Goal: Task Accomplishment & Management: Manage account settings

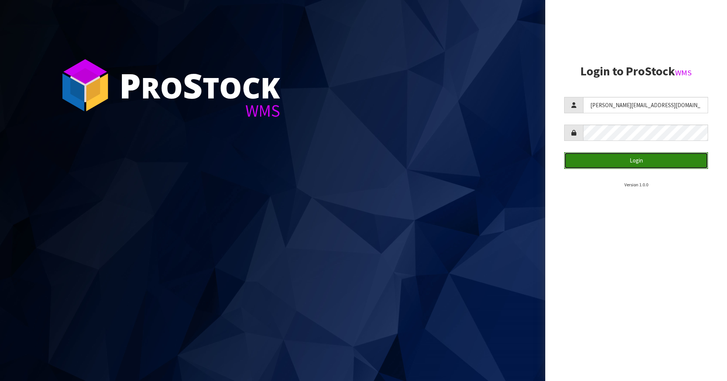
click at [657, 158] on button "Login" at bounding box center [636, 160] width 144 height 16
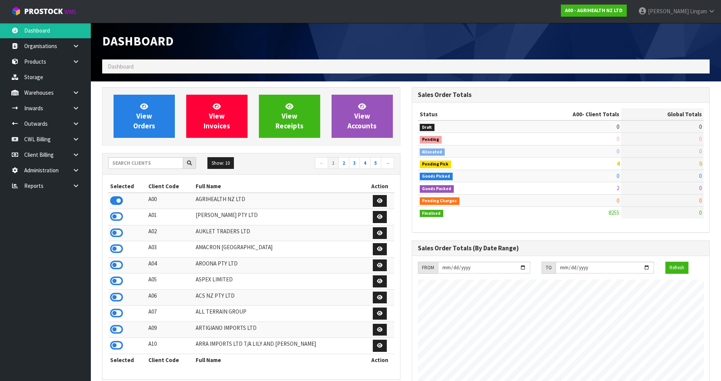
scroll to position [574, 309]
click at [150, 165] on input "text" at bounding box center [145, 163] width 75 height 12
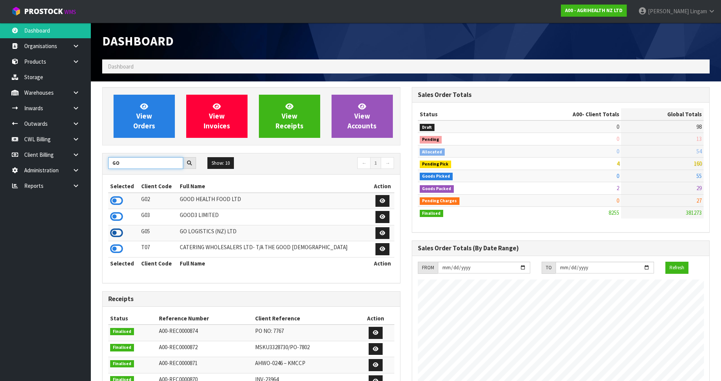
type input "GO"
click at [113, 234] on icon at bounding box center [116, 232] width 13 height 11
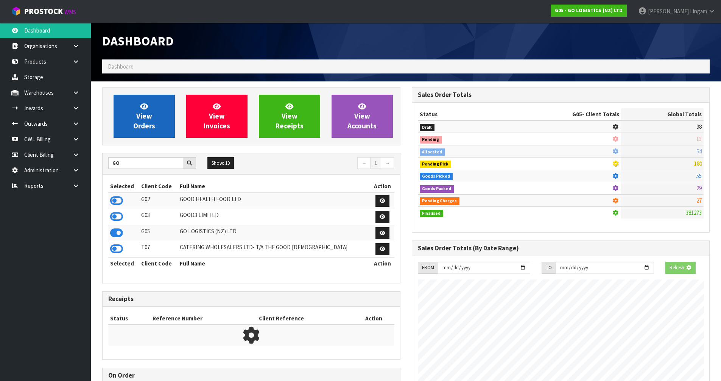
scroll to position [378155, 378317]
click at [145, 118] on span "View Orders" at bounding box center [144, 116] width 22 height 28
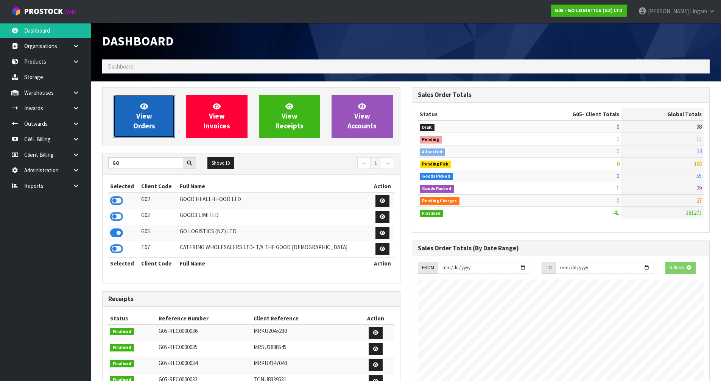
scroll to position [378164, 378317]
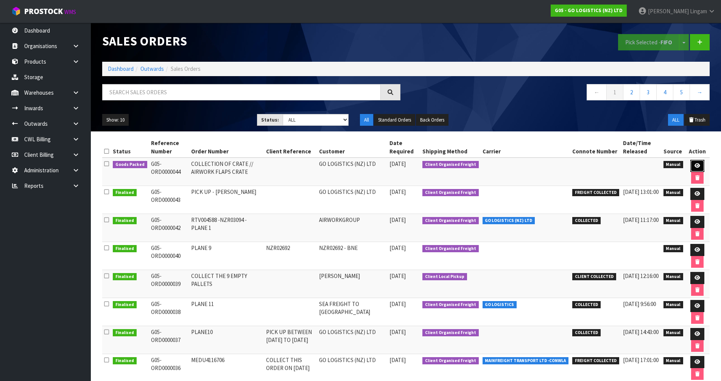
click at [693, 162] on link at bounding box center [698, 166] width 14 height 12
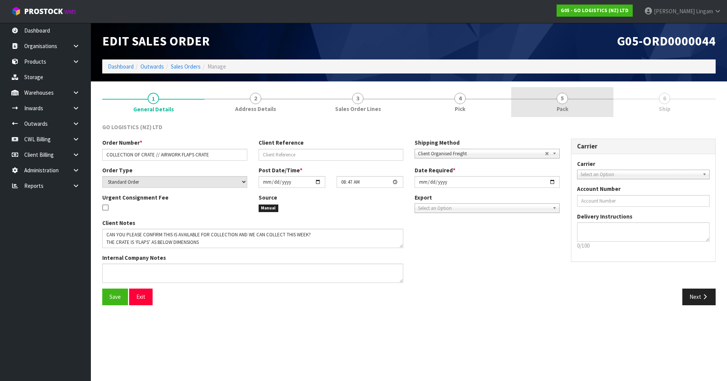
click at [585, 103] on link "5 Pack" at bounding box center [562, 102] width 102 height 30
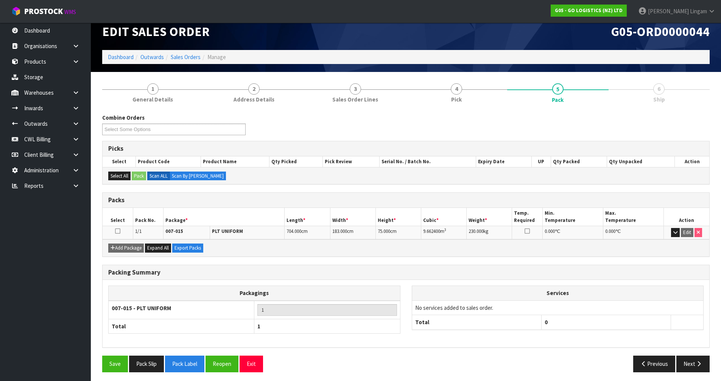
scroll to position [12, 0]
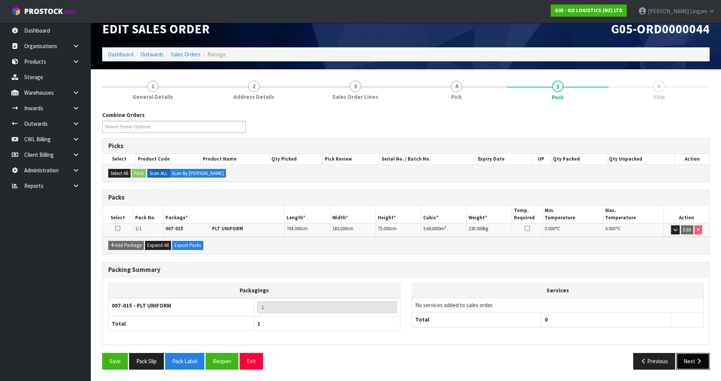
click at [689, 363] on button "Next" at bounding box center [693, 361] width 33 height 16
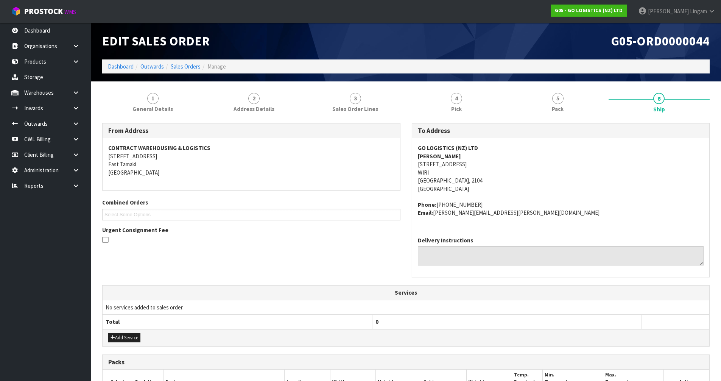
scroll to position [119, 0]
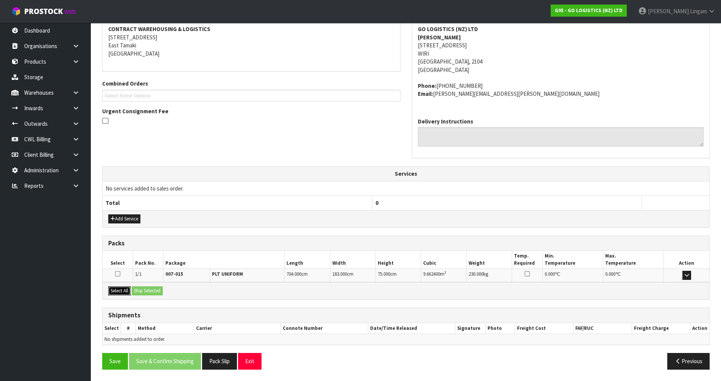
click at [122, 293] on button "Select All" at bounding box center [119, 290] width 22 height 9
click at [148, 292] on button "Ship Selected" at bounding box center [147, 290] width 31 height 9
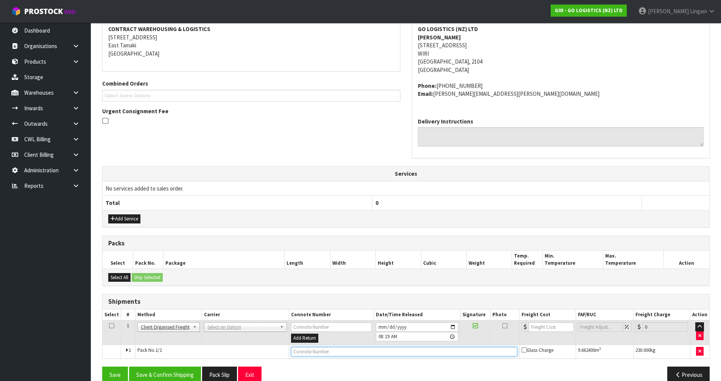
click at [307, 353] on input "text" at bounding box center [404, 351] width 226 height 9
type input "CUSTOMER COLLECTED"
click at [189, 373] on button "Save & Confirm Shipping" at bounding box center [165, 375] width 72 height 16
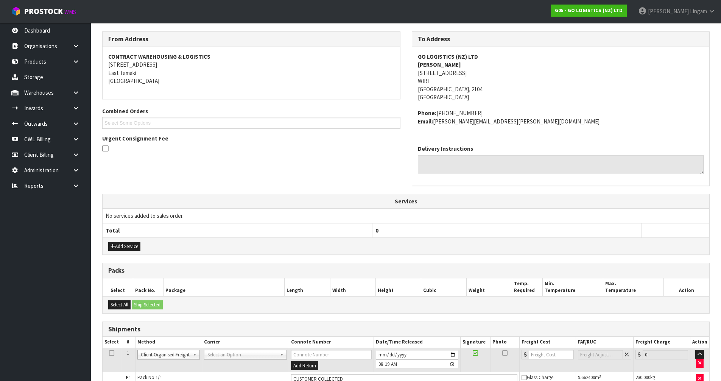
scroll to position [0, 0]
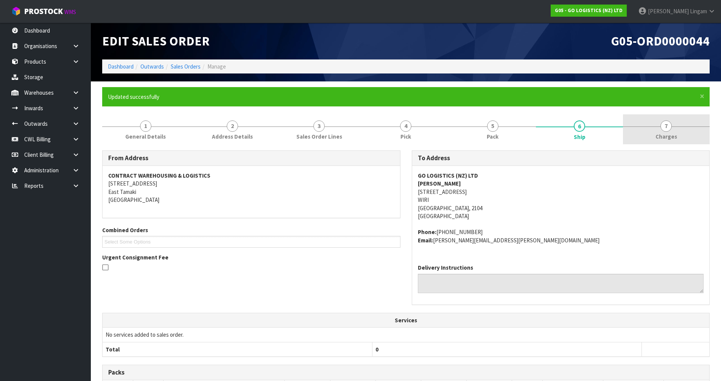
click at [662, 131] on link "7 [GEOGRAPHIC_DATA]" at bounding box center [666, 129] width 87 height 30
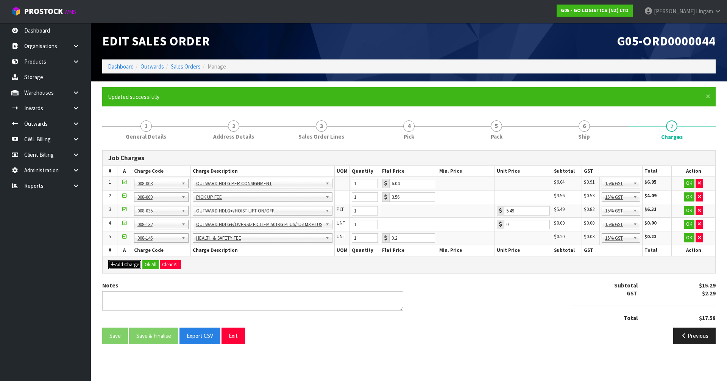
click at [134, 268] on button "Add Charge" at bounding box center [124, 264] width 33 height 9
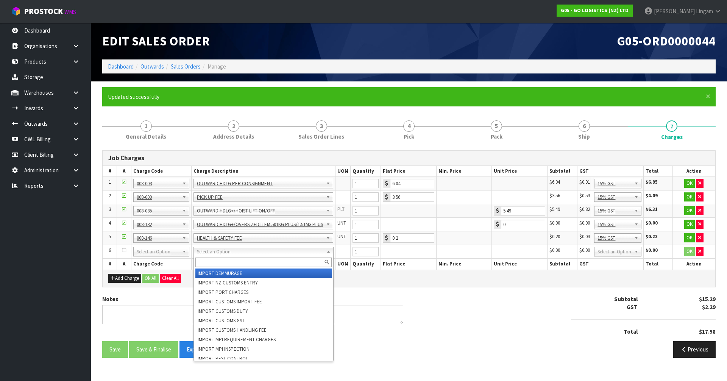
click at [206, 265] on input "text" at bounding box center [263, 261] width 136 height 9
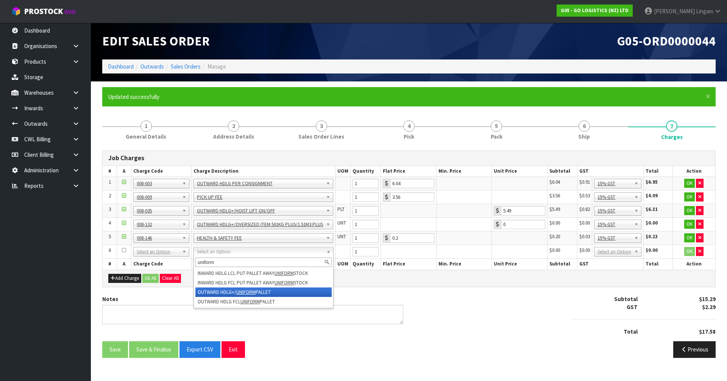
type input "uniform"
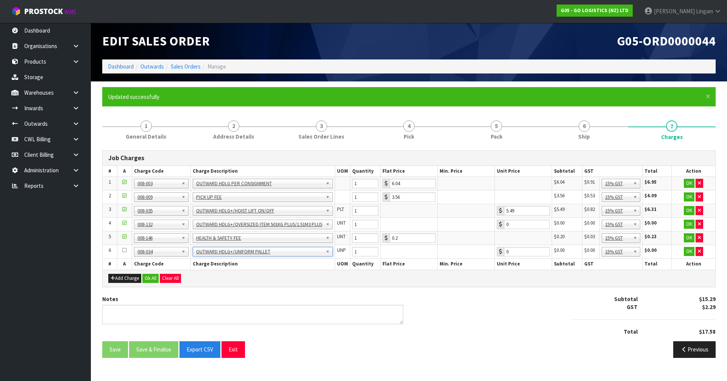
type input "1.83"
click at [699, 252] on icon "button" at bounding box center [699, 251] width 3 height 5
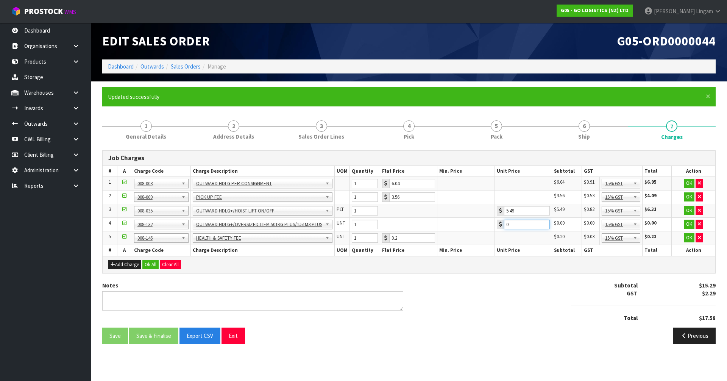
drag, startPoint x: 516, startPoint y: 226, endPoint x: 493, endPoint y: 229, distance: 22.9
click at [493, 229] on tr "4 001-001 001-002 001-003 001-004 001-005 001-006 001-007 001-008 001-009 001-0…" at bounding box center [409, 225] width 613 height 14
type input "8.60"
click at [148, 264] on button "Ok All" at bounding box center [150, 264] width 16 height 9
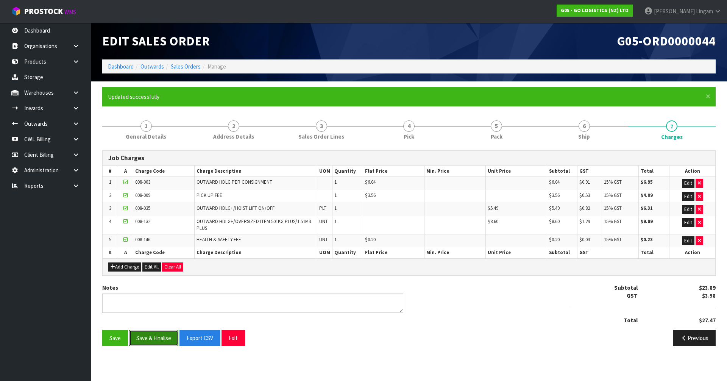
click at [151, 338] on button "Save & Finalise" at bounding box center [153, 338] width 49 height 16
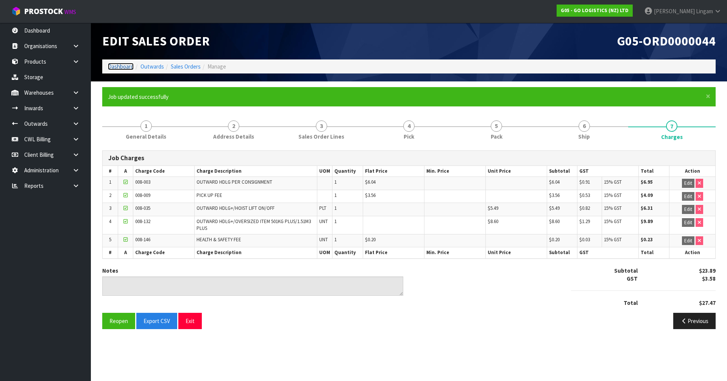
click at [123, 66] on link "Dashboard" at bounding box center [121, 66] width 26 height 7
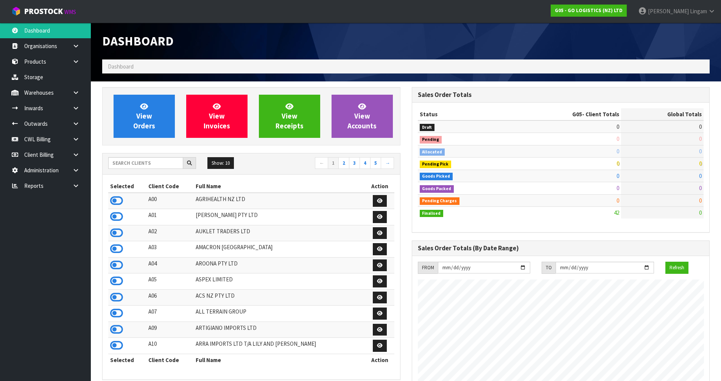
scroll to position [463, 309]
click at [170, 165] on input "text" at bounding box center [145, 163] width 75 height 12
click at [159, 163] on input "text" at bounding box center [145, 163] width 75 height 12
click at [163, 168] on input "text" at bounding box center [145, 163] width 75 height 12
click at [140, 164] on input "text" at bounding box center [145, 163] width 75 height 12
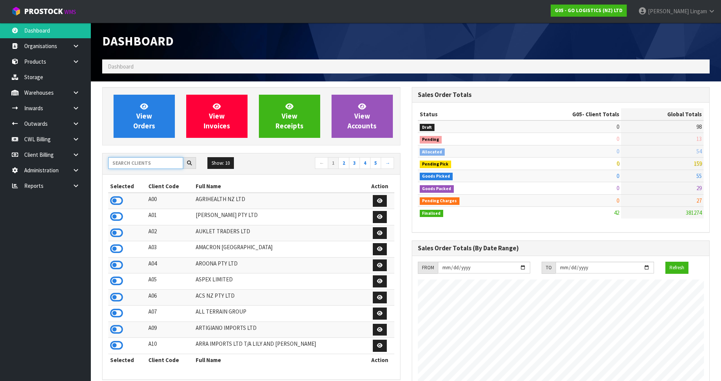
click at [127, 166] on input "text" at bounding box center [145, 163] width 75 height 12
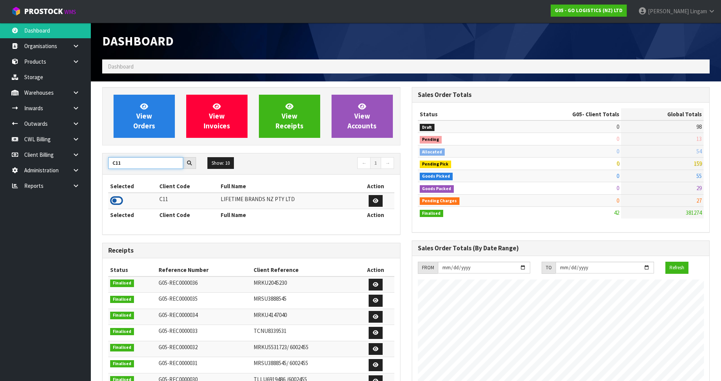
type input "C11"
click at [115, 202] on icon at bounding box center [116, 200] width 13 height 11
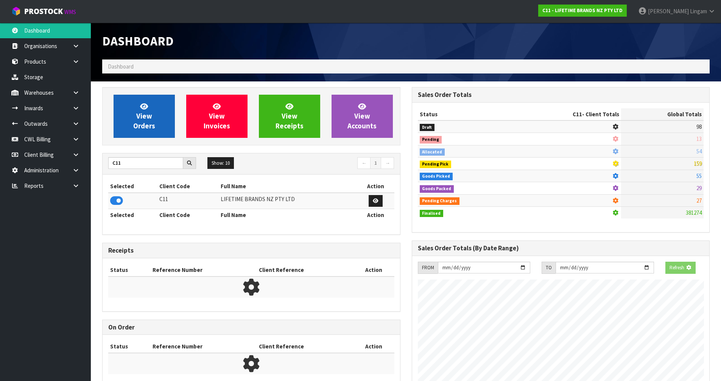
scroll to position [472, 309]
click at [154, 120] on link "View Orders" at bounding box center [144, 116] width 61 height 43
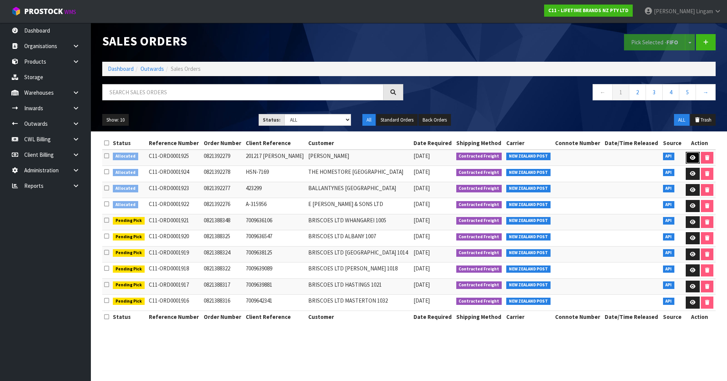
click at [690, 157] on icon at bounding box center [693, 157] width 6 height 5
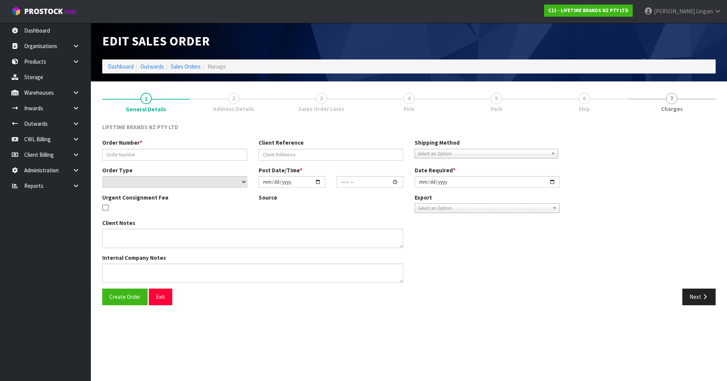
type input "0821392279"
type input "201217 [PERSON_NAME]"
select select "number:0"
type input "[DATE]"
type input "07:34:18.000"
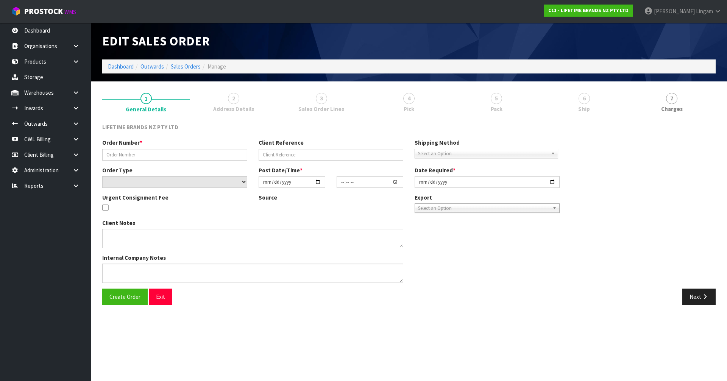
type input "[DATE]"
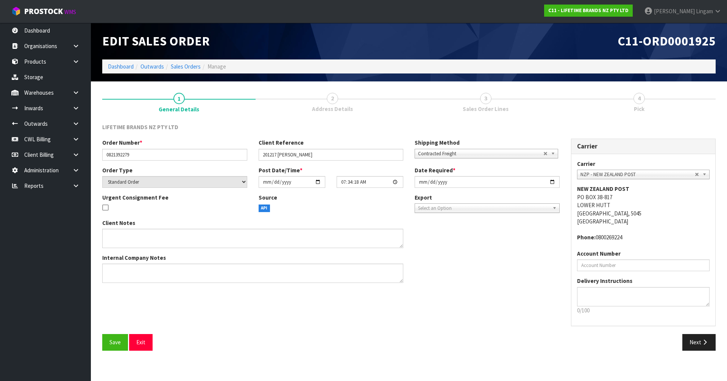
click at [429, 155] on span "Contracted Freight" at bounding box center [480, 153] width 125 height 9
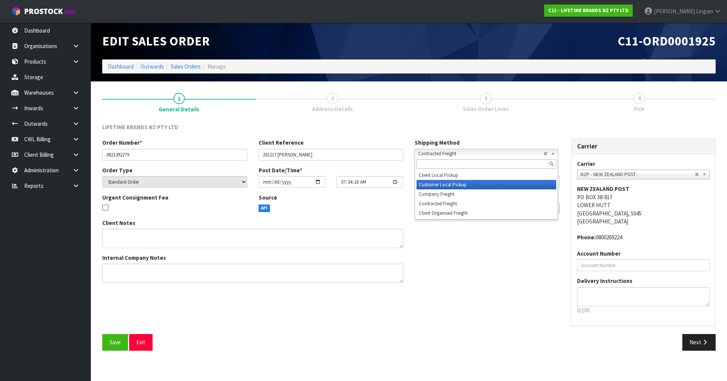
click at [441, 184] on li "Customer Local Pickup" at bounding box center [486, 184] width 140 height 9
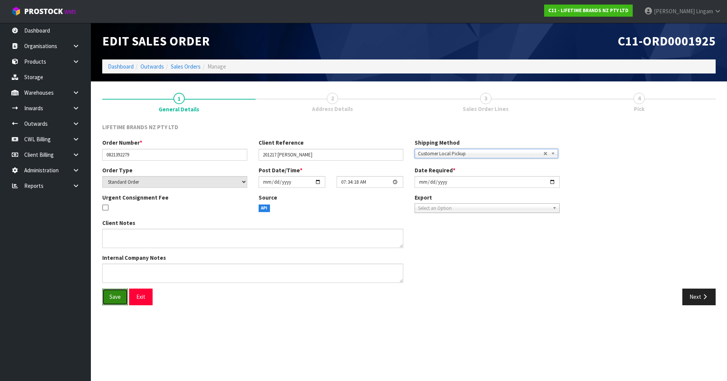
click at [112, 294] on span "Save" at bounding box center [114, 296] width 11 height 7
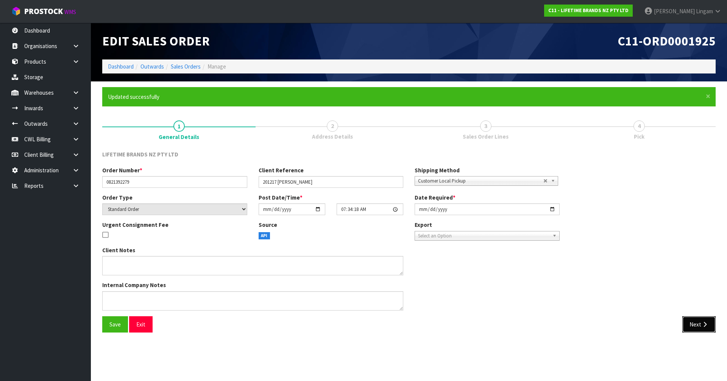
click at [700, 324] on button "Next" at bounding box center [698, 324] width 33 height 16
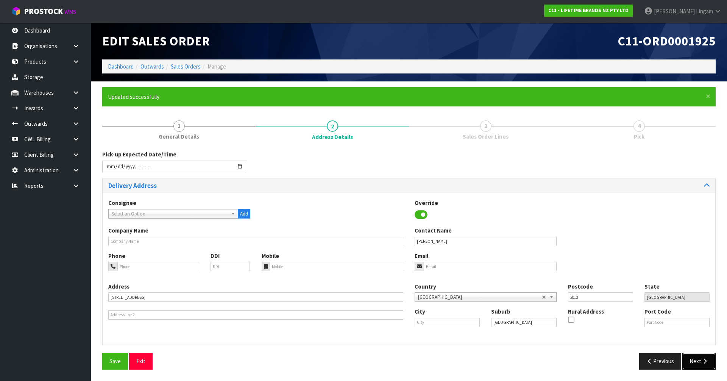
click at [693, 361] on button "Next" at bounding box center [698, 361] width 33 height 16
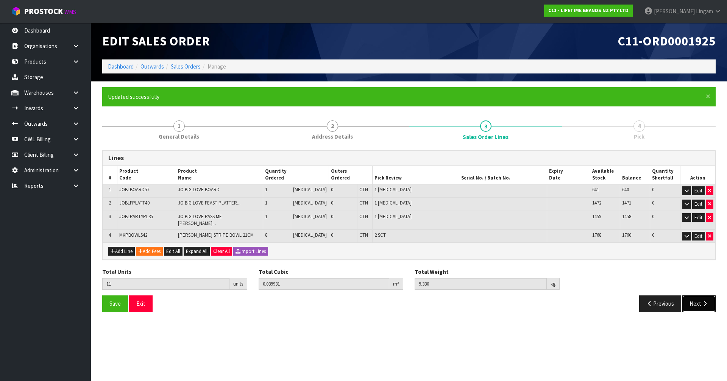
click at [695, 301] on button "Next" at bounding box center [698, 303] width 33 height 16
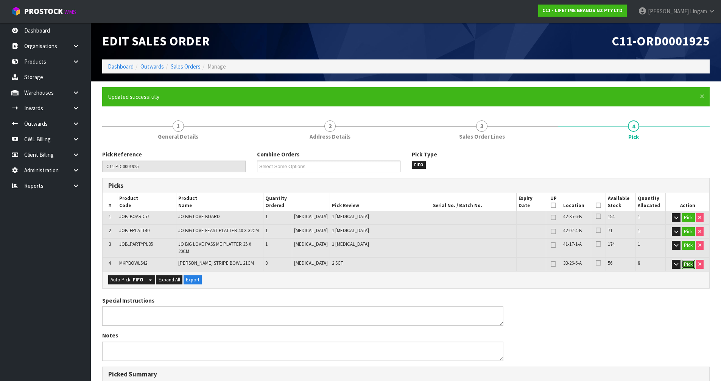
click at [690, 260] on button "Pick" at bounding box center [688, 264] width 13 height 9
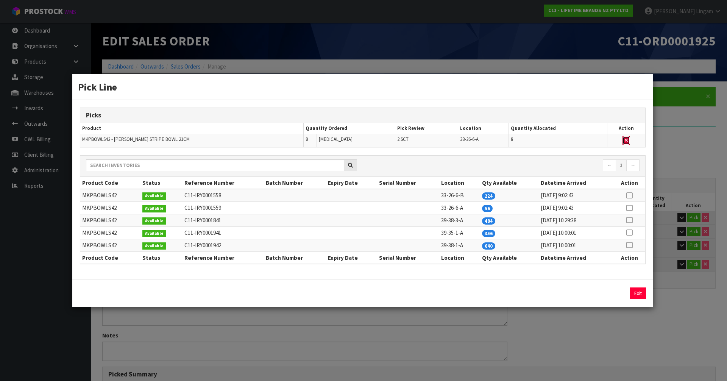
click at [628, 140] on button "button" at bounding box center [626, 140] width 8 height 9
type input "Sub-carton x 0"
type input "3"
type input "0.027347"
type input "5.13"
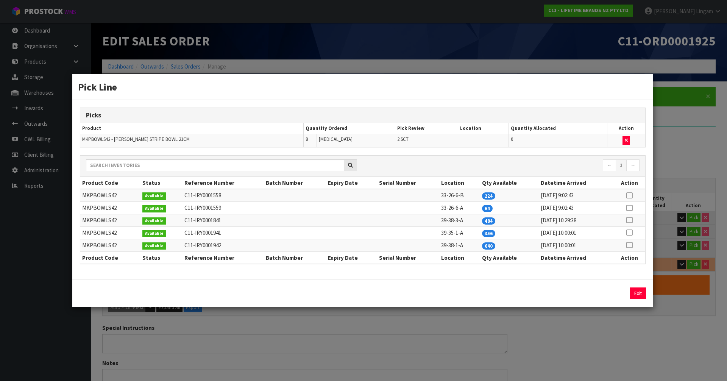
click at [629, 208] on icon at bounding box center [629, 208] width 6 height 0
drag, startPoint x: 609, startPoint y: 291, endPoint x: 625, endPoint y: 291, distance: 15.9
click at [610, 291] on button "Assign Pick" at bounding box center [612, 293] width 31 height 12
type input "Sub-carton x 2"
type input "11"
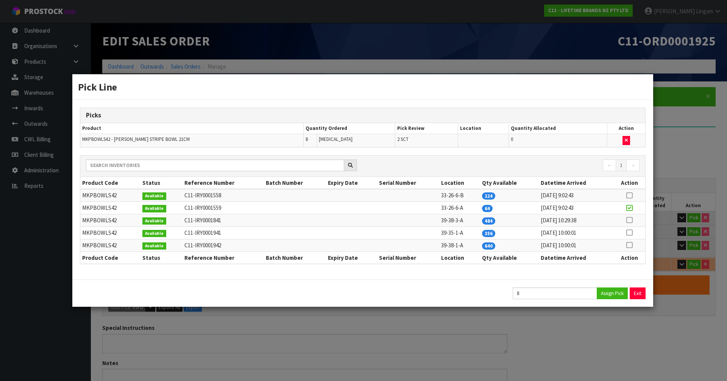
type input "0.039931"
type input "9.33"
click at [638, 289] on button "Exit" at bounding box center [638, 293] width 16 height 12
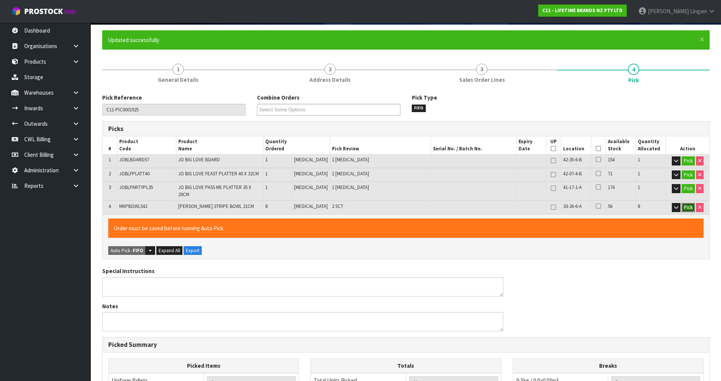
scroll to position [228, 0]
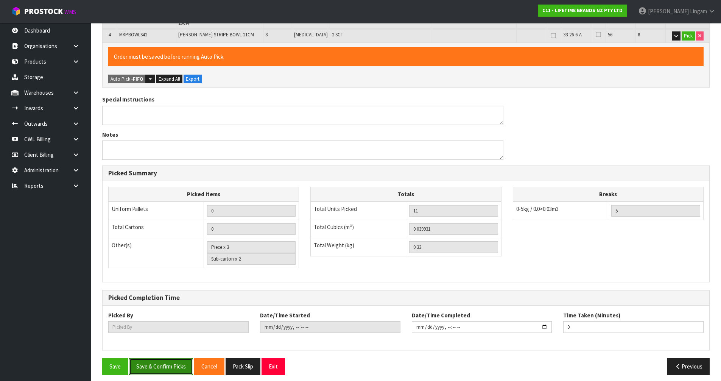
click at [161, 362] on button "Save & Confirm Picks" at bounding box center [161, 366] width 64 height 16
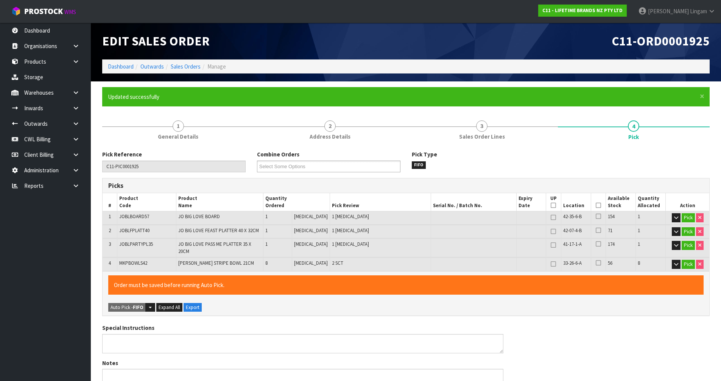
type input "[PERSON_NAME]"
type input "[DATE]T08:26:08"
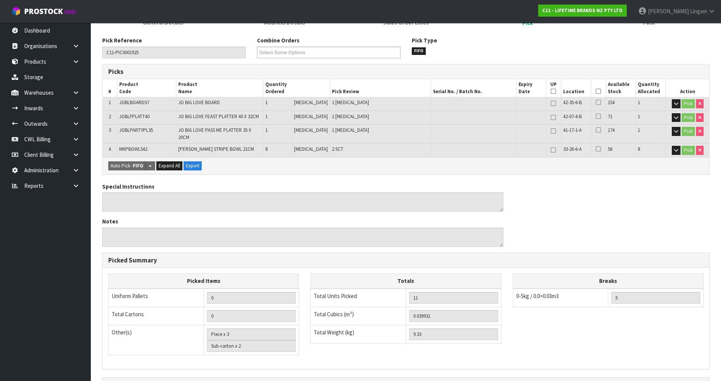
scroll to position [201, 0]
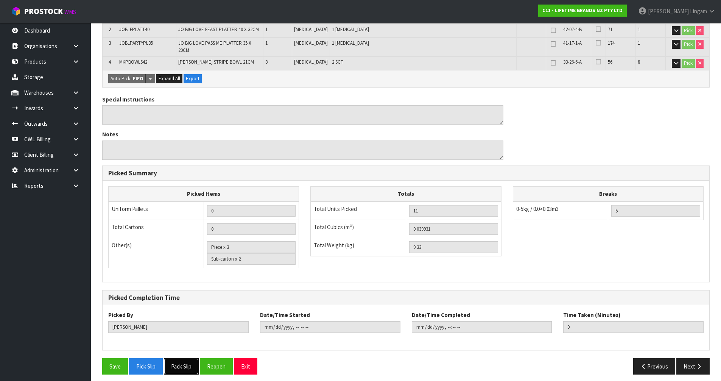
click at [186, 364] on button "Pack Slip" at bounding box center [181, 366] width 35 height 16
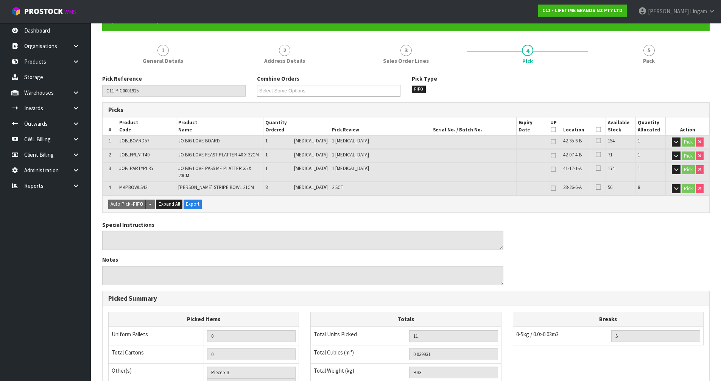
scroll to position [0, 0]
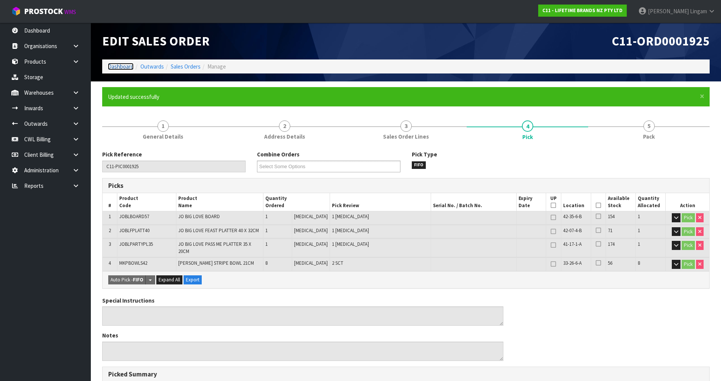
click at [119, 65] on link "Dashboard" at bounding box center [121, 66] width 26 height 7
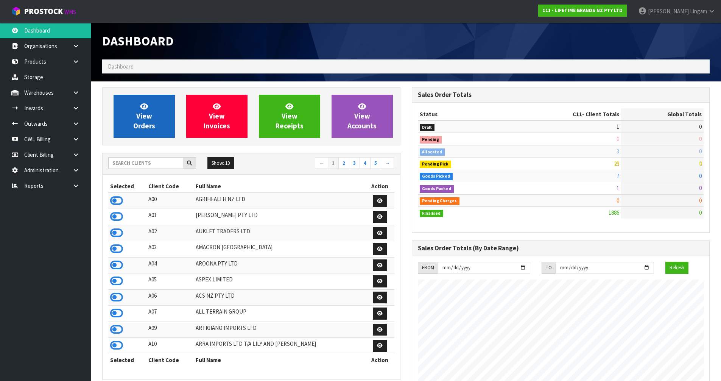
scroll to position [574, 309]
click at [140, 125] on span "View Orders" at bounding box center [144, 116] width 22 height 28
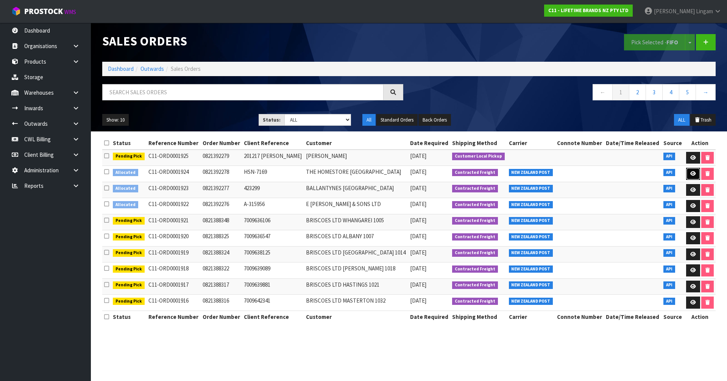
click at [692, 172] on icon at bounding box center [693, 173] width 6 height 5
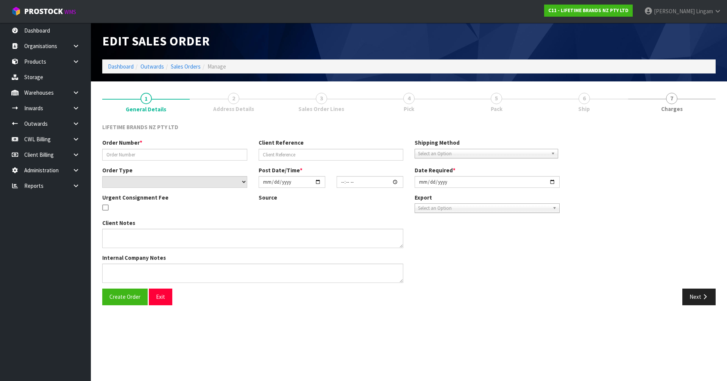
type input "0821392278"
type input "HSN-7169"
select select "number:0"
type input "[DATE]"
type input "07:34:16.000"
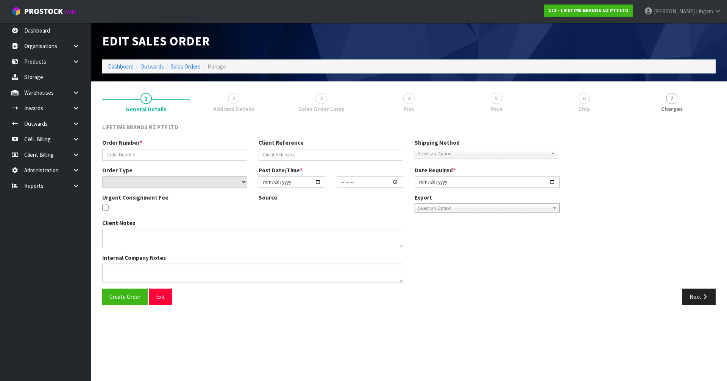
type input "[DATE]"
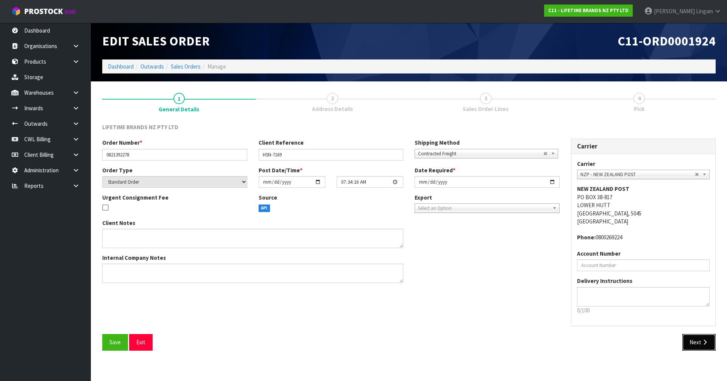
click at [695, 346] on button "Next" at bounding box center [698, 342] width 33 height 16
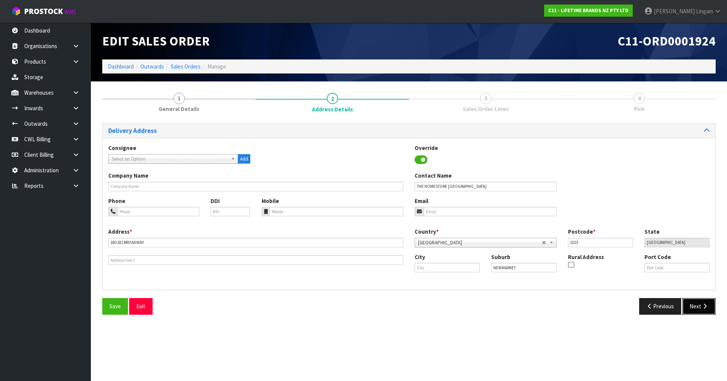
click at [697, 298] on button "Next" at bounding box center [698, 306] width 33 height 16
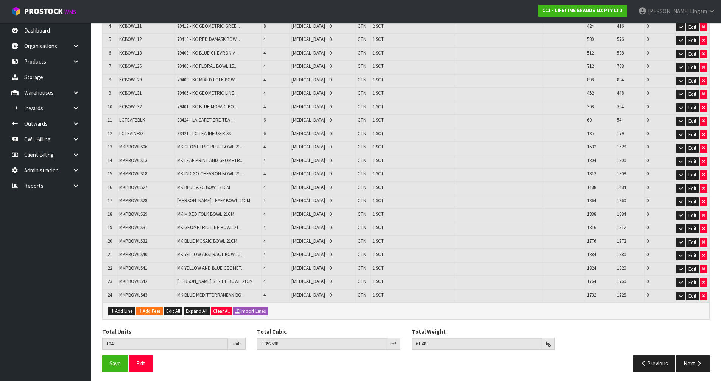
scroll to position [179, 0]
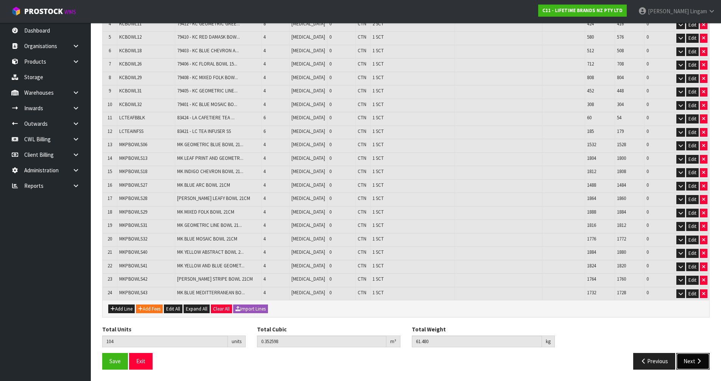
click at [690, 361] on button "Next" at bounding box center [693, 361] width 33 height 16
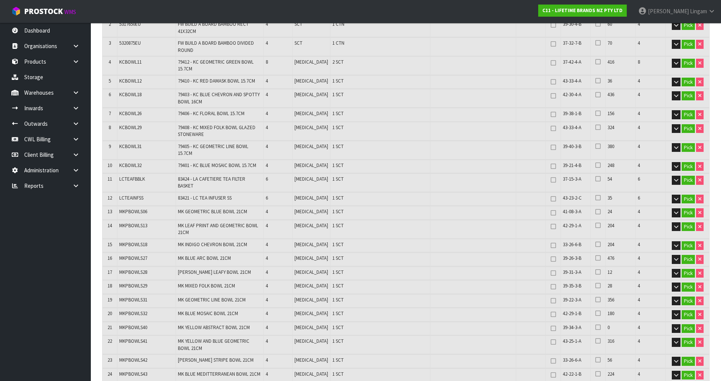
scroll to position [0, 0]
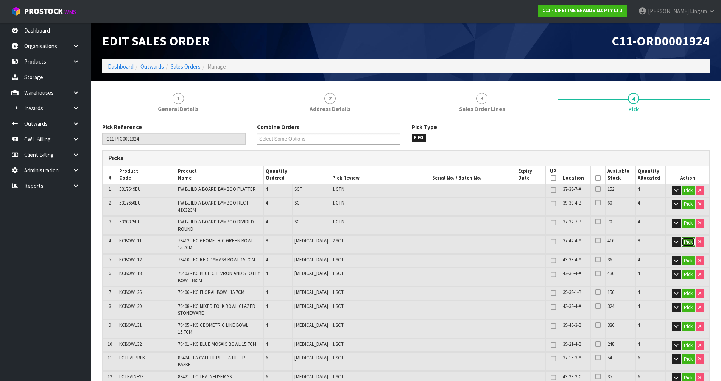
click at [687, 243] on button "Pick" at bounding box center [688, 241] width 13 height 9
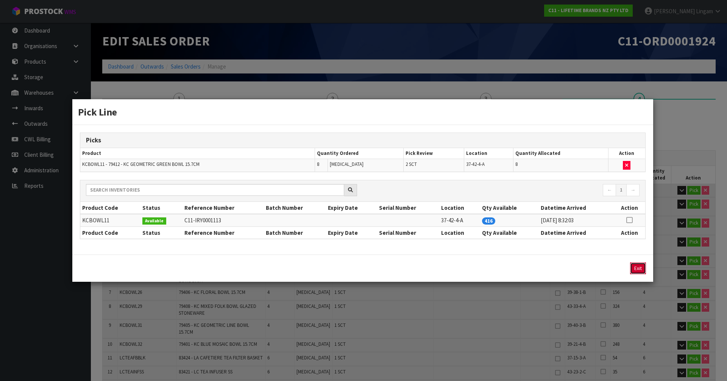
click at [635, 266] on button "Exit" at bounding box center [638, 268] width 16 height 12
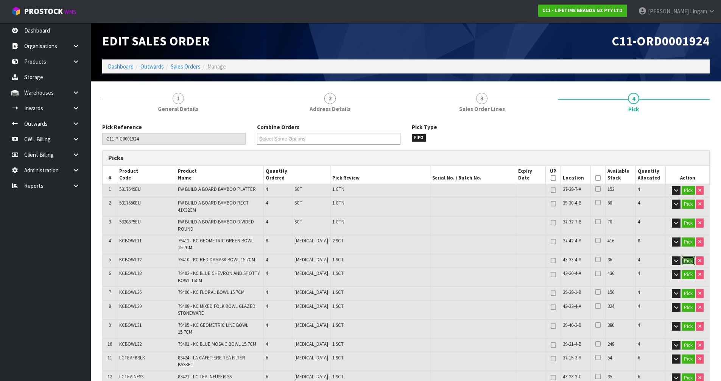
click at [686, 261] on button "Pick" at bounding box center [688, 260] width 13 height 9
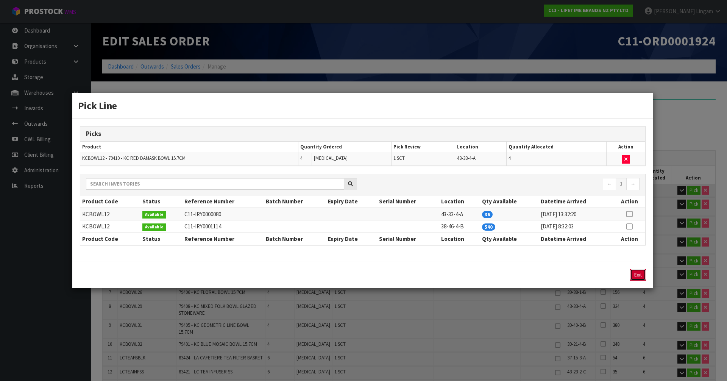
click at [640, 274] on button "Exit" at bounding box center [638, 275] width 16 height 12
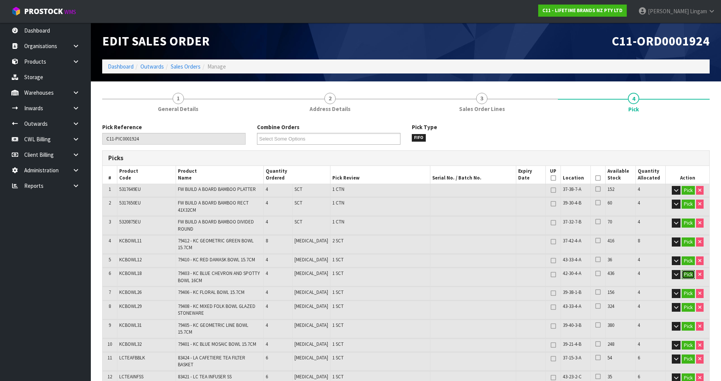
click at [685, 273] on button "Pick" at bounding box center [688, 274] width 13 height 9
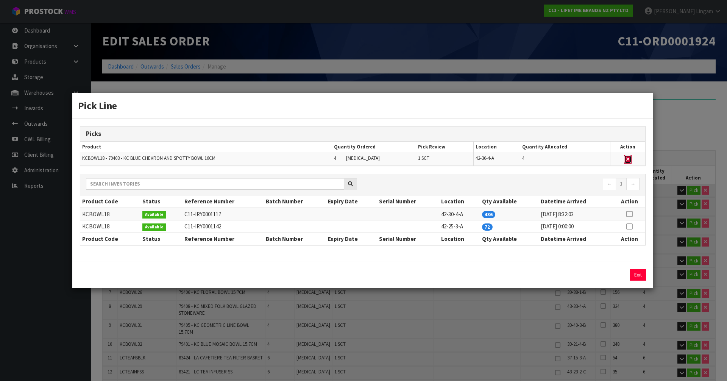
click at [630, 160] on button "button" at bounding box center [628, 159] width 8 height 9
type input "Sub-carton x 21"
type input "100"
type input "0.348552"
type input "60.04"
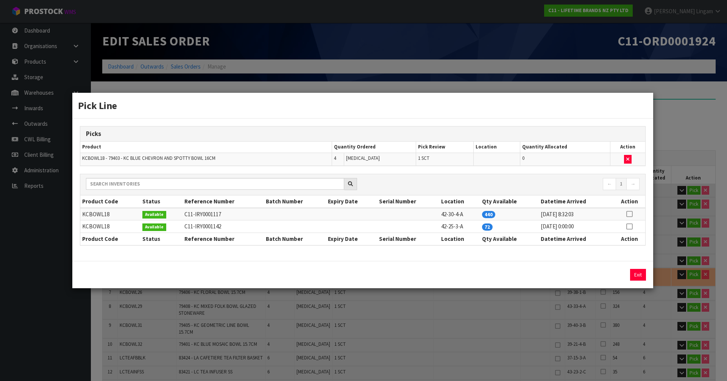
click at [632, 226] on icon at bounding box center [629, 226] width 6 height 0
drag, startPoint x: 608, startPoint y: 273, endPoint x: 634, endPoint y: 274, distance: 25.8
click at [609, 273] on button "Assign Pick" at bounding box center [612, 275] width 31 height 12
type input "Sub-carton x 22"
type input "104"
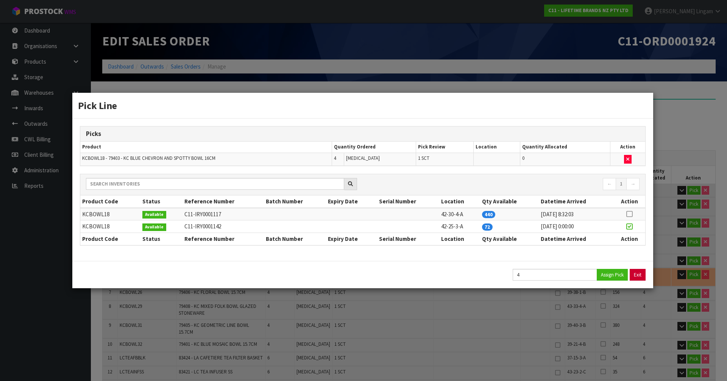
type input "0.352598"
type input "61.48"
click at [637, 273] on button "Exit" at bounding box center [638, 275] width 16 height 12
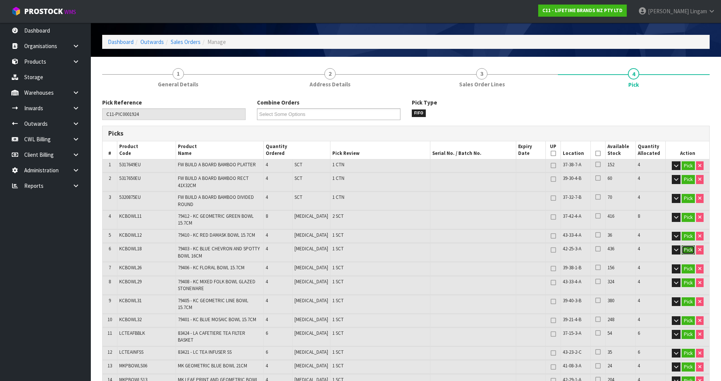
scroll to position [38, 0]
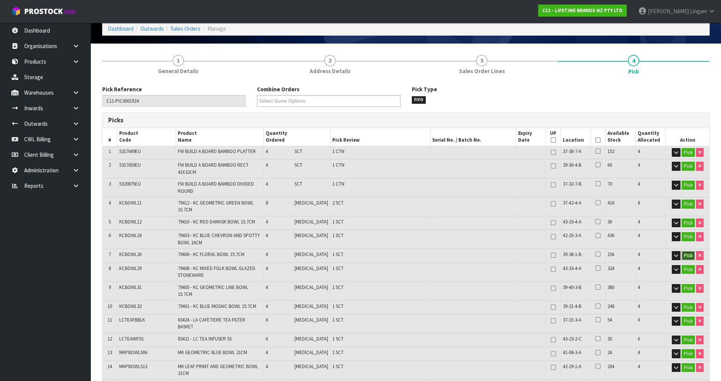
click at [686, 256] on button "Pick" at bounding box center [688, 255] width 13 height 9
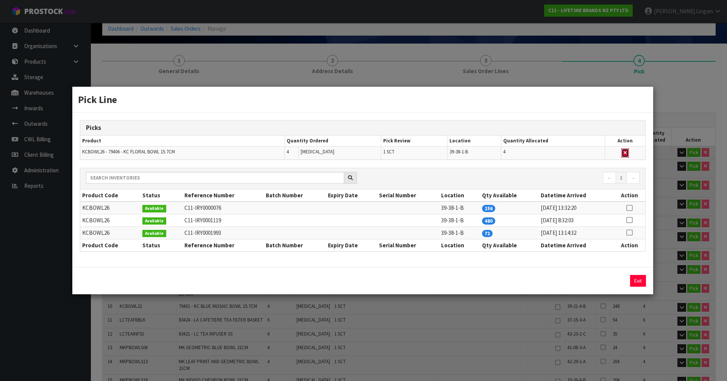
click at [625, 152] on icon "button" at bounding box center [625, 152] width 3 height 5
type input "Sub-carton x 21"
type input "100"
type input "0.35236"
type input "59.98"
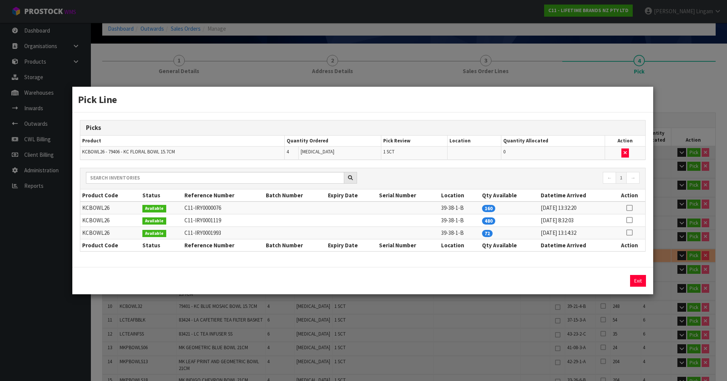
click at [629, 233] on icon at bounding box center [629, 232] width 6 height 0
click at [615, 279] on button "Assign Pick" at bounding box center [612, 281] width 31 height 12
type input "Sub-carton x 22"
type input "104"
type input "0.352598"
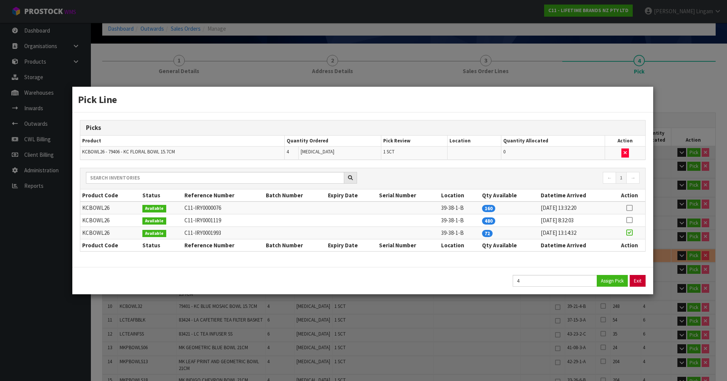
type input "61.48"
click at [638, 279] on button "Exit" at bounding box center [638, 281] width 16 height 12
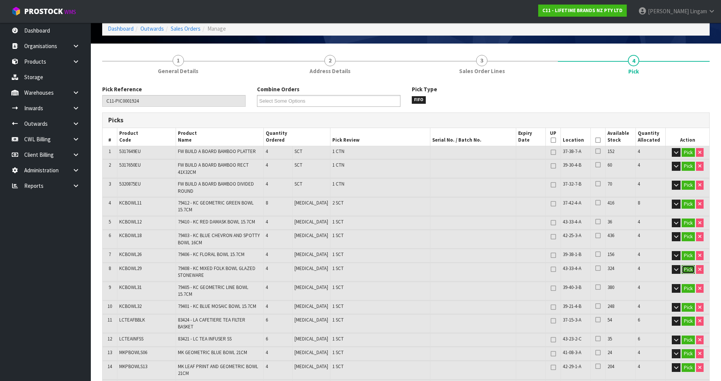
click at [685, 270] on button "Pick" at bounding box center [688, 269] width 13 height 9
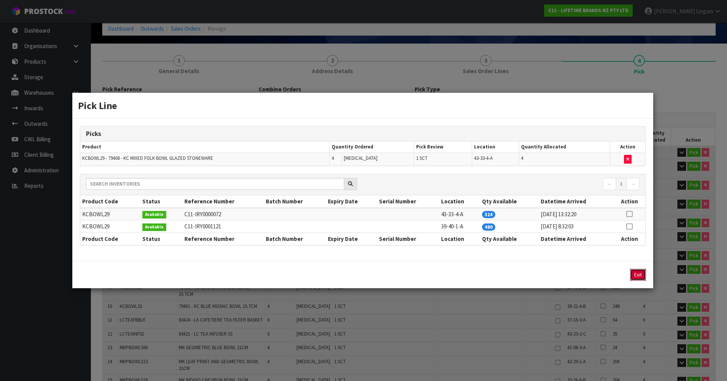
click at [641, 275] on button "Exit" at bounding box center [638, 275] width 16 height 12
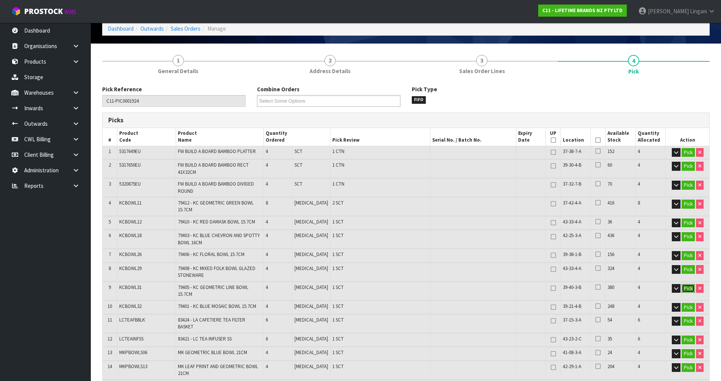
click at [686, 288] on button "Pick" at bounding box center [688, 288] width 13 height 9
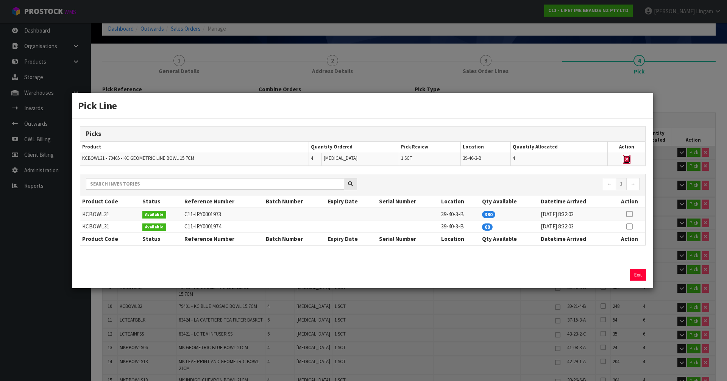
click at [628, 158] on icon "button" at bounding box center [626, 159] width 3 height 5
type input "Sub-carton x 21"
type input "100"
type input "0.348552"
type input "59.96"
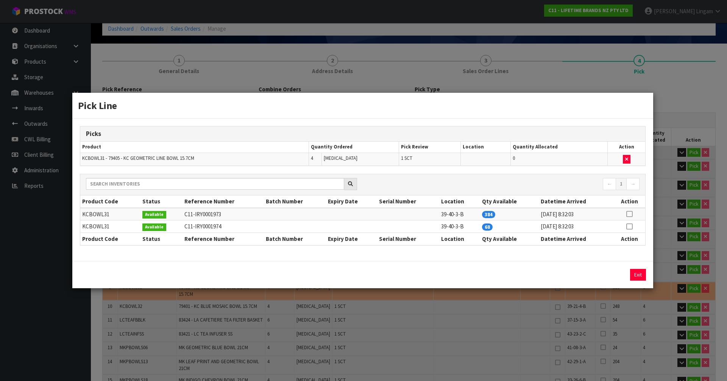
click at [628, 226] on icon at bounding box center [629, 226] width 6 height 0
click at [615, 275] on button "Assign Pick" at bounding box center [612, 275] width 31 height 12
type input "Sub-carton x 22"
type input "104"
type input "0.352598"
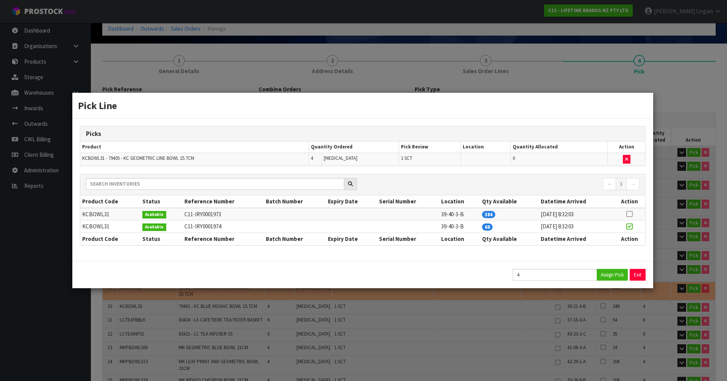
type input "61.48"
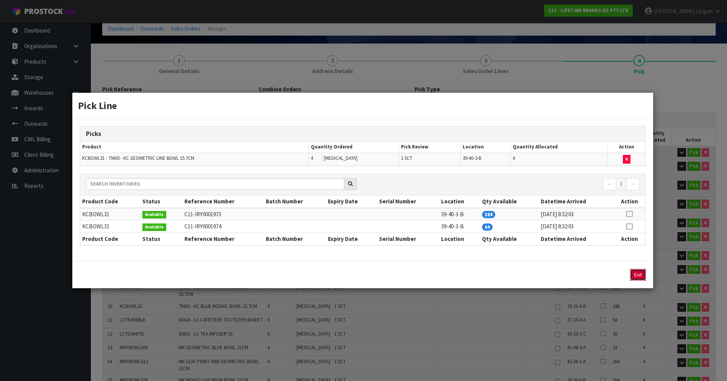
click at [633, 272] on button "Exit" at bounding box center [638, 275] width 16 height 12
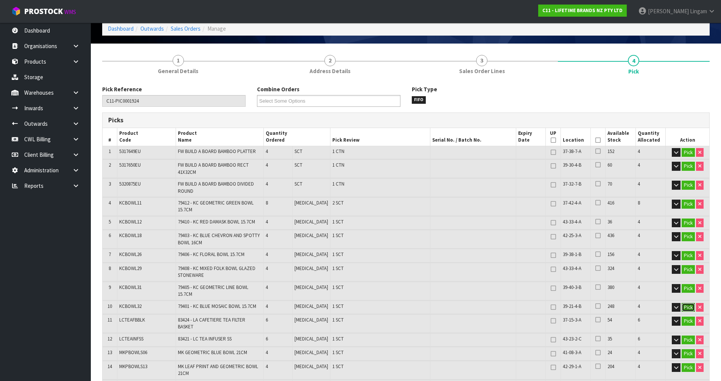
click at [686, 303] on button "Pick" at bounding box center [688, 307] width 13 height 9
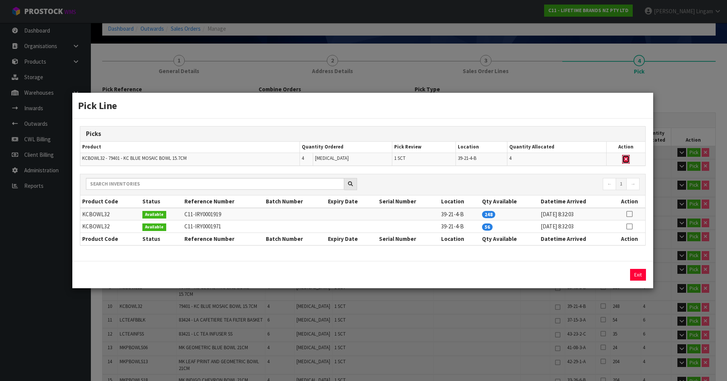
click at [626, 161] on icon "button" at bounding box center [625, 159] width 3 height 5
type input "Sub-carton x 21"
type input "100"
type input "0.347738"
type input "59.88"
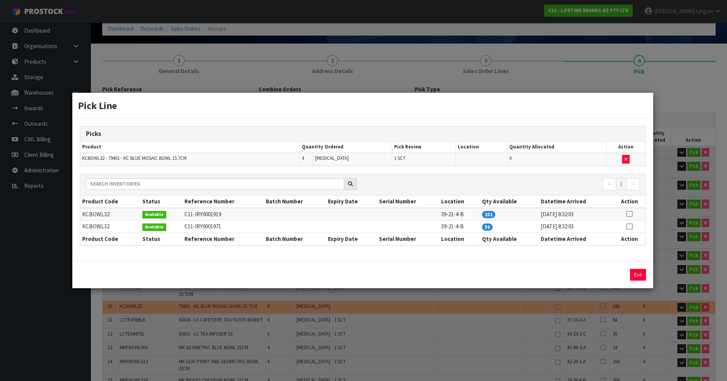
click at [629, 226] on icon at bounding box center [629, 226] width 6 height 0
drag, startPoint x: 617, startPoint y: 275, endPoint x: 622, endPoint y: 275, distance: 5.3
click at [618, 275] on button "Assign Pick" at bounding box center [612, 275] width 31 height 12
type input "Sub-carton x 22"
type input "104"
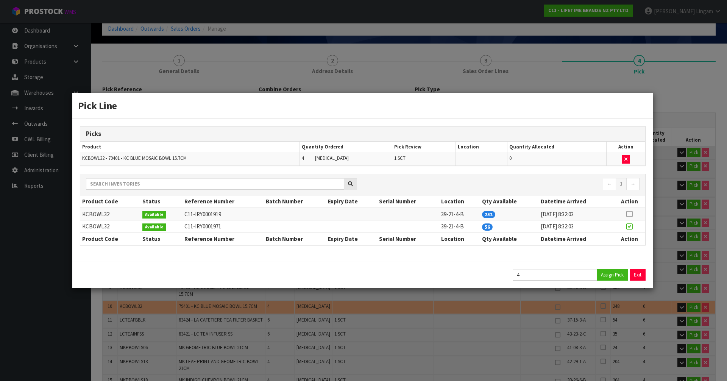
type input "0.352598"
type input "61.48"
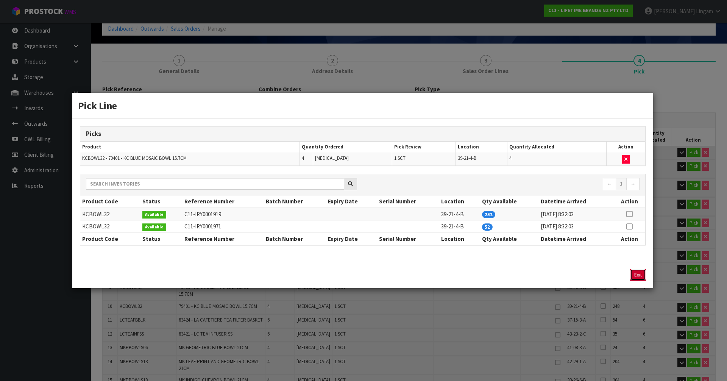
click at [638, 275] on button "Exit" at bounding box center [638, 275] width 16 height 12
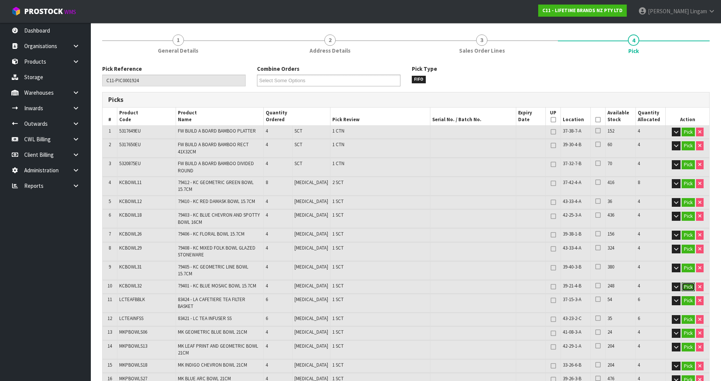
scroll to position [114, 0]
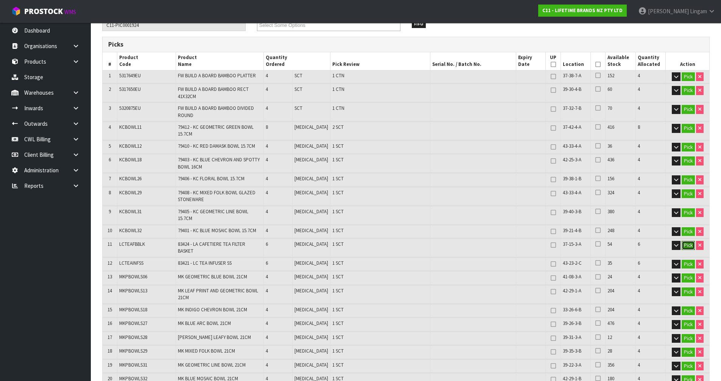
click at [686, 241] on button "Pick" at bounding box center [688, 245] width 13 height 9
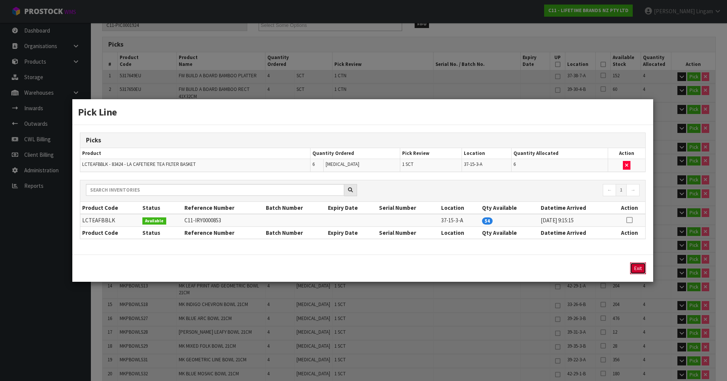
click at [641, 267] on button "Exit" at bounding box center [638, 268] width 16 height 12
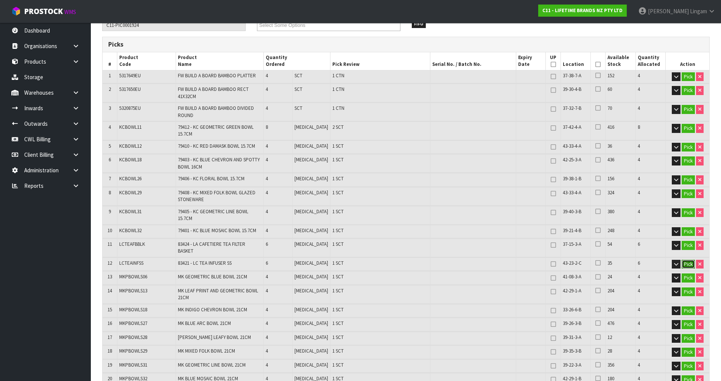
click at [688, 260] on button "Pick" at bounding box center [688, 264] width 13 height 9
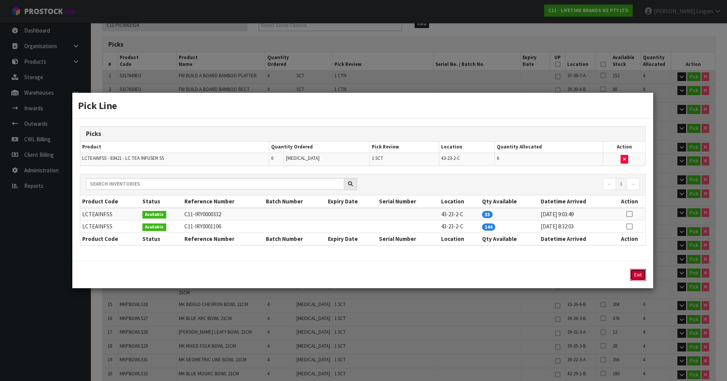
click at [643, 277] on button "Exit" at bounding box center [638, 275] width 16 height 12
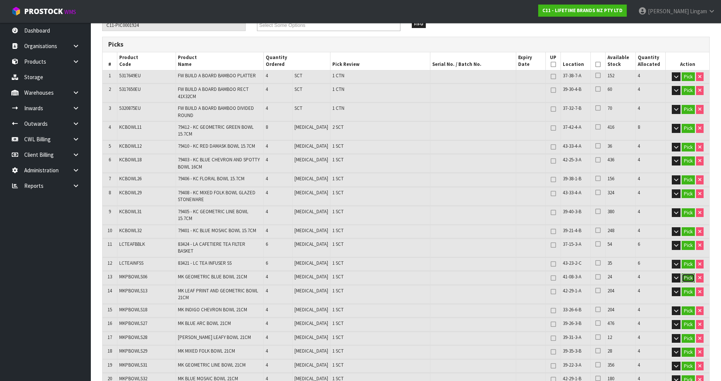
click at [689, 273] on button "Pick" at bounding box center [688, 277] width 13 height 9
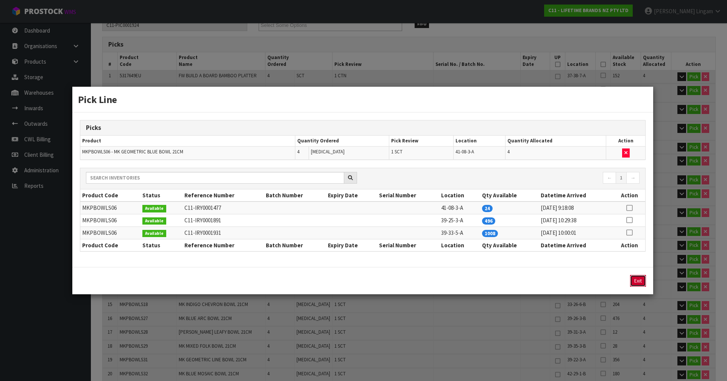
click at [642, 284] on button "Exit" at bounding box center [638, 281] width 16 height 12
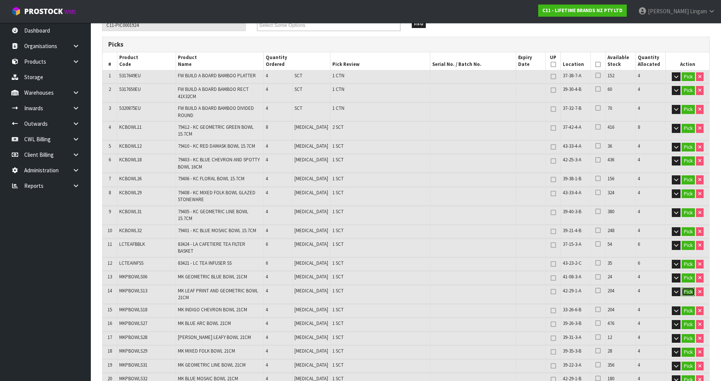
click at [686, 287] on button "Pick" at bounding box center [688, 291] width 13 height 9
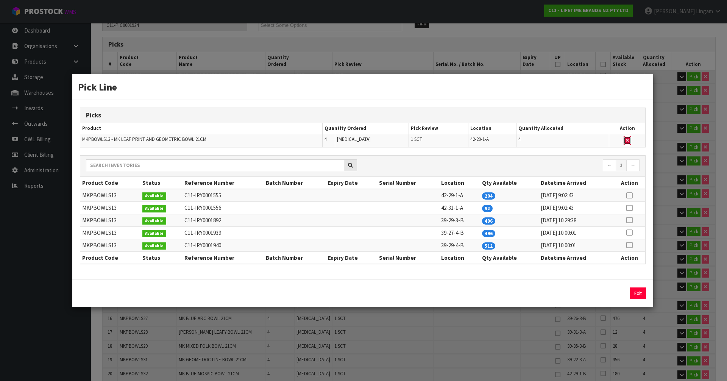
click at [629, 141] on icon "button" at bounding box center [627, 140] width 3 height 5
type input "Sub-carton x 21"
type input "100"
type input "0.346306"
type input "59.28"
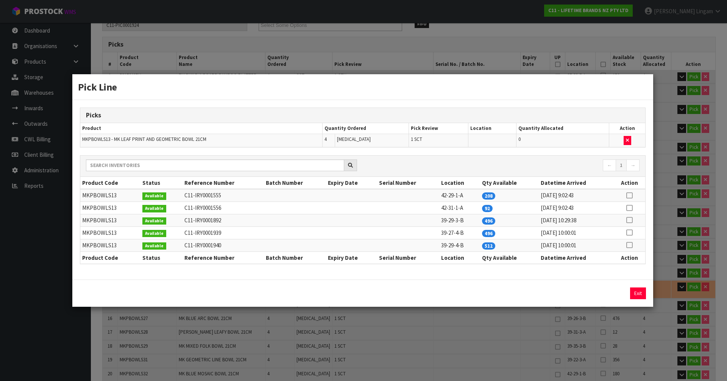
click at [630, 208] on icon at bounding box center [629, 208] width 6 height 0
click at [616, 295] on button "Assign Pick" at bounding box center [612, 293] width 31 height 12
type input "Sub-carton x 22"
type input "104"
type input "0.352598"
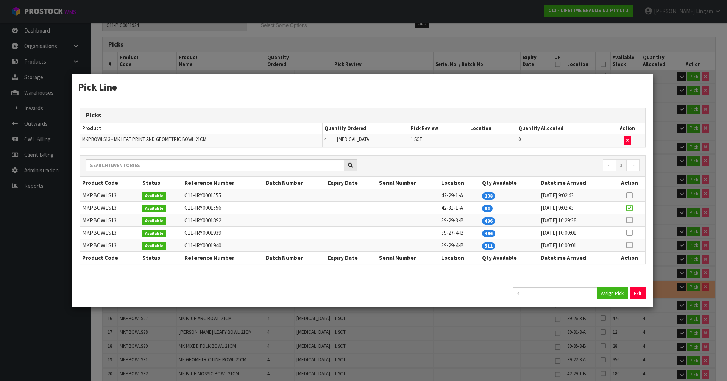
type input "61.48"
click at [637, 294] on button "Exit" at bounding box center [638, 293] width 16 height 12
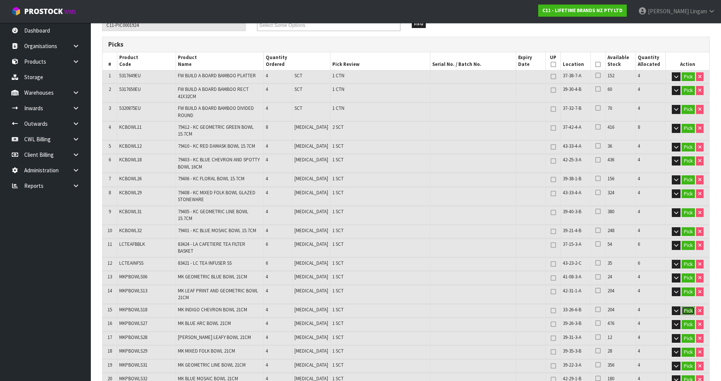
click at [691, 306] on button "Pick" at bounding box center [688, 310] width 13 height 9
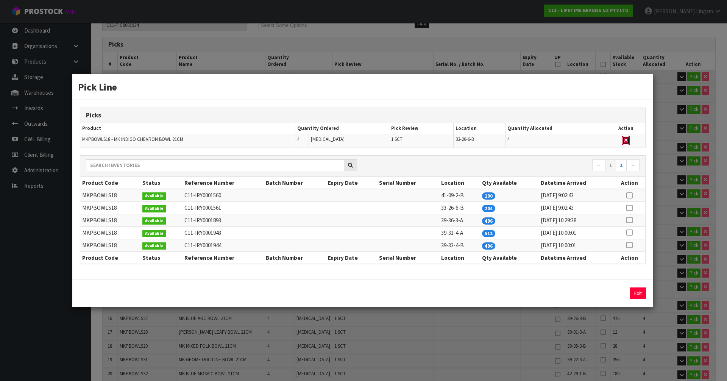
click at [627, 141] on icon "button" at bounding box center [625, 140] width 3 height 5
type input "Sub-carton x 21"
type input "100"
type input "0.344534"
type input "59.38"
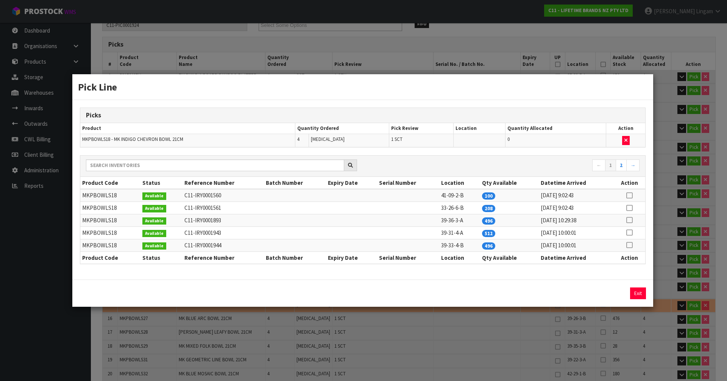
click at [629, 195] on icon at bounding box center [629, 195] width 6 height 0
click at [614, 293] on button "Assign Pick" at bounding box center [612, 293] width 31 height 12
type input "Sub-carton x 22"
type input "104"
type input "0.352598"
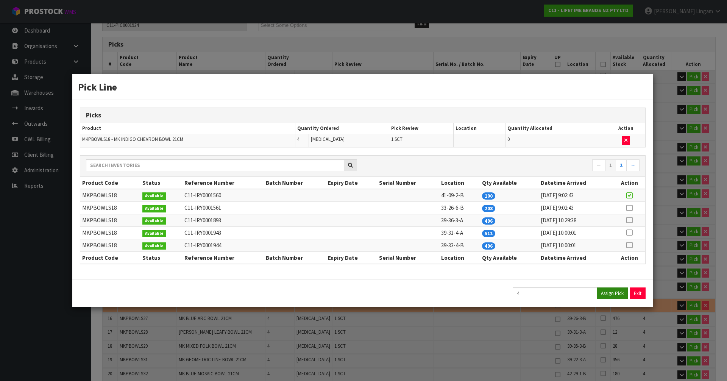
type input "61.48"
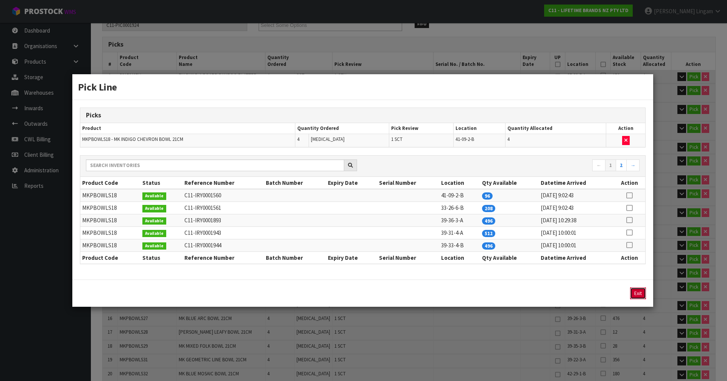
click at [632, 295] on button "Exit" at bounding box center [638, 293] width 16 height 12
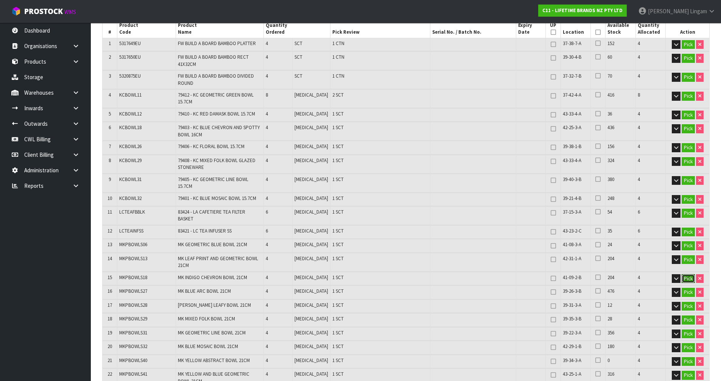
scroll to position [189, 0]
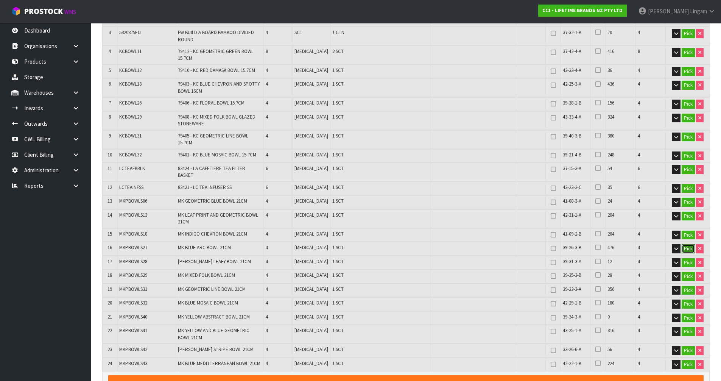
click at [685, 244] on button "Pick" at bounding box center [688, 248] width 13 height 9
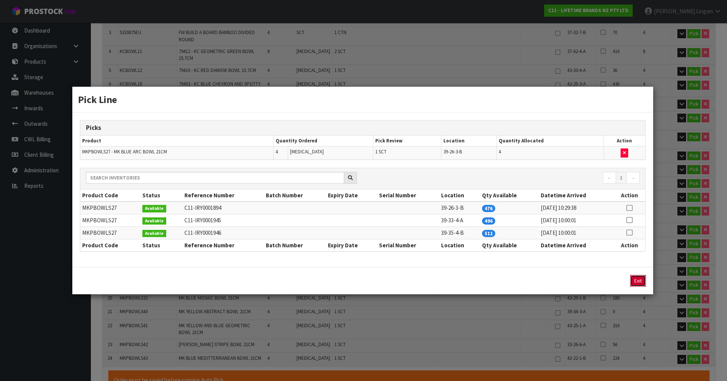
click at [641, 281] on button "Exit" at bounding box center [638, 281] width 16 height 12
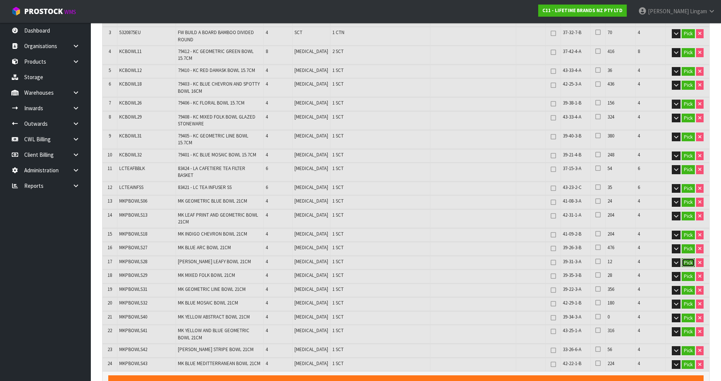
click at [689, 258] on button "Pick" at bounding box center [688, 262] width 13 height 9
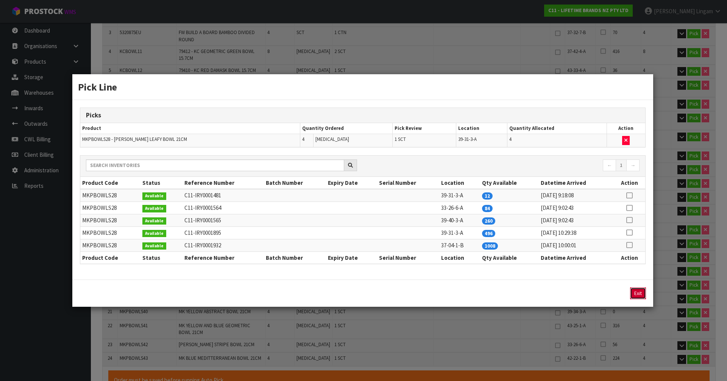
click at [642, 291] on button "Exit" at bounding box center [638, 293] width 16 height 12
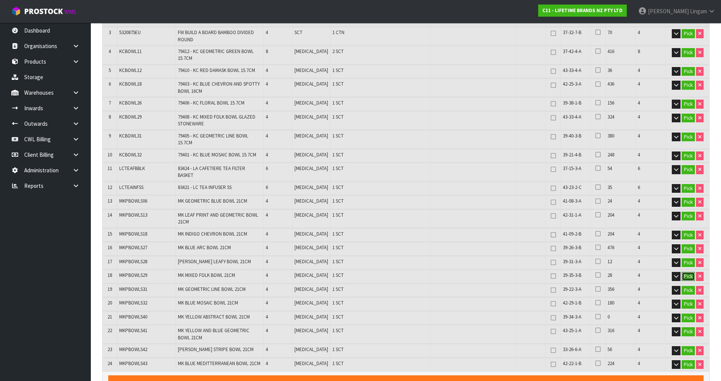
click at [686, 272] on button "Pick" at bounding box center [688, 276] width 13 height 9
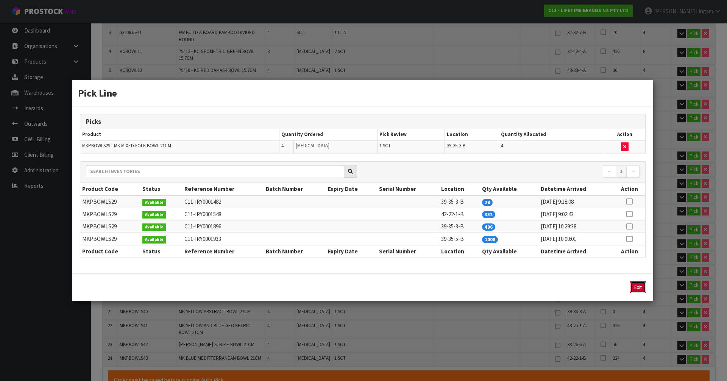
click at [645, 289] on button "Exit" at bounding box center [638, 287] width 16 height 12
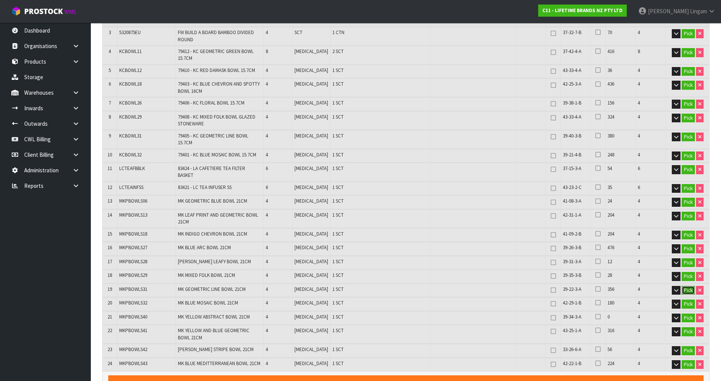
click at [687, 286] on button "Pick" at bounding box center [688, 290] width 13 height 9
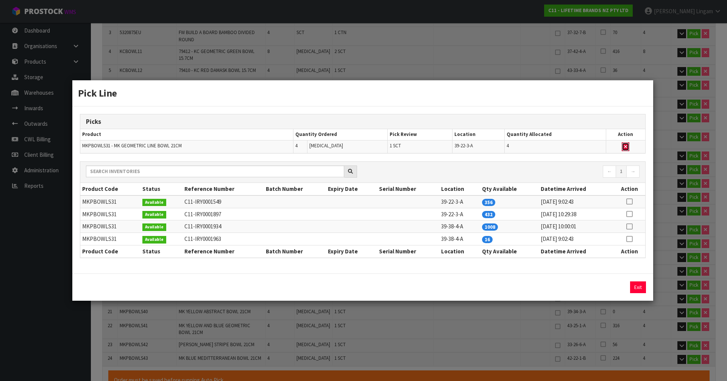
click at [627, 147] on icon "button" at bounding box center [625, 146] width 3 height 5
type input "Sub-carton x 21"
type input "100"
type input "0.346306"
type input "59.28"
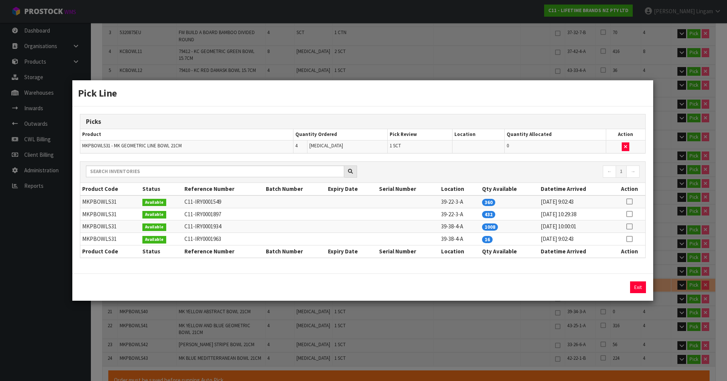
click at [629, 239] on icon at bounding box center [629, 239] width 6 height 0
click at [617, 288] on button "Assign Pick" at bounding box center [612, 287] width 31 height 12
type input "Sub-carton x 22"
type input "104"
type input "0.352598"
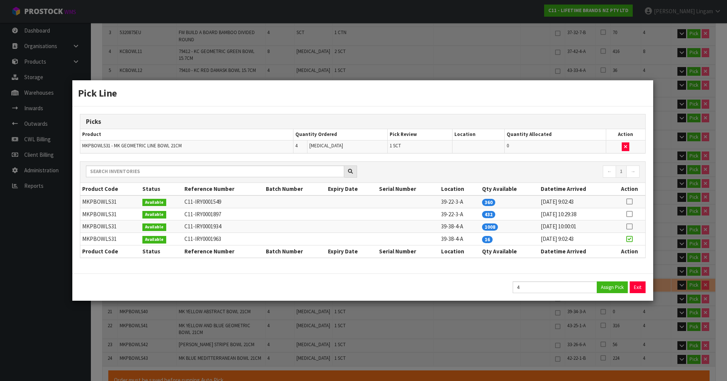
type input "61.48"
click at [635, 287] on button "Exit" at bounding box center [638, 287] width 16 height 12
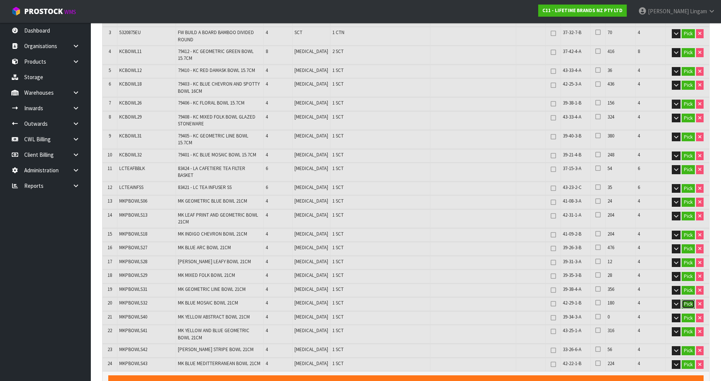
click at [688, 299] on button "Pick" at bounding box center [688, 303] width 13 height 9
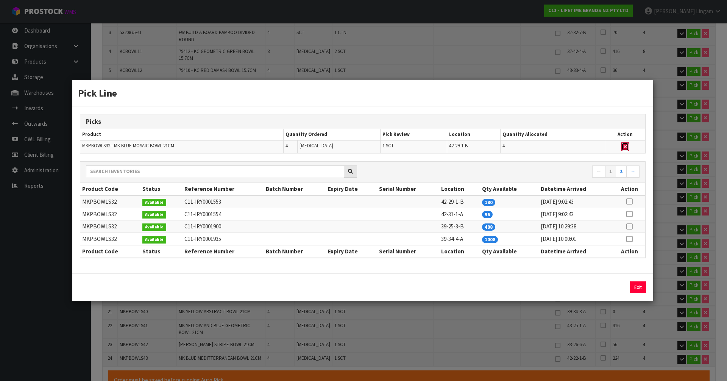
click at [624, 146] on icon "button" at bounding box center [625, 146] width 3 height 5
type input "Sub-carton x 21"
type input "100"
type input "0.344534"
type input "59.38"
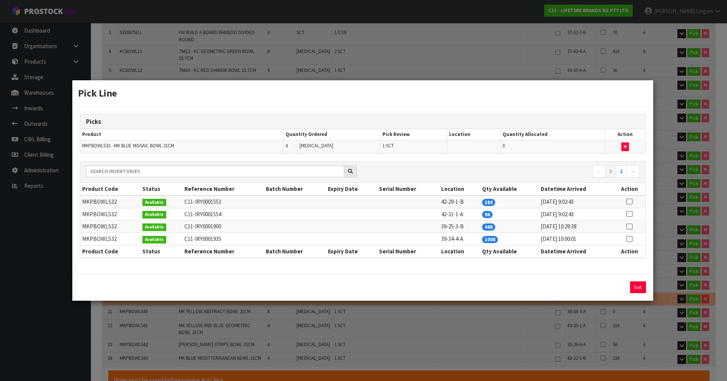
click at [632, 214] on icon at bounding box center [629, 214] width 6 height 0
click at [610, 285] on button "Assign Pick" at bounding box center [612, 287] width 31 height 12
type input "Sub-carton x 22"
type input "104"
type input "0.352598"
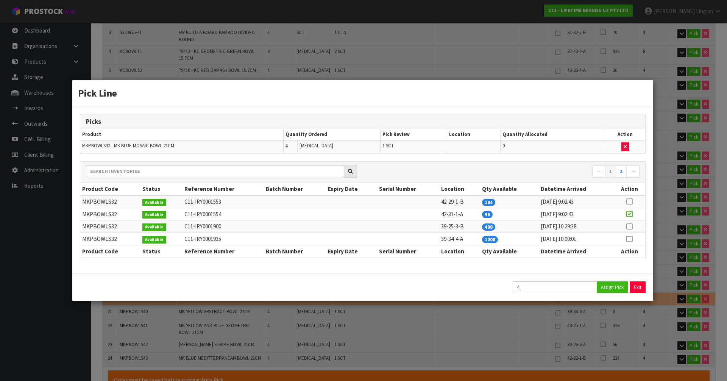
type input "61.48"
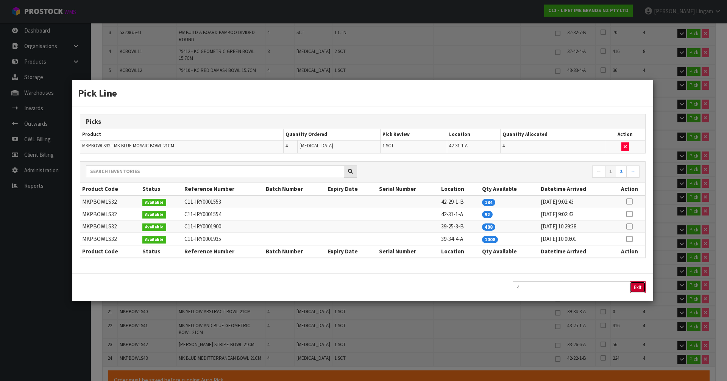
click at [638, 286] on button "Exit" at bounding box center [638, 287] width 16 height 12
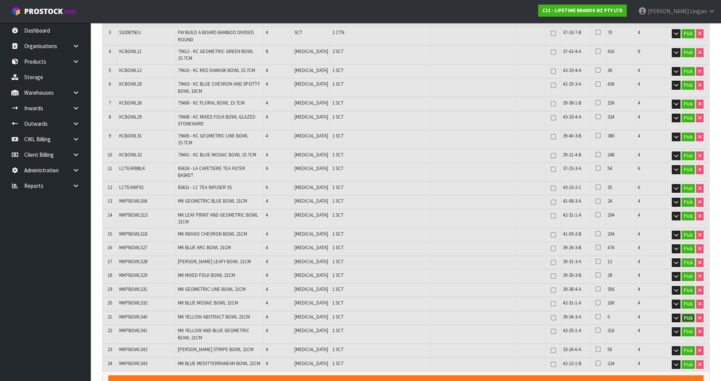
click at [689, 314] on button "Pick" at bounding box center [688, 318] width 13 height 9
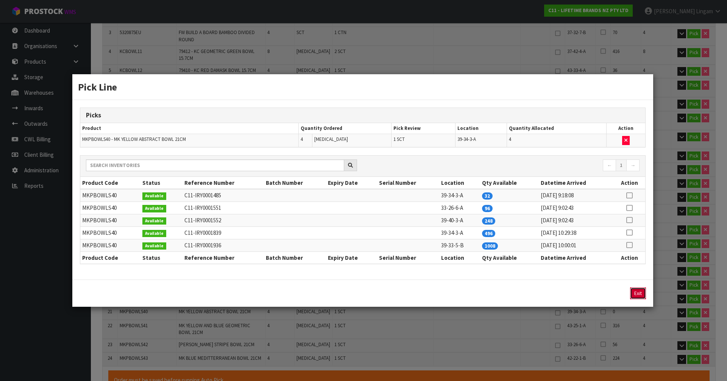
click at [640, 294] on button "Exit" at bounding box center [638, 293] width 16 height 12
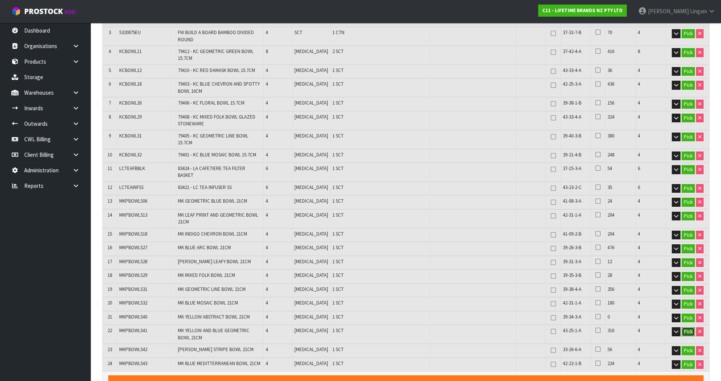
click at [687, 327] on button "Pick" at bounding box center [688, 331] width 13 height 9
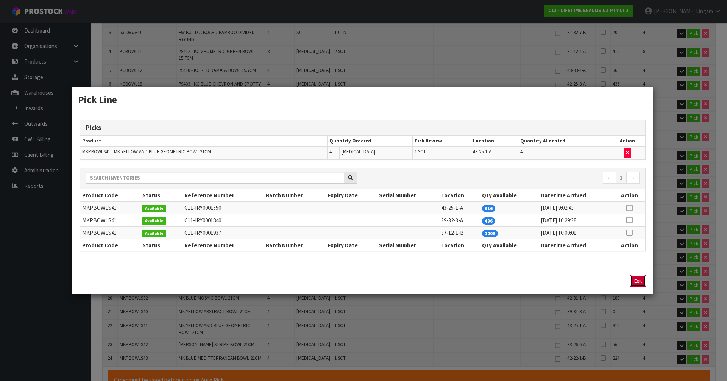
click at [637, 281] on button "Exit" at bounding box center [638, 281] width 16 height 12
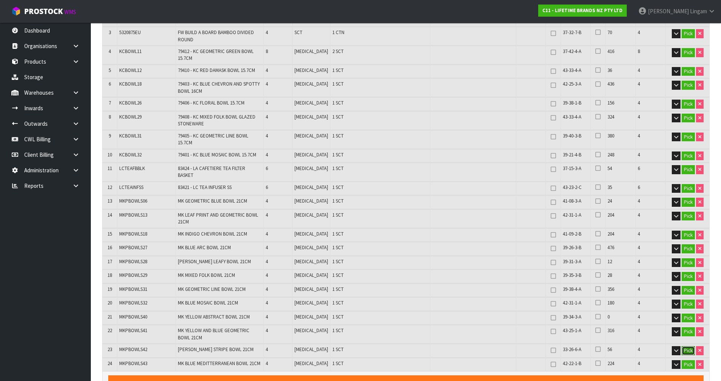
click at [687, 346] on button "Pick" at bounding box center [688, 350] width 13 height 9
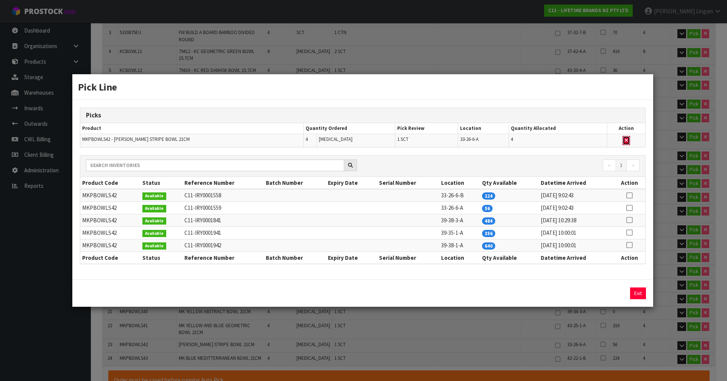
click at [625, 137] on button "button" at bounding box center [626, 140] width 8 height 9
type input "Sub-carton x 21"
type input "100"
type input "0.346306"
type input "59.38"
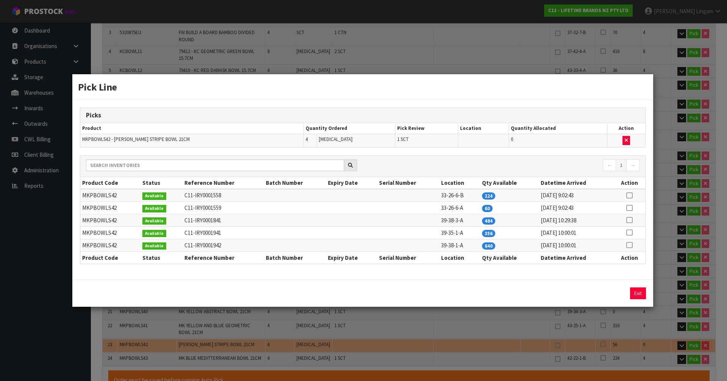
click at [629, 208] on icon at bounding box center [629, 208] width 6 height 0
drag, startPoint x: 611, startPoint y: 295, endPoint x: 625, endPoint y: 295, distance: 13.6
click at [612, 295] on button "Assign Pick" at bounding box center [612, 293] width 31 height 12
type input "Sub-carton x 22"
type input "104"
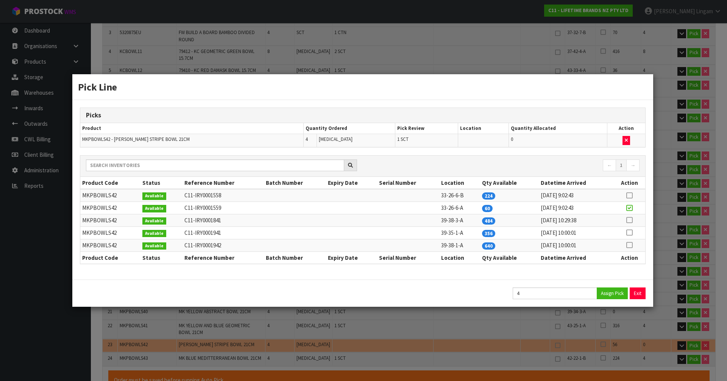
type input "0.352598"
type input "61.48"
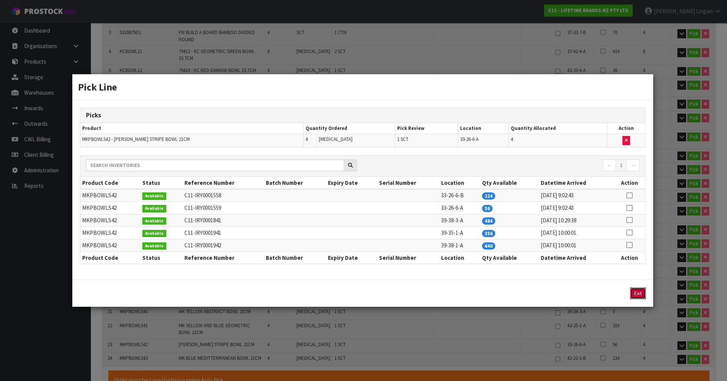
click at [636, 295] on button "Exit" at bounding box center [638, 293] width 16 height 12
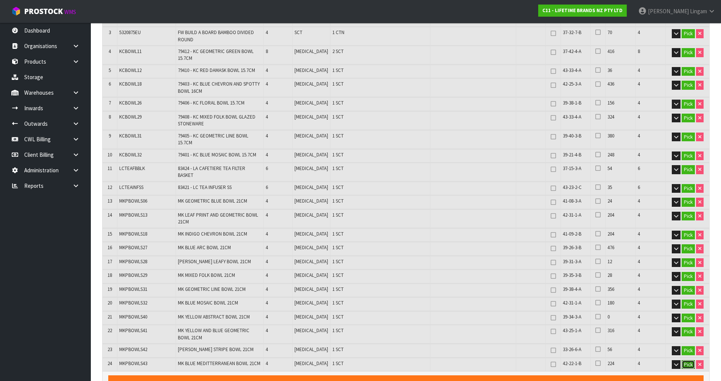
click at [691, 360] on button "Pick" at bounding box center [688, 364] width 13 height 9
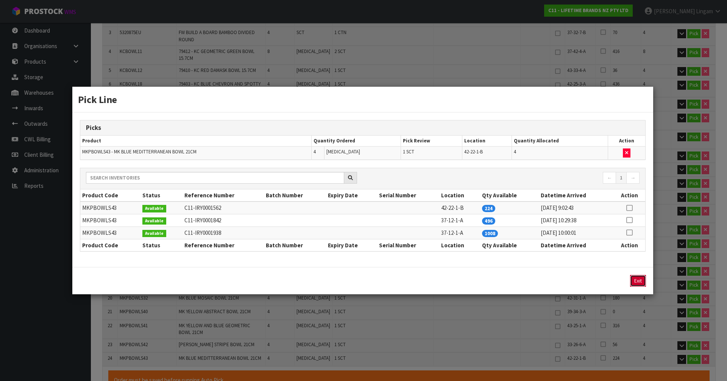
click at [641, 281] on button "Exit" at bounding box center [638, 281] width 16 height 12
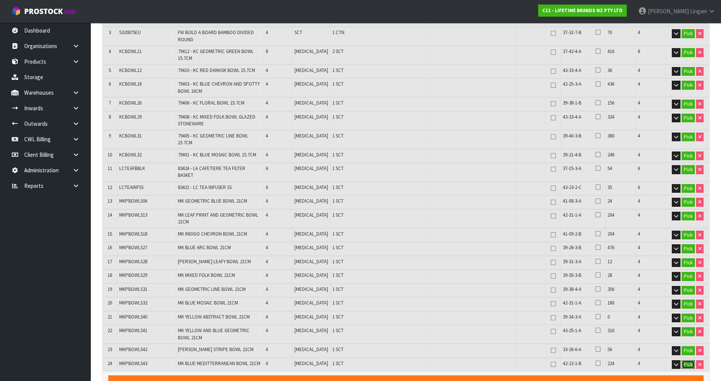
scroll to position [0, 0]
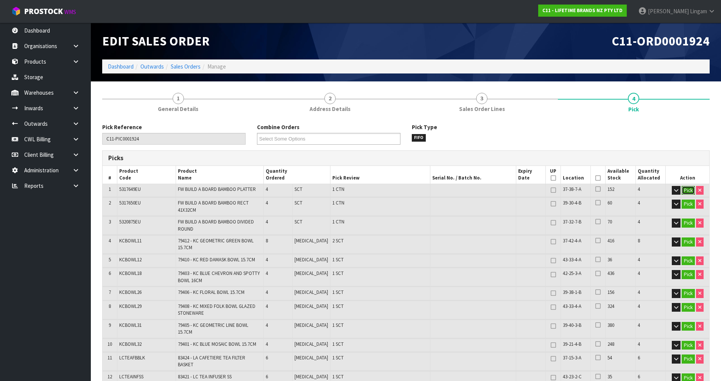
click at [687, 189] on button "Pick" at bounding box center [688, 190] width 13 height 9
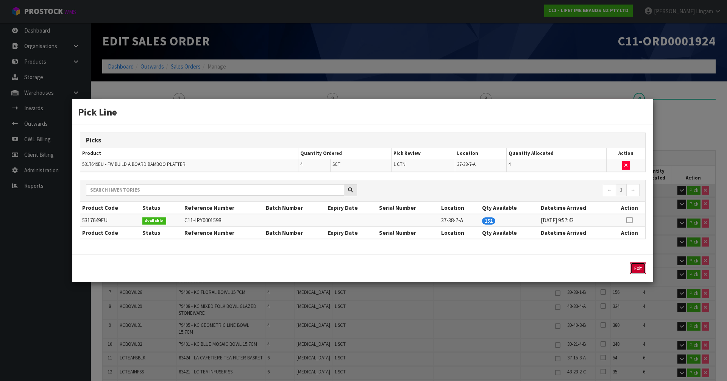
click at [636, 272] on button "Exit" at bounding box center [638, 268] width 16 height 12
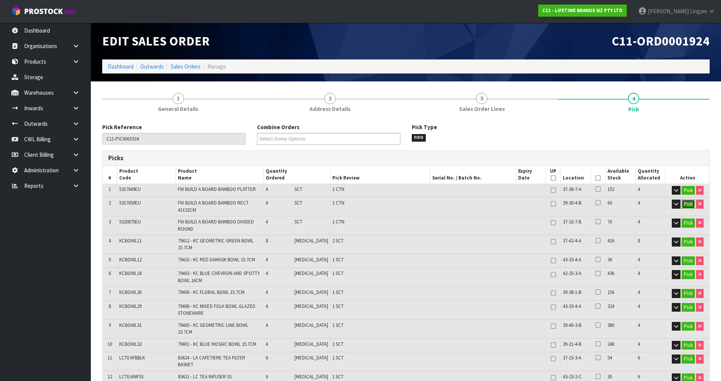
click at [684, 204] on button "Pick" at bounding box center [688, 204] width 13 height 9
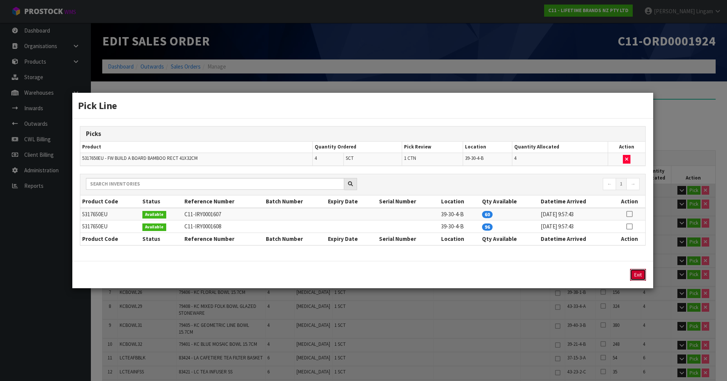
click at [634, 277] on button "Exit" at bounding box center [638, 275] width 16 height 12
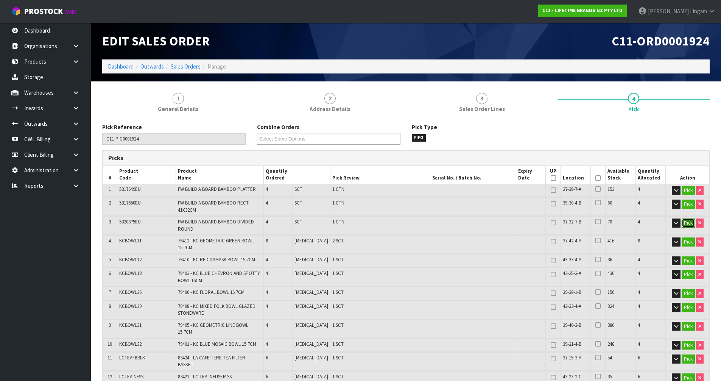
click at [686, 221] on button "Pick" at bounding box center [688, 222] width 13 height 9
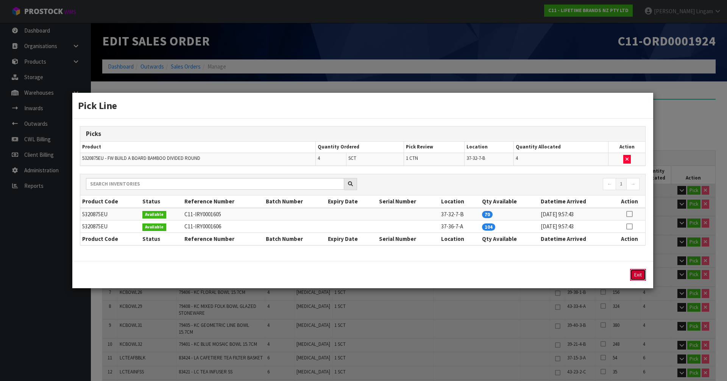
drag, startPoint x: 638, startPoint y: 276, endPoint x: 645, endPoint y: 275, distance: 6.5
click at [639, 276] on button "Exit" at bounding box center [638, 275] width 16 height 12
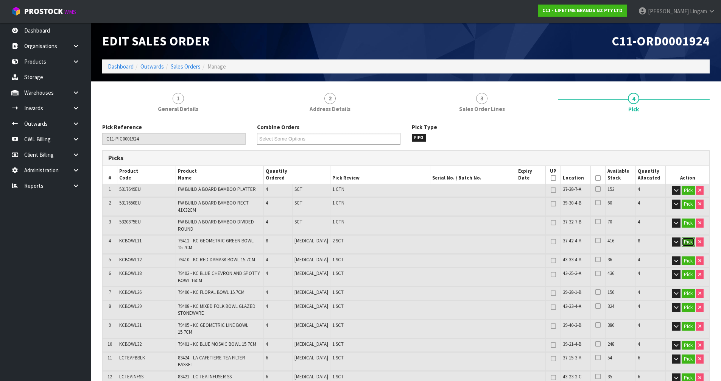
click at [686, 244] on button "Pick" at bounding box center [688, 241] width 13 height 9
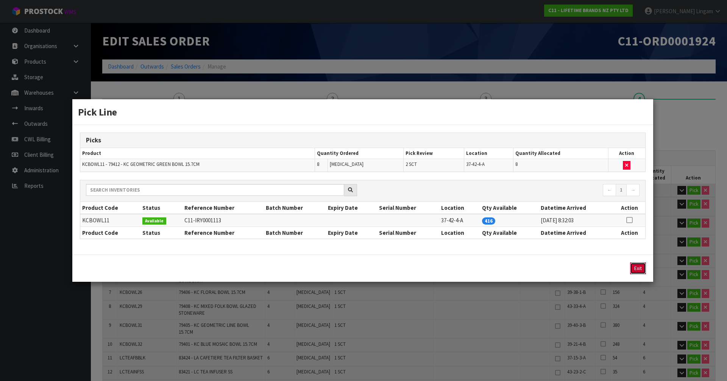
click at [639, 270] on button "Exit" at bounding box center [638, 268] width 16 height 12
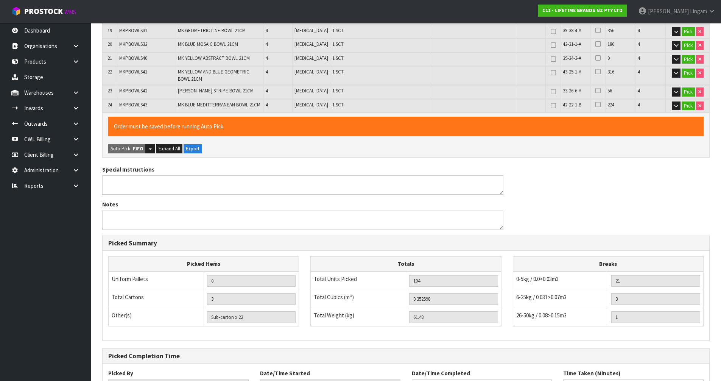
scroll to position [501, 0]
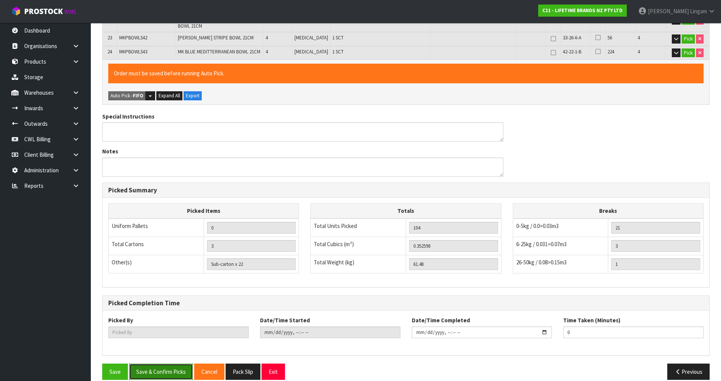
drag, startPoint x: 161, startPoint y: 361, endPoint x: 218, endPoint y: 349, distance: 58.5
click at [161, 363] on button "Save & Confirm Picks" at bounding box center [161, 371] width 64 height 16
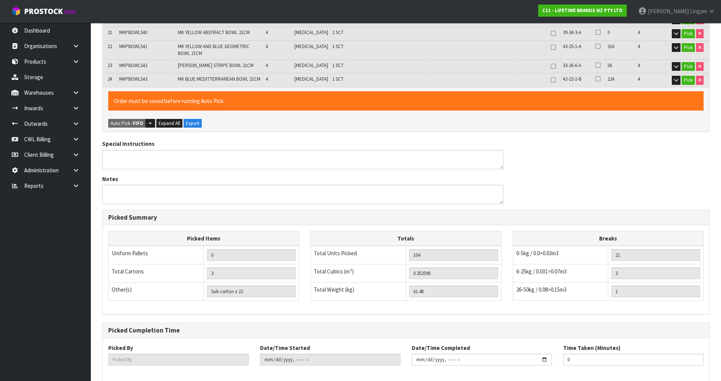
scroll to position [0, 0]
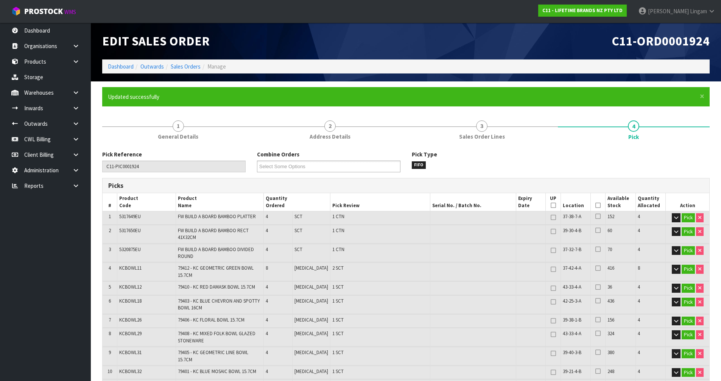
type input "[PERSON_NAME]"
type input "[DATE]T08:29:27"
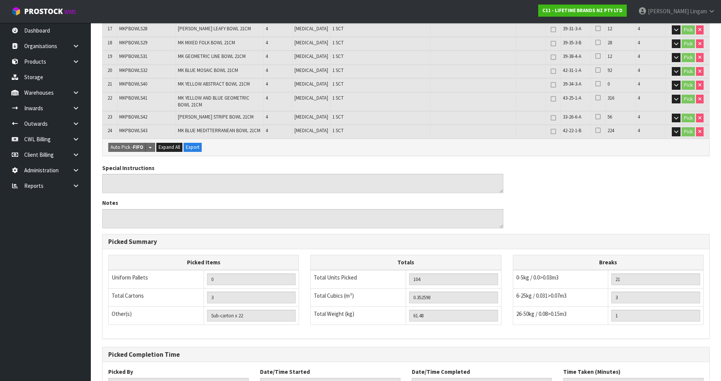
scroll to position [501, 0]
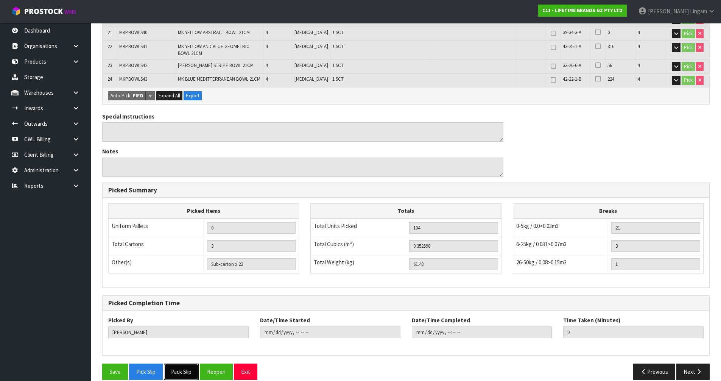
click at [178, 363] on button "Pack Slip" at bounding box center [181, 371] width 35 height 16
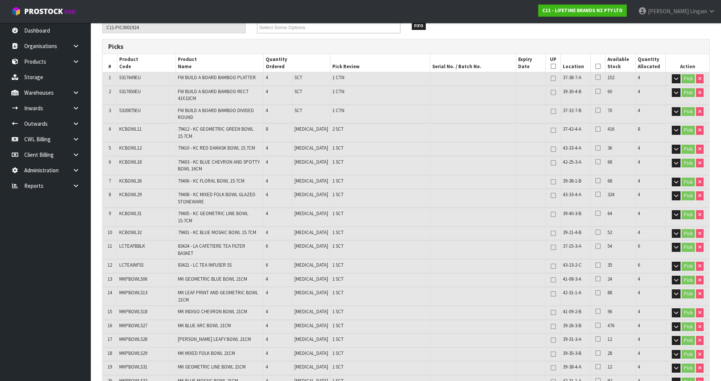
scroll to position [9, 0]
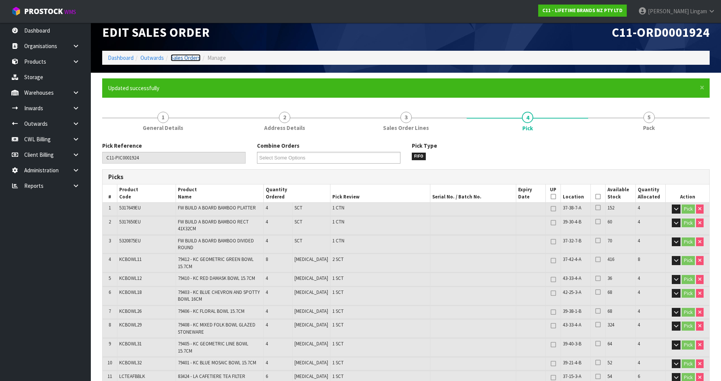
click at [193, 61] on link "Sales Orders" at bounding box center [186, 57] width 30 height 7
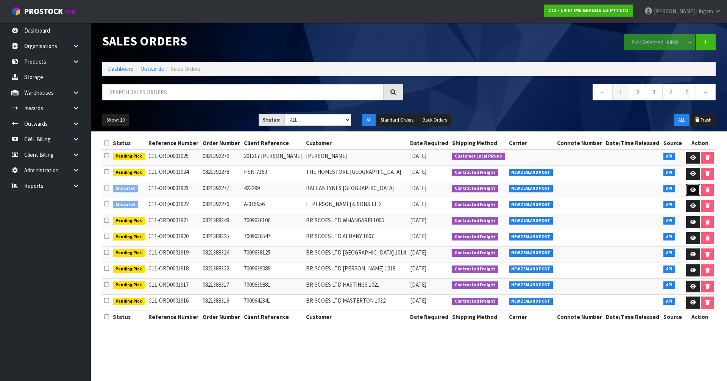
click at [690, 189] on icon at bounding box center [693, 189] width 6 height 5
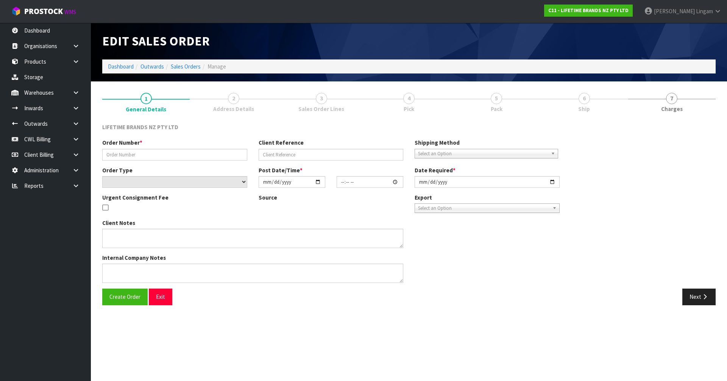
type input "0821392277"
type input "423299"
select select "number:0"
type input "[DATE]"
type input "07:34:15.000"
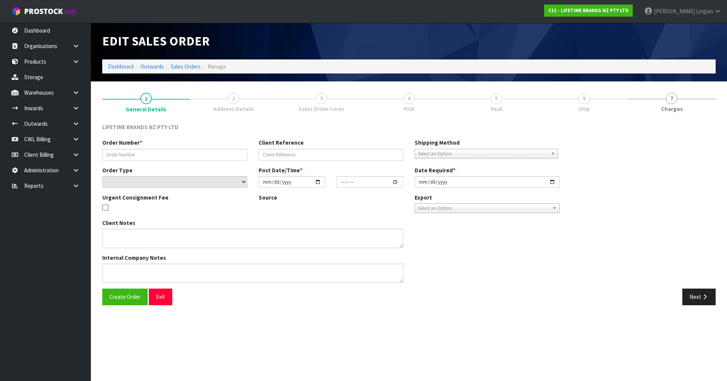
type input "[DATE]"
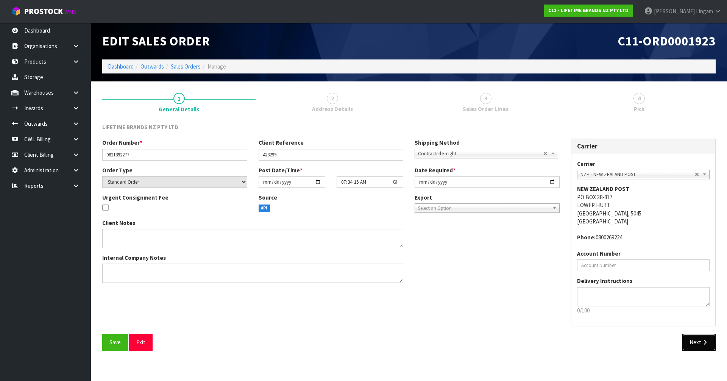
click at [703, 346] on button "Next" at bounding box center [698, 342] width 33 height 16
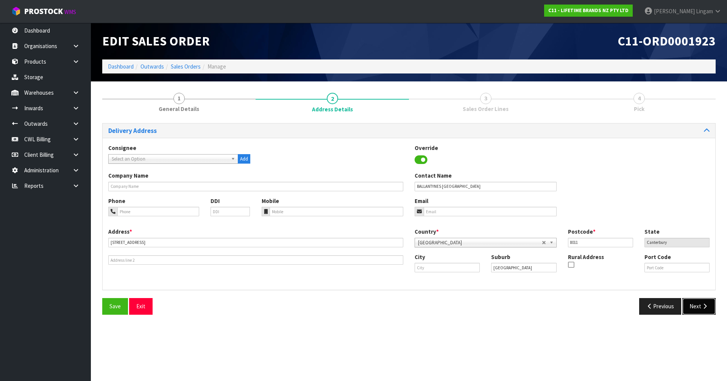
click at [703, 303] on button "Next" at bounding box center [698, 306] width 33 height 16
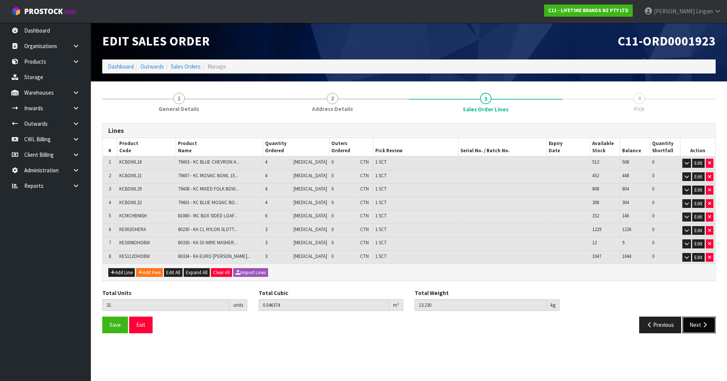
click at [695, 322] on button "Next" at bounding box center [698, 325] width 33 height 16
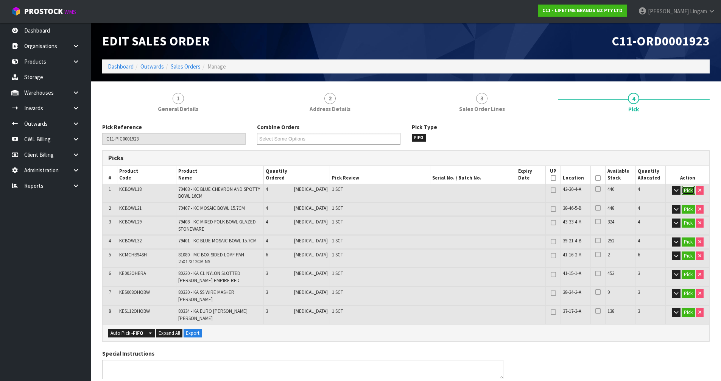
click at [685, 190] on button "Pick" at bounding box center [688, 190] width 13 height 9
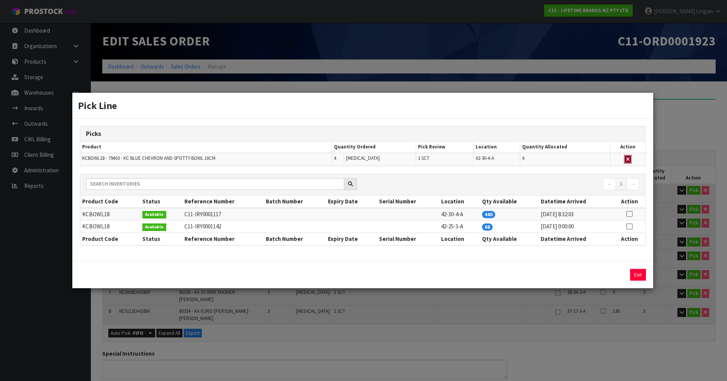
click at [631, 160] on button "button" at bounding box center [628, 159] width 8 height 9
type input "Sub-carton x 7"
type input "27"
type input "0.042328"
type input "11.79"
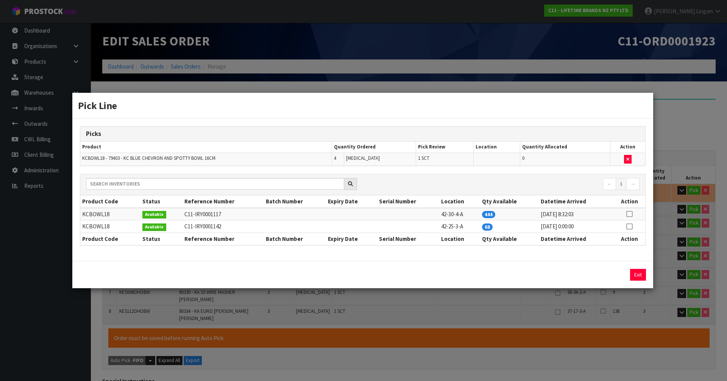
click at [631, 226] on icon at bounding box center [629, 226] width 6 height 0
click at [619, 271] on button "Assign Pick" at bounding box center [612, 275] width 31 height 12
type input "Sub-carton x 8"
type input "31"
type input "0.046374"
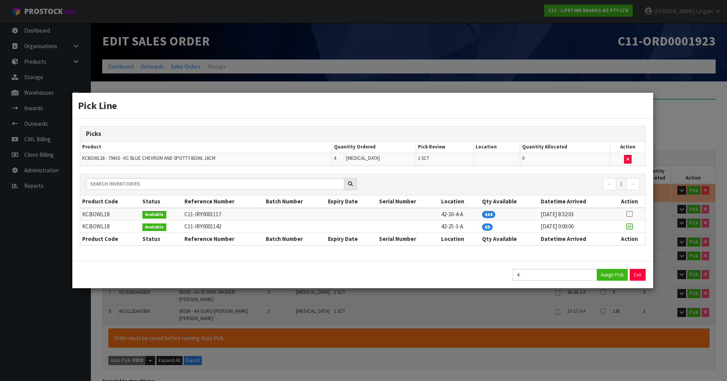
type input "13.23"
click at [640, 271] on button "Exit" at bounding box center [638, 275] width 16 height 12
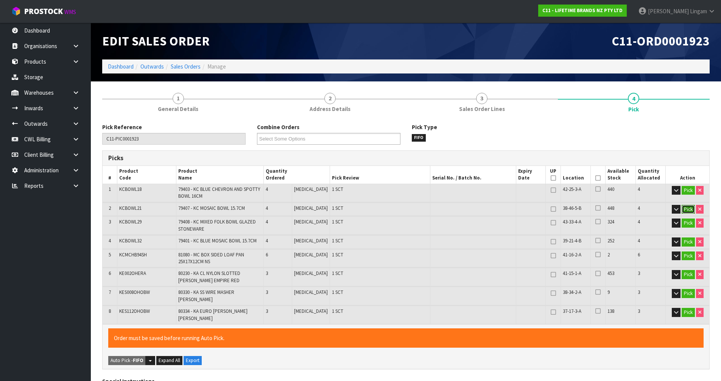
click at [686, 210] on button "Pick" at bounding box center [688, 209] width 13 height 9
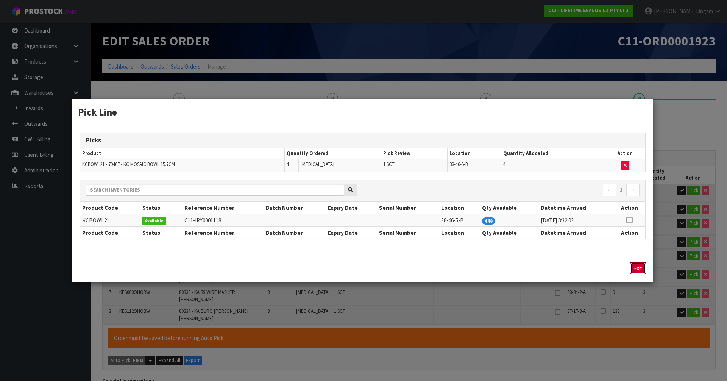
drag, startPoint x: 638, startPoint y: 267, endPoint x: 643, endPoint y: 264, distance: 5.4
click at [638, 267] on button "Exit" at bounding box center [638, 268] width 16 height 12
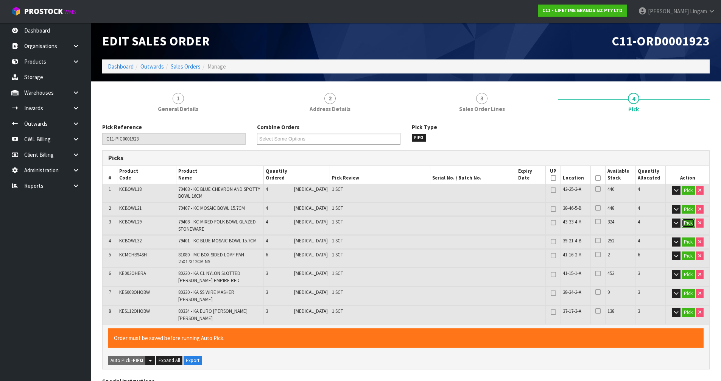
click at [690, 221] on button "Pick" at bounding box center [688, 222] width 13 height 9
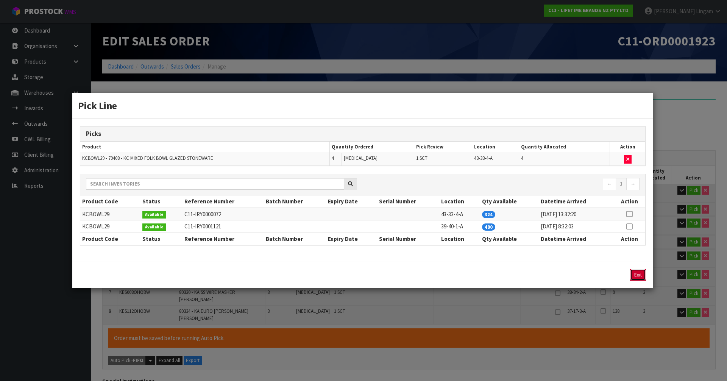
click at [638, 274] on button "Exit" at bounding box center [638, 275] width 16 height 12
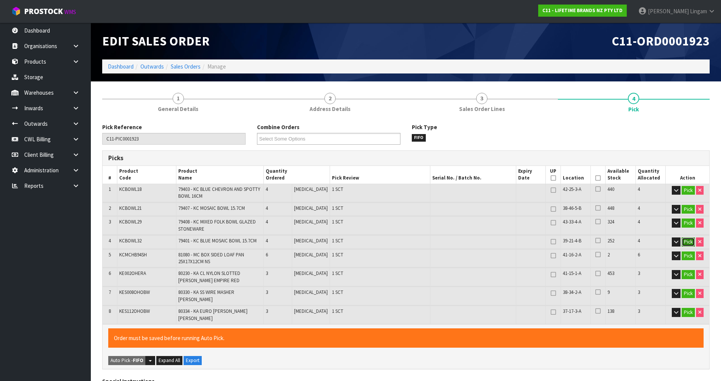
click at [691, 243] on button "Pick" at bounding box center [688, 241] width 13 height 9
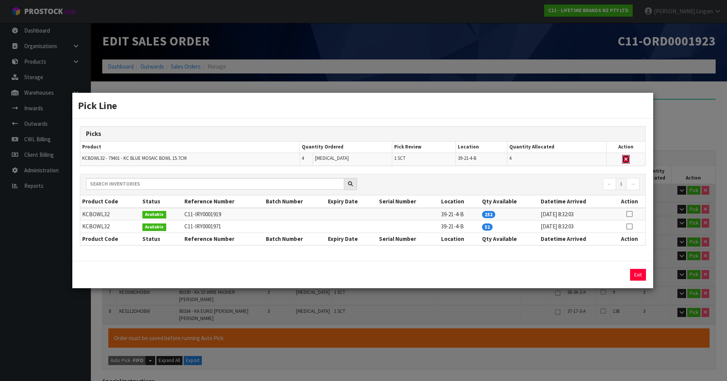
click at [628, 160] on button "button" at bounding box center [626, 159] width 8 height 9
type input "Sub-carton x 7"
type input "27"
type input "0.041514"
type input "11.63"
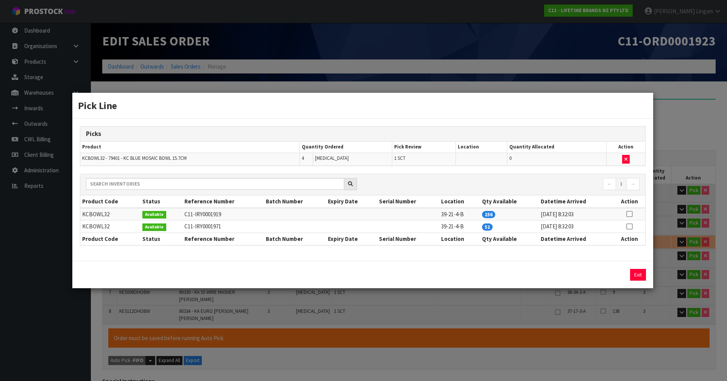
click at [628, 227] on icon at bounding box center [629, 226] width 6 height 0
click at [620, 273] on button "Assign Pick" at bounding box center [612, 275] width 31 height 12
type input "Sub-carton x 8"
type input "31"
type input "0.046374"
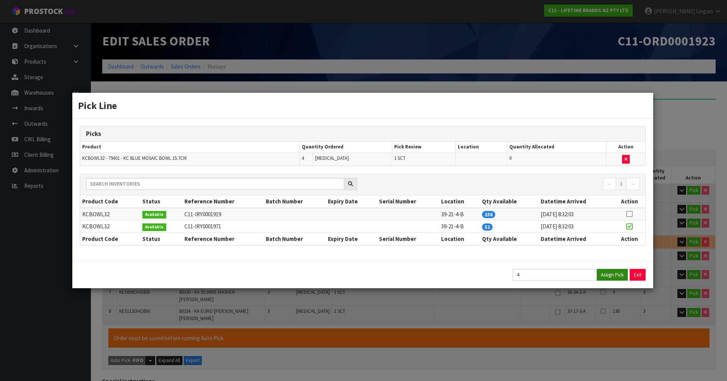
type input "13.23"
click at [636, 273] on button "Exit" at bounding box center [638, 275] width 16 height 12
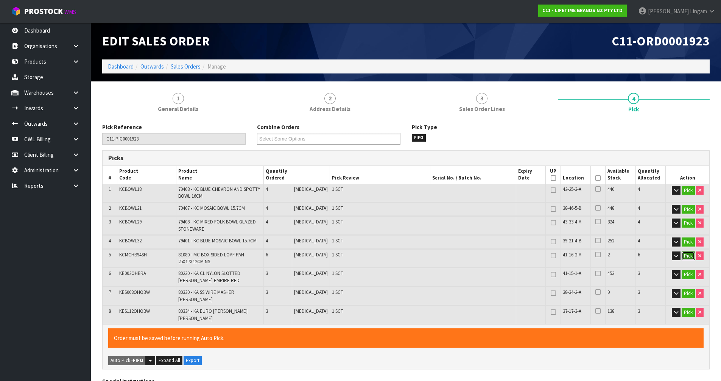
click at [683, 254] on button "Pick" at bounding box center [688, 255] width 13 height 9
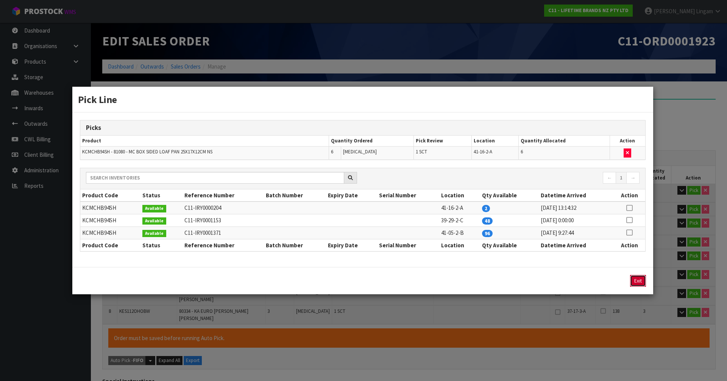
click at [633, 280] on button "Exit" at bounding box center [638, 281] width 16 height 12
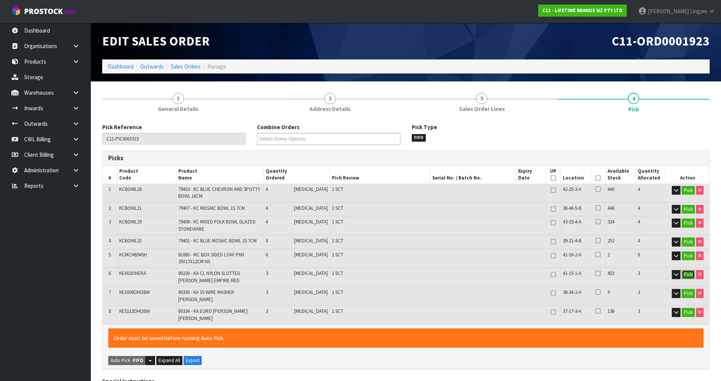
click at [685, 273] on button "Pick" at bounding box center [688, 274] width 13 height 9
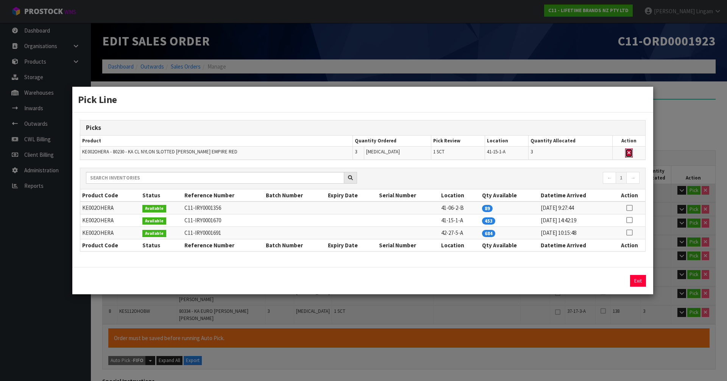
click at [630, 153] on icon "button" at bounding box center [628, 152] width 3 height 5
type input "Sub-carton x 7"
type input "28"
type input "0.041974"
type input "12.73"
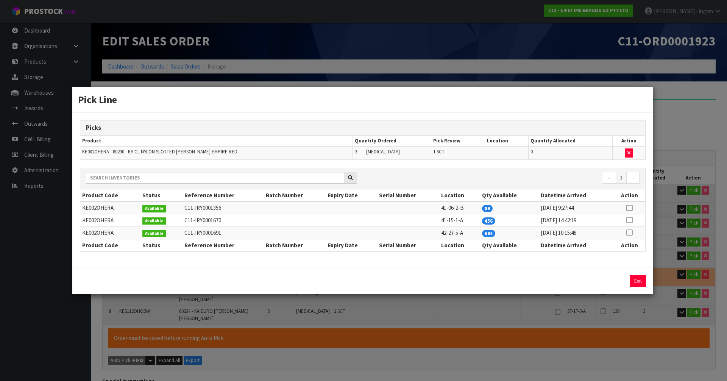
click at [629, 208] on icon at bounding box center [629, 208] width 6 height 0
click at [616, 280] on button "Assign Pick" at bounding box center [612, 281] width 31 height 12
type input "Sub-carton x 8"
type input "31"
type input "0.046374"
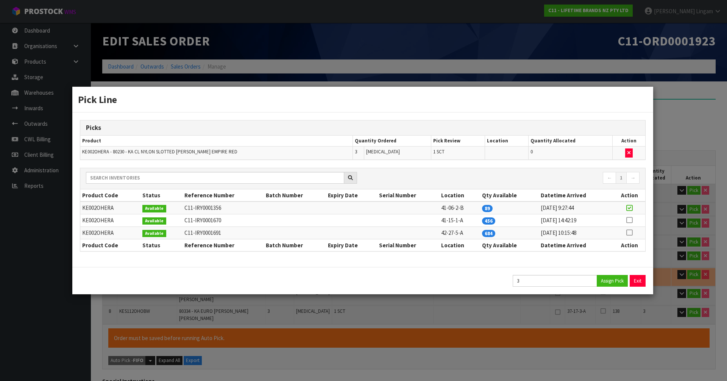
type input "13.23"
click at [638, 281] on button "Exit" at bounding box center [638, 281] width 16 height 12
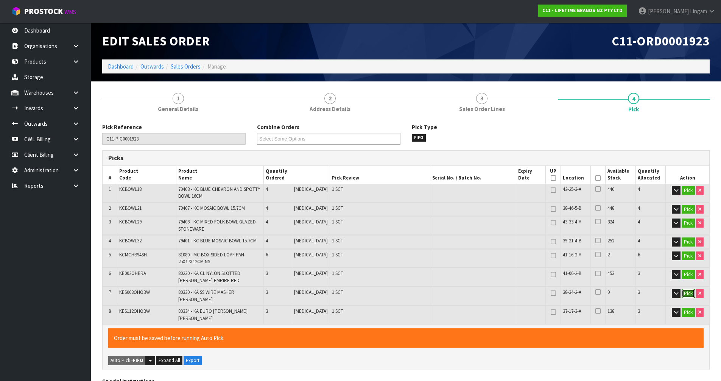
click at [688, 295] on button "Pick" at bounding box center [688, 293] width 13 height 9
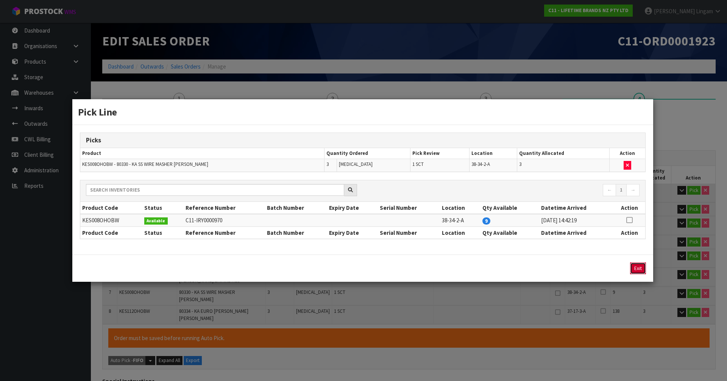
click at [635, 265] on button "Exit" at bounding box center [638, 268] width 16 height 12
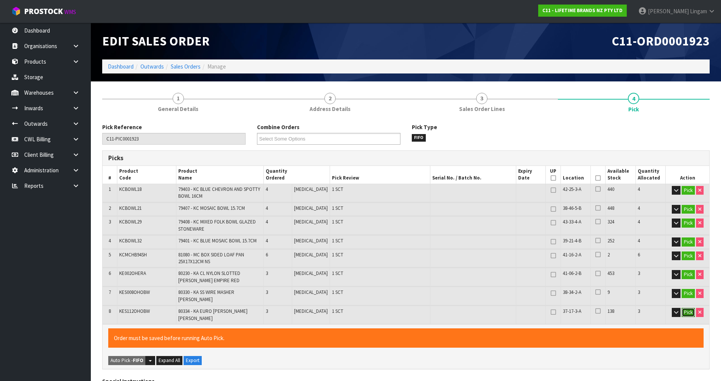
click at [691, 308] on button "Pick" at bounding box center [688, 312] width 13 height 9
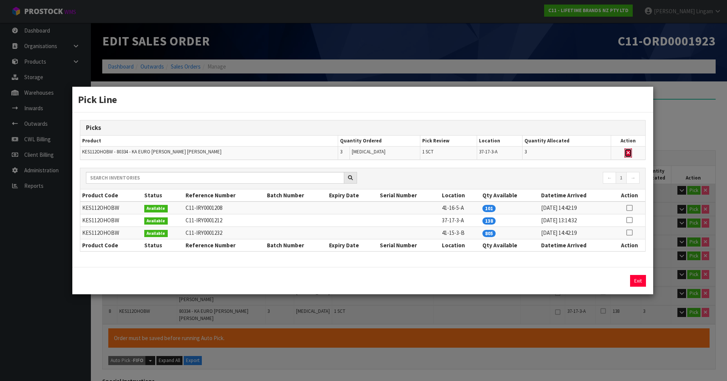
click at [630, 153] on button "button" at bounding box center [628, 152] width 8 height 9
type input "Sub-carton x 7"
type input "28"
type input "0.045958"
type input "12.85"
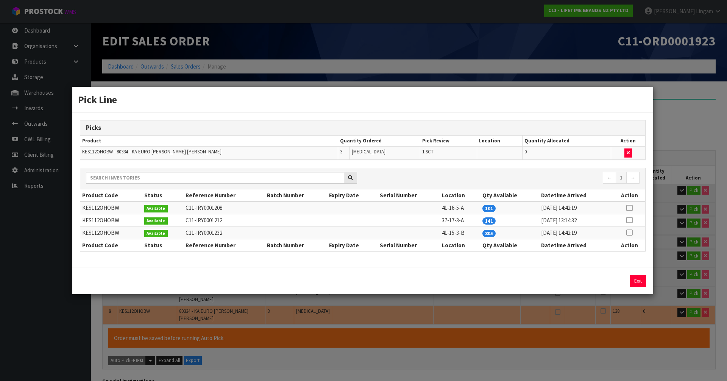
click at [629, 208] on icon at bounding box center [629, 208] width 6 height 0
click at [613, 278] on button "Assign Pick" at bounding box center [612, 281] width 31 height 12
type input "Sub-carton x 8"
type input "31"
type input "0.046374"
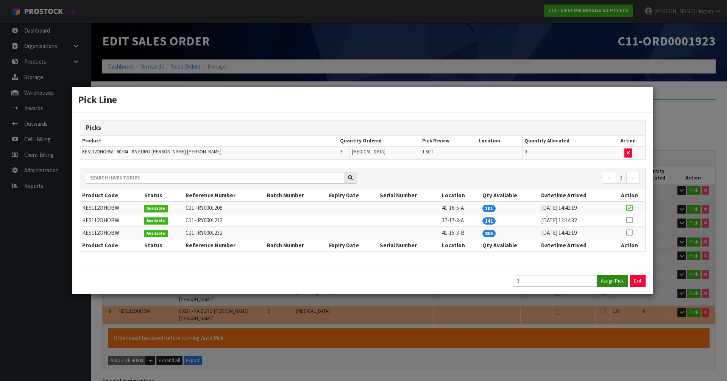
type input "13.23"
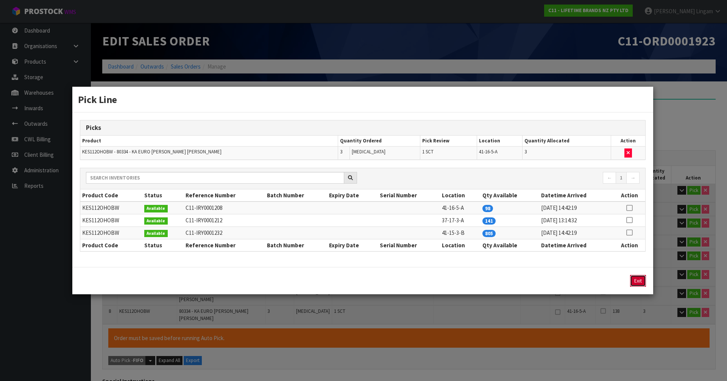
click at [640, 282] on button "Exit" at bounding box center [638, 281] width 16 height 12
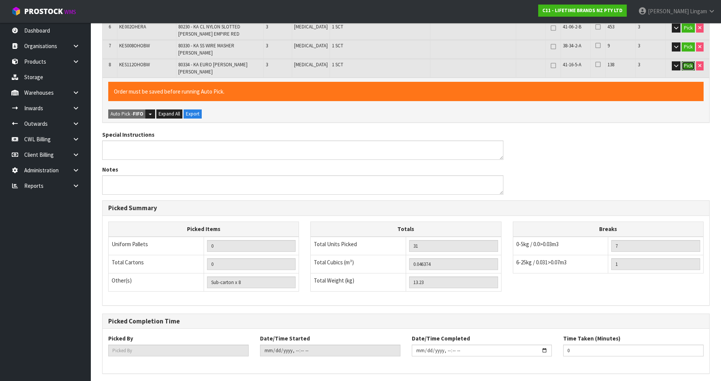
scroll to position [265, 0]
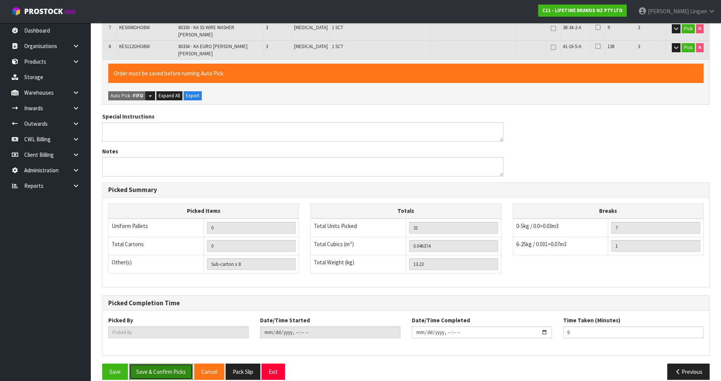
click at [154, 366] on button "Save & Confirm Picks" at bounding box center [161, 371] width 64 height 16
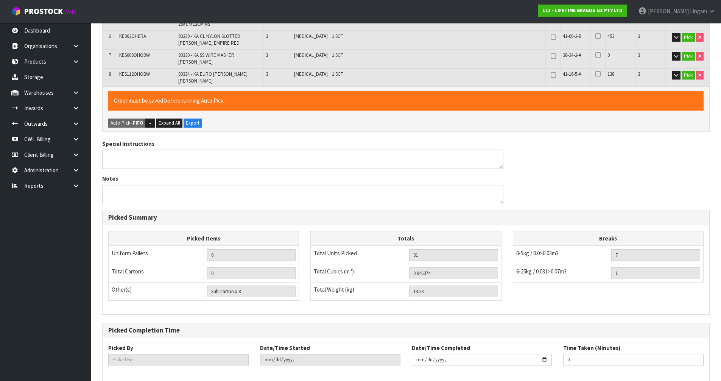
type input "[PERSON_NAME]"
type input "[DATE]T08:30:58"
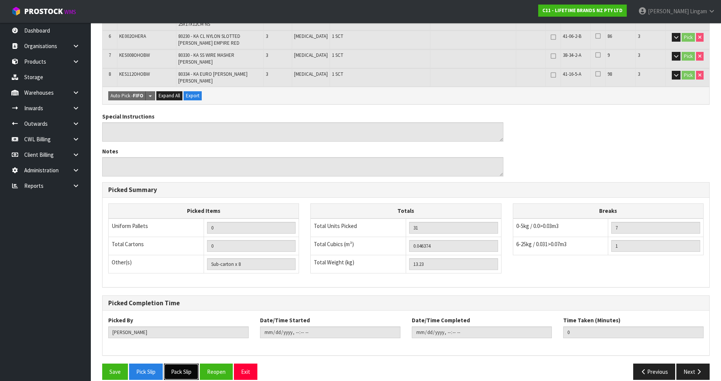
click at [187, 369] on button "Pack Slip" at bounding box center [181, 371] width 35 height 16
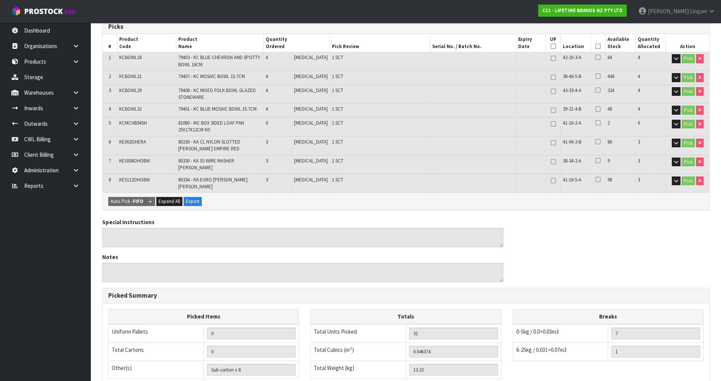
scroll to position [0, 0]
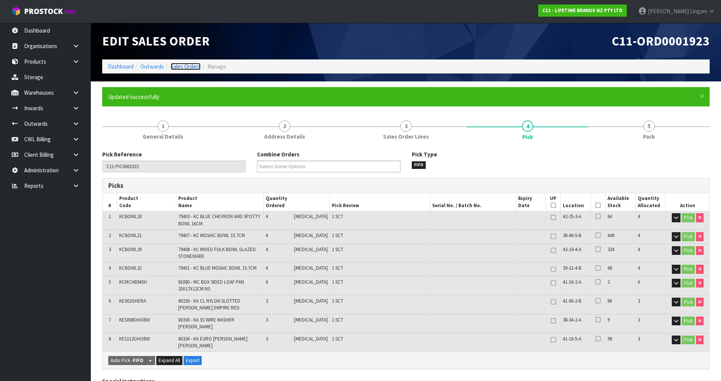
click at [189, 67] on link "Sales Orders" at bounding box center [186, 66] width 30 height 7
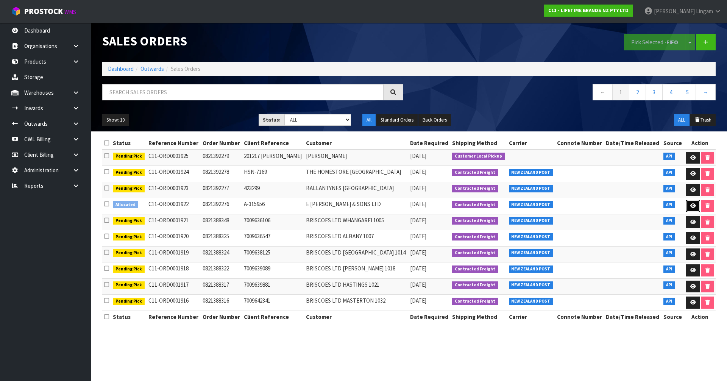
click at [692, 207] on icon at bounding box center [693, 205] width 6 height 5
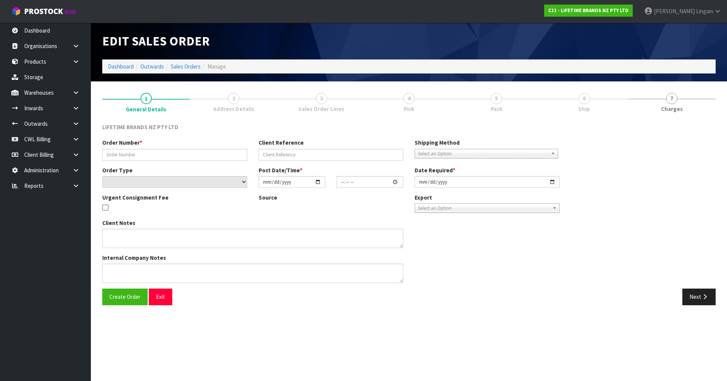
type input "0821392276"
type input "A-315956"
select select "number:0"
type input "[DATE]"
type input "07:34:14.000"
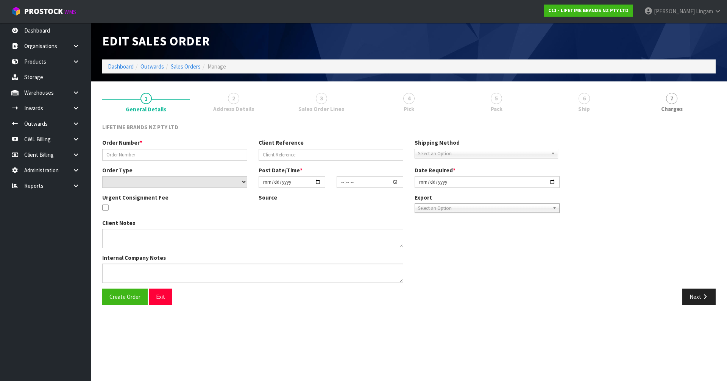
type input "[DATE]"
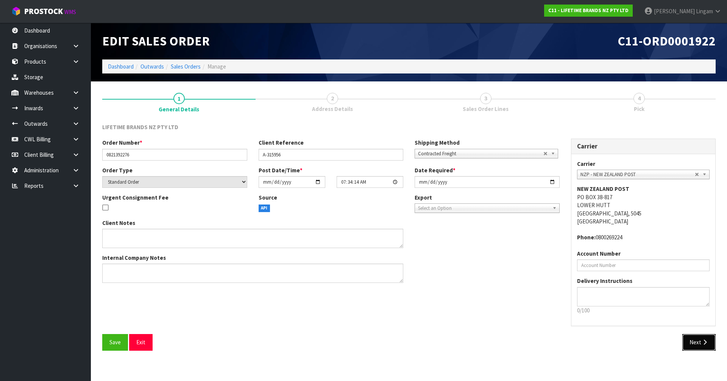
click at [692, 345] on button "Next" at bounding box center [698, 342] width 33 height 16
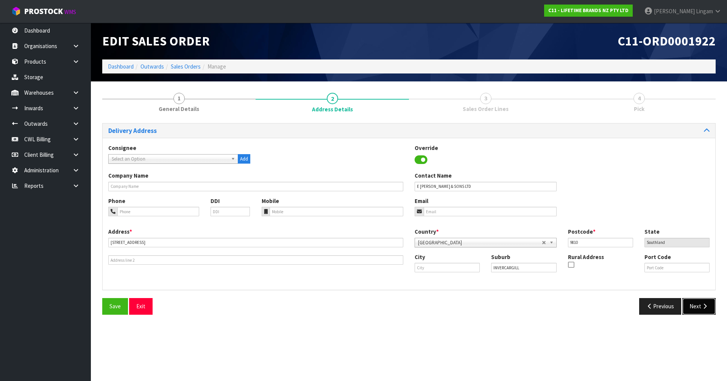
click at [700, 304] on button "Next" at bounding box center [698, 306] width 33 height 16
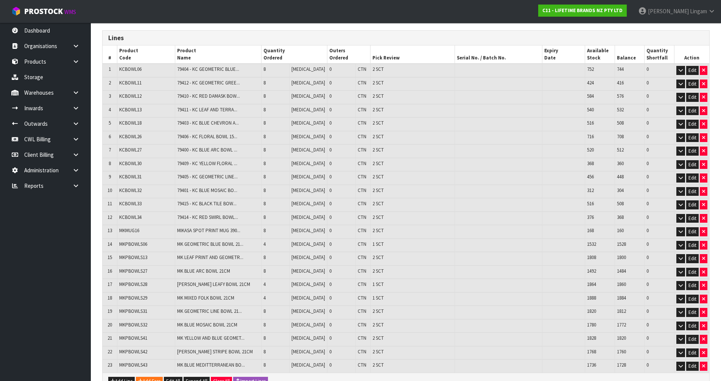
scroll to position [165, 0]
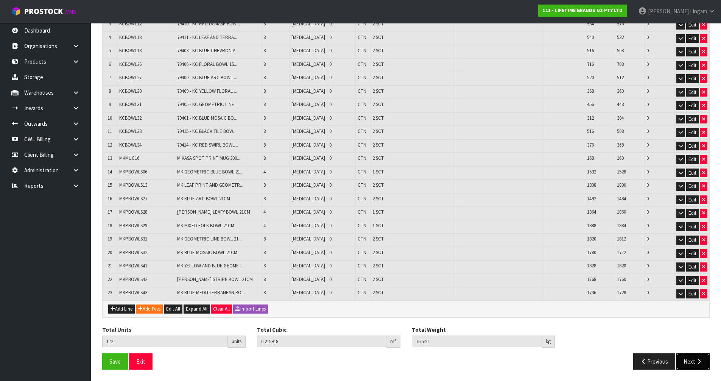
click at [691, 364] on button "Next" at bounding box center [693, 361] width 33 height 16
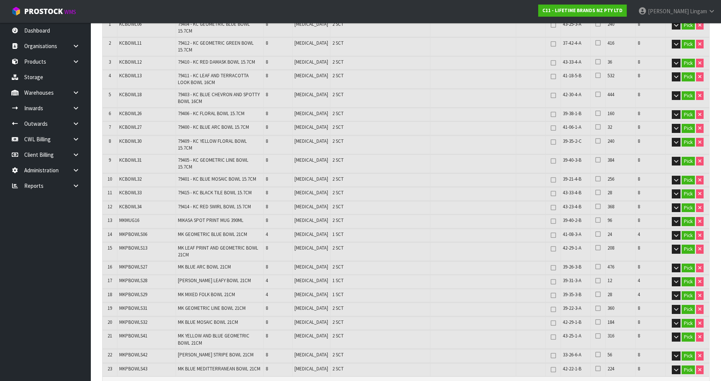
scroll to position [0, 0]
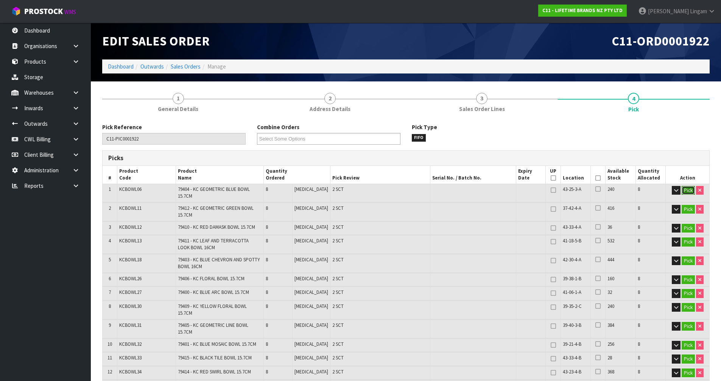
click at [688, 192] on button "Pick" at bounding box center [688, 190] width 13 height 9
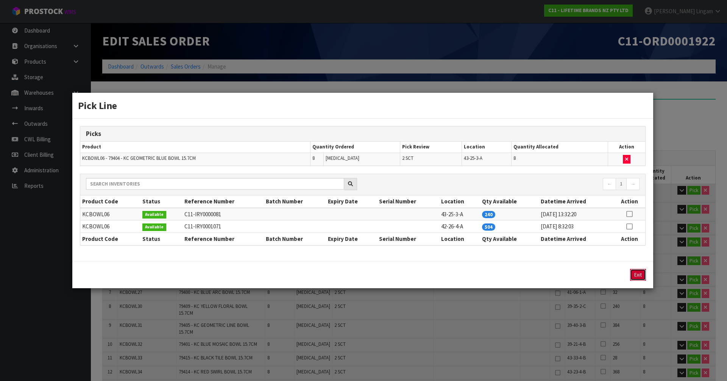
click at [642, 275] on button "Exit" at bounding box center [638, 275] width 16 height 12
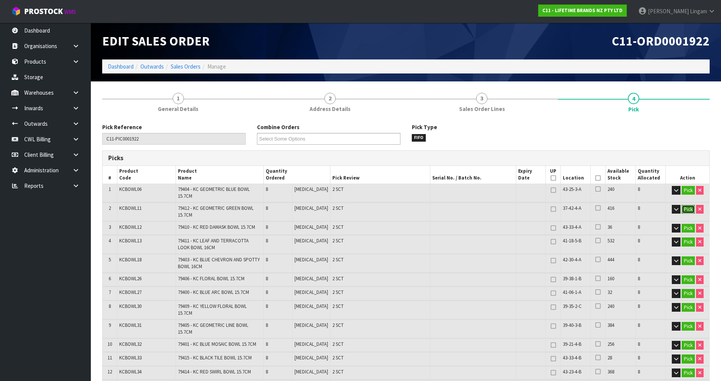
click at [688, 208] on button "Pick" at bounding box center [688, 209] width 13 height 9
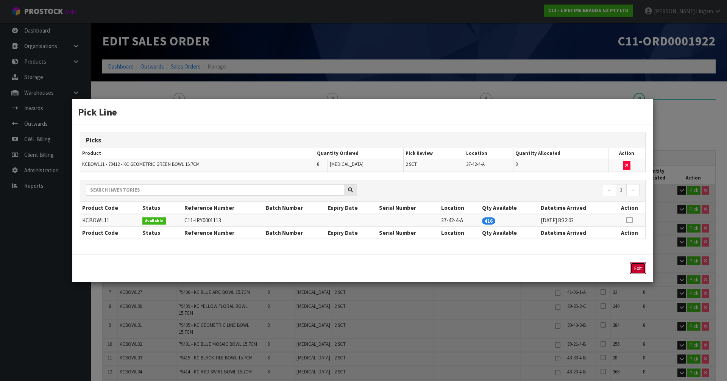
click at [636, 266] on button "Exit" at bounding box center [638, 268] width 16 height 12
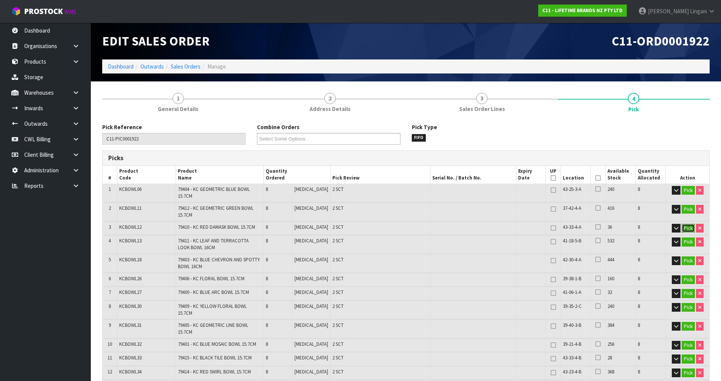
click at [682, 224] on button "Pick" at bounding box center [688, 228] width 13 height 9
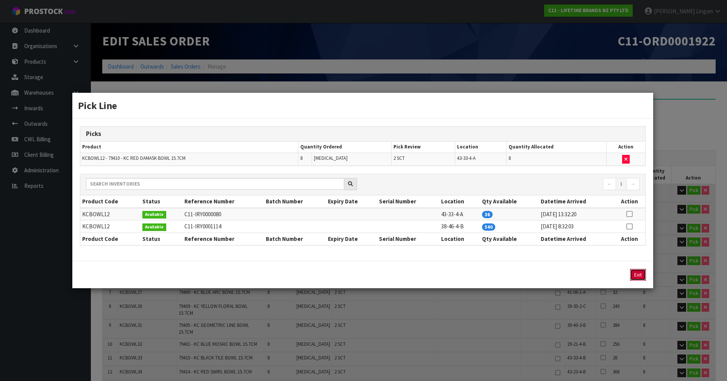
click at [641, 270] on button "Exit" at bounding box center [638, 275] width 16 height 12
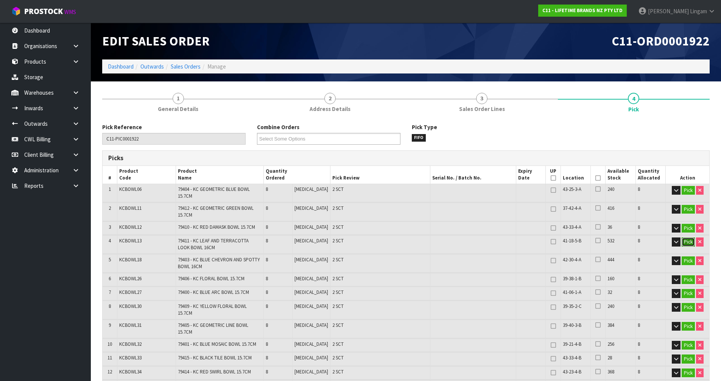
click at [686, 242] on button "Pick" at bounding box center [688, 241] width 13 height 9
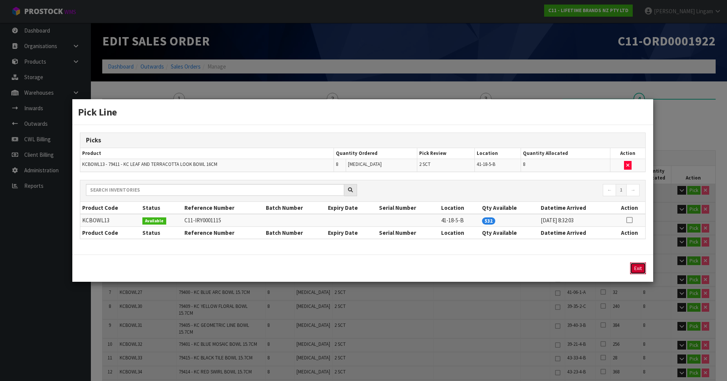
click at [639, 270] on button "Exit" at bounding box center [638, 268] width 16 height 12
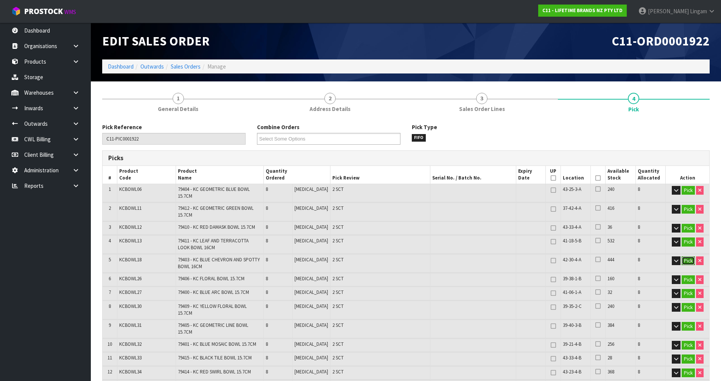
click at [693, 260] on button "Pick" at bounding box center [688, 260] width 13 height 9
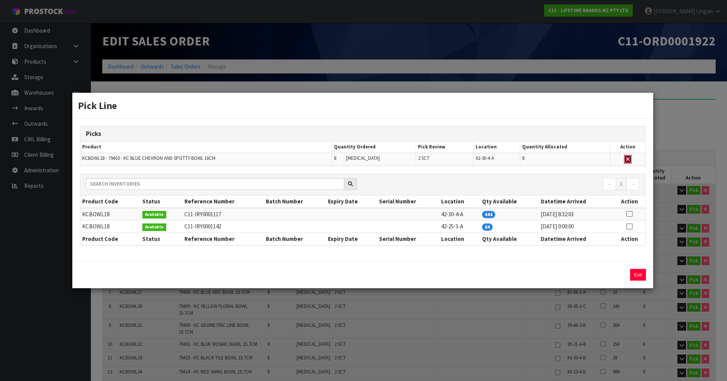
click at [629, 159] on icon "button" at bounding box center [627, 159] width 3 height 5
type input "Sub-carton x 41"
type input "164"
type input "0.207826"
type input "73.66"
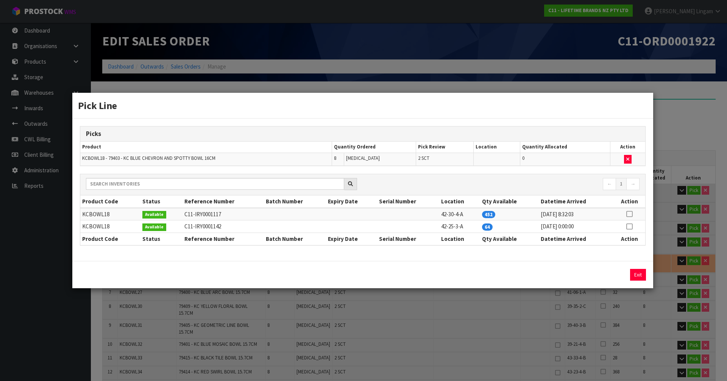
click at [630, 226] on icon at bounding box center [629, 226] width 6 height 0
click at [619, 273] on button "Assign Pick" at bounding box center [612, 275] width 31 height 12
type input "Sub-carton x 43"
type input "172"
type input "0.215918"
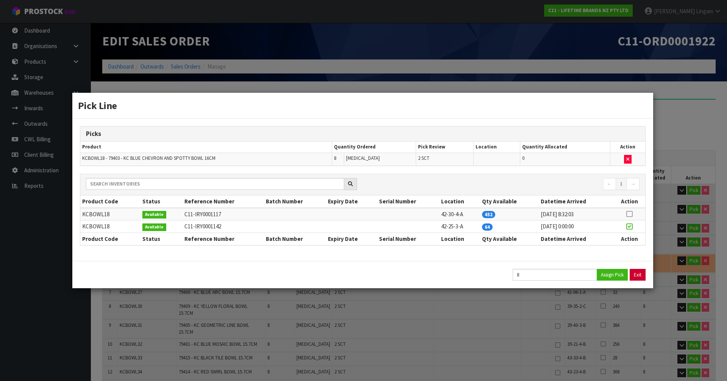
type input "76.54"
click at [634, 274] on button "Exit" at bounding box center [638, 275] width 16 height 12
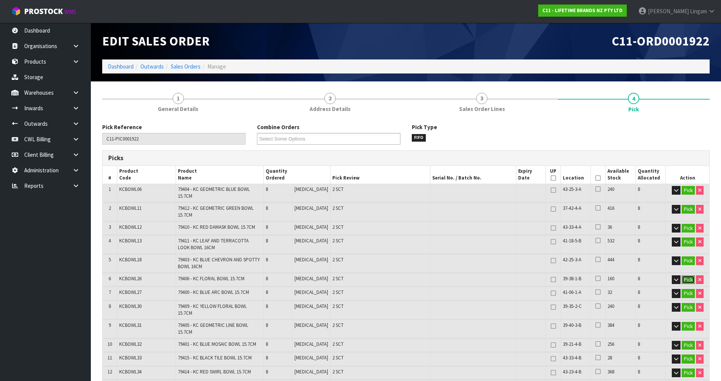
click at [688, 282] on button "Pick" at bounding box center [688, 279] width 13 height 9
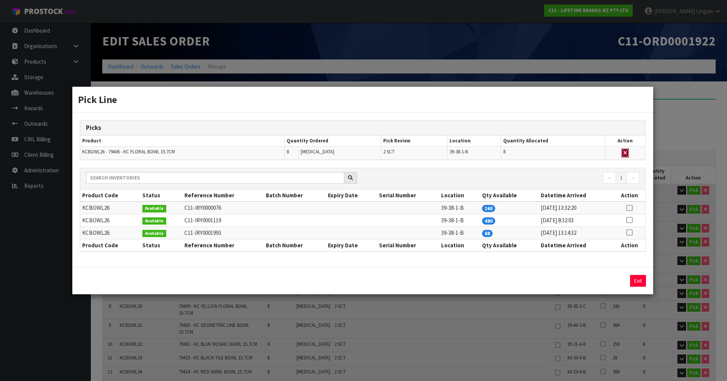
click at [628, 153] on button "button" at bounding box center [625, 152] width 8 height 9
type input "Sub-carton x 41"
type input "164"
type input "0.215442"
type input "73.54"
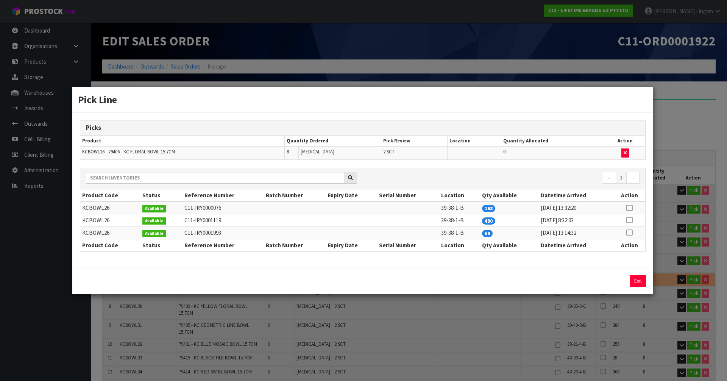
click at [629, 233] on icon at bounding box center [629, 232] width 6 height 0
click at [621, 278] on button "Assign Pick" at bounding box center [612, 281] width 31 height 12
type input "Sub-carton x 43"
type input "172"
type input "0.215918"
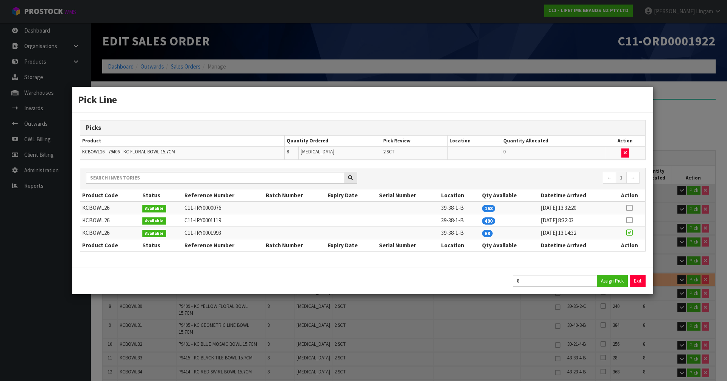
type input "76.54"
click at [636, 280] on button "Exit" at bounding box center [638, 281] width 16 height 12
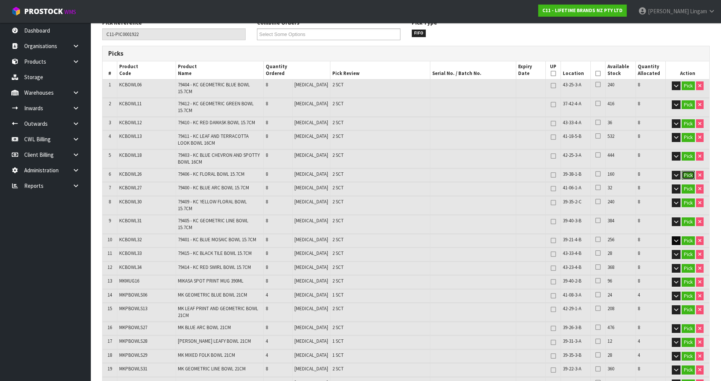
scroll to position [114, 0]
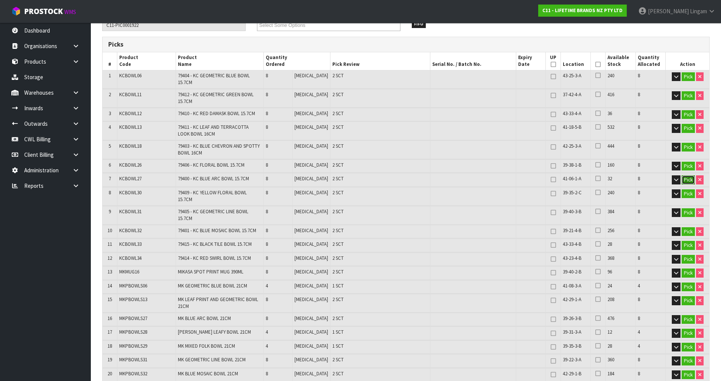
click at [684, 180] on button "Pick" at bounding box center [688, 179] width 13 height 9
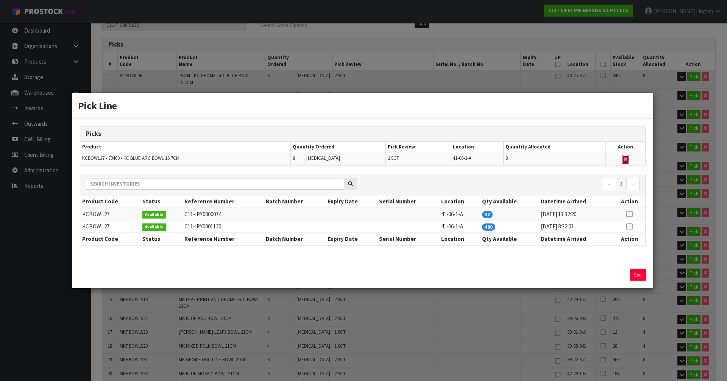
click at [624, 159] on button "button" at bounding box center [626, 159] width 8 height 9
type input "Sub-carton x 41"
type input "164"
type input "0.206738"
type input "73.74"
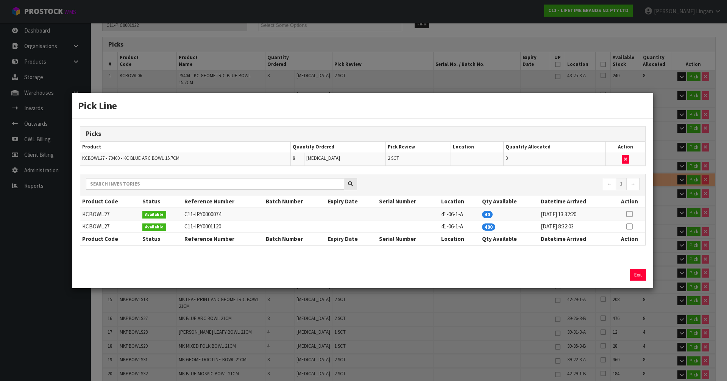
click at [630, 214] on icon at bounding box center [629, 214] width 6 height 0
click at [611, 275] on button "Assign Pick" at bounding box center [612, 275] width 31 height 12
type input "Sub-carton x 43"
type input "172"
type input "0.215918"
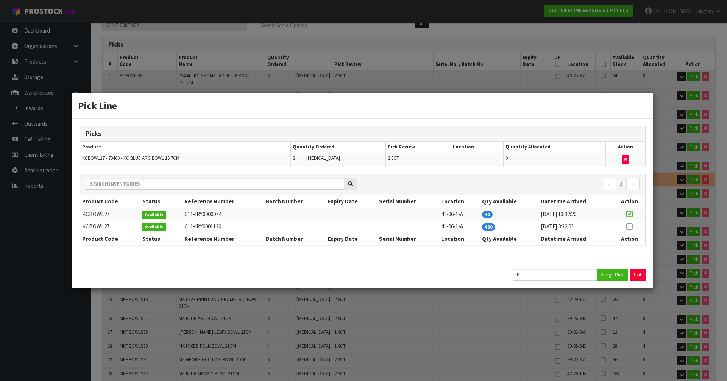
type input "76.54"
click at [636, 274] on button "Exit" at bounding box center [638, 275] width 16 height 12
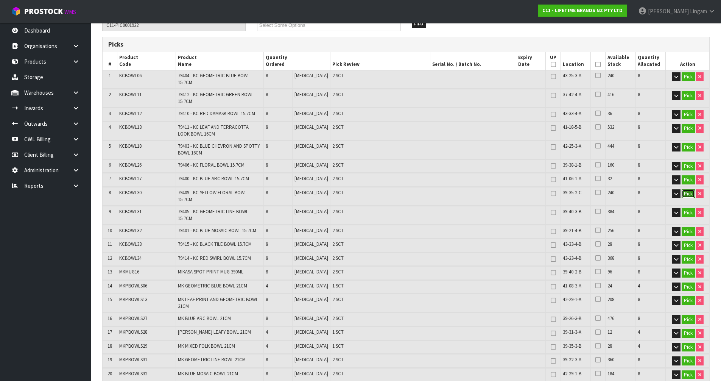
click at [688, 191] on button "Pick" at bounding box center [688, 193] width 13 height 9
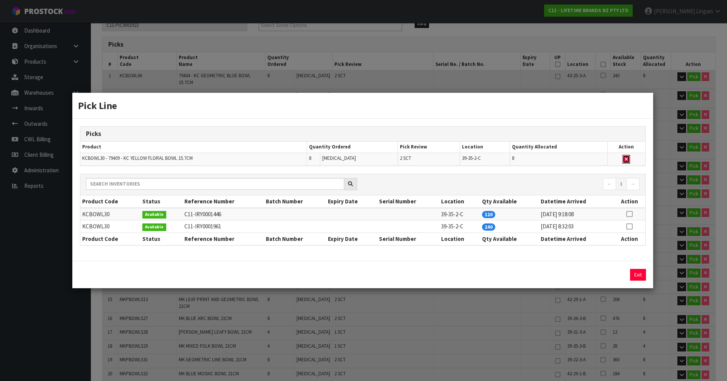
drag, startPoint x: 629, startPoint y: 159, endPoint x: 655, endPoint y: 179, distance: 32.6
click at [647, 176] on div "Picks Product Quantity Ordered Pick Review Location Quantity Allocated Action K…" at bounding box center [362, 190] width 581 height 142
click at [635, 275] on button "Exit" at bounding box center [638, 275] width 16 height 12
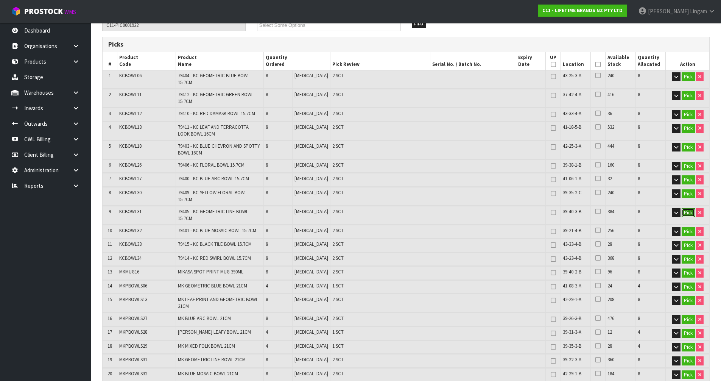
click at [687, 208] on button "Pick" at bounding box center [688, 212] width 13 height 9
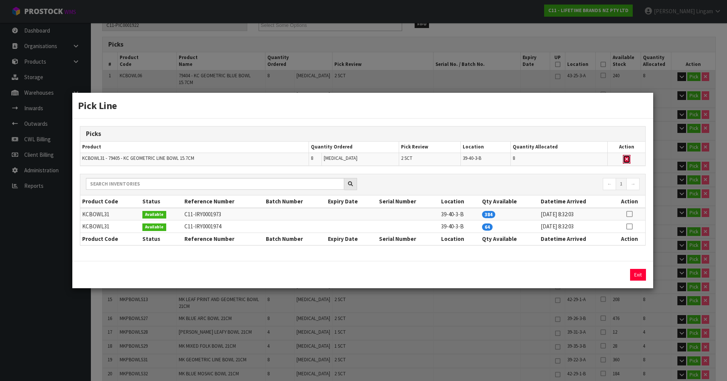
click at [628, 161] on icon "button" at bounding box center [626, 159] width 3 height 5
type input "Sub-carton x 41"
type input "164"
type input "0.207826"
type input "73.5"
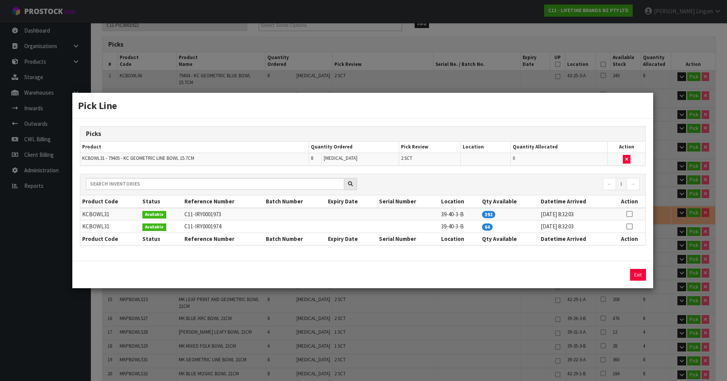
click at [630, 226] on icon at bounding box center [629, 226] width 6 height 0
click at [621, 271] on button "Assign Pick" at bounding box center [612, 275] width 31 height 12
type input "Sub-carton x 43"
type input "172"
type input "0.215918"
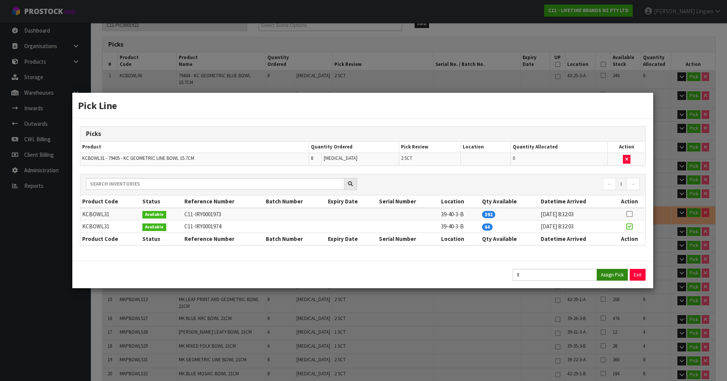
type input "76.54"
click at [639, 273] on button "Exit" at bounding box center [638, 275] width 16 height 12
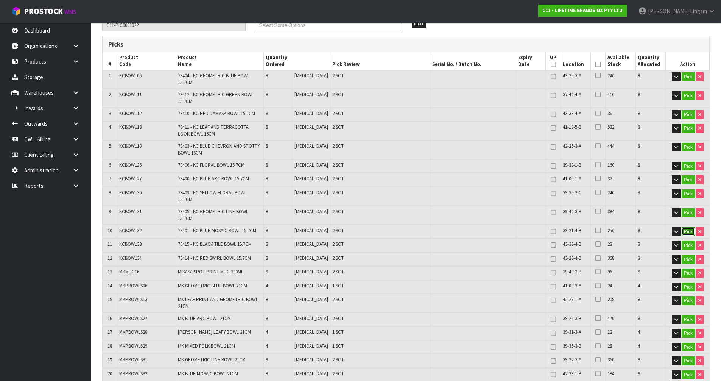
click at [683, 227] on button "Pick" at bounding box center [688, 231] width 13 height 9
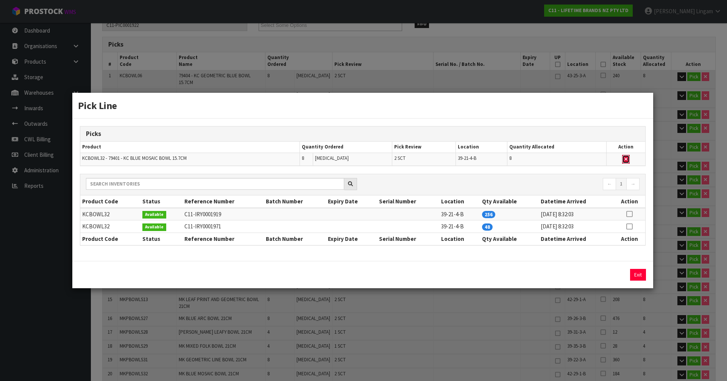
click at [629, 158] on button "button" at bounding box center [626, 159] width 8 height 9
type input "Sub-carton x 41"
type input "164"
type input "0.206198"
type input "73.34"
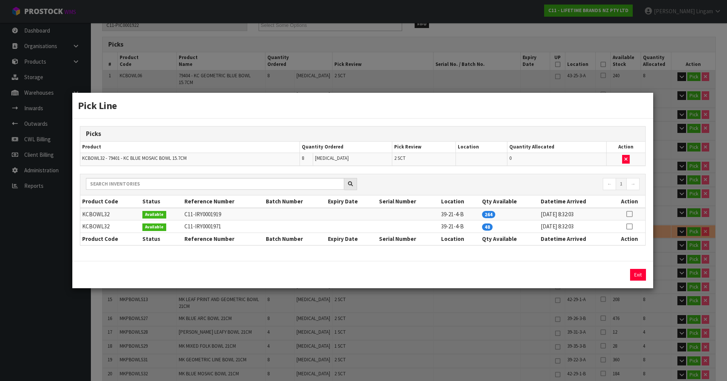
click at [628, 226] on icon at bounding box center [629, 226] width 6 height 0
drag, startPoint x: 616, startPoint y: 277, endPoint x: 621, endPoint y: 277, distance: 4.9
click at [617, 277] on button "Assign Pick" at bounding box center [612, 275] width 31 height 12
type input "Sub-carton x 43"
type input "172"
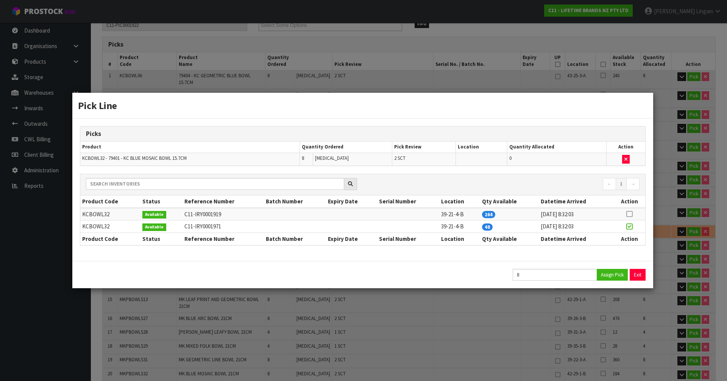
type input "0.215918"
type input "76.54"
click at [636, 276] on button "Exit" at bounding box center [638, 275] width 16 height 12
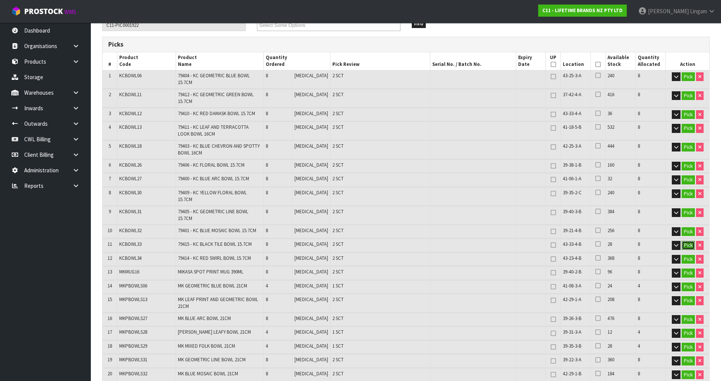
click at [687, 241] on button "Pick" at bounding box center [688, 245] width 13 height 9
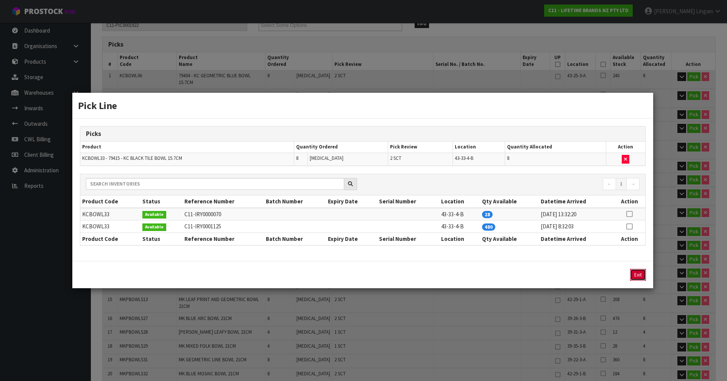
click at [638, 274] on button "Exit" at bounding box center [638, 275] width 16 height 12
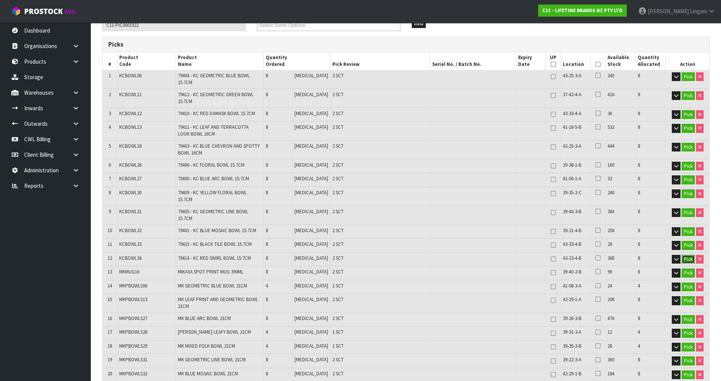
click at [688, 255] on button "Pick" at bounding box center [688, 259] width 13 height 9
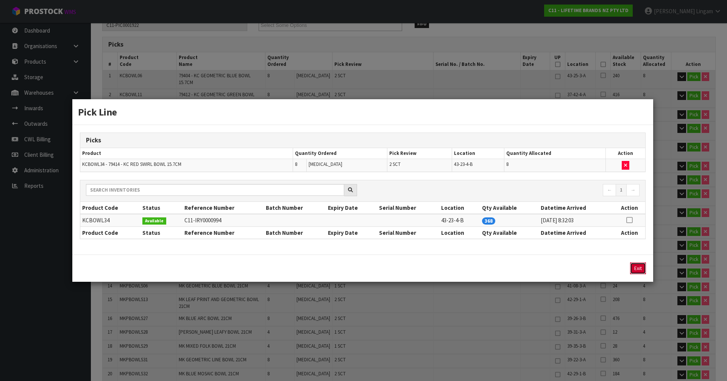
click at [645, 269] on button "Exit" at bounding box center [638, 268] width 16 height 12
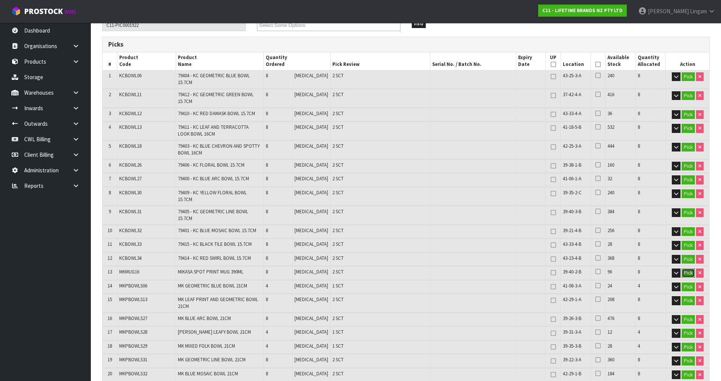
click at [684, 268] on button "Pick" at bounding box center [688, 272] width 13 height 9
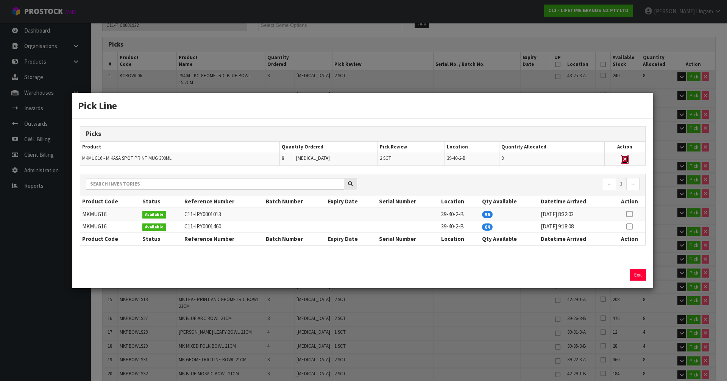
click at [625, 159] on icon "button" at bounding box center [624, 159] width 3 height 5
type input "Sub-carton x 41"
type input "164"
type input "0.20714"
type input "73.84"
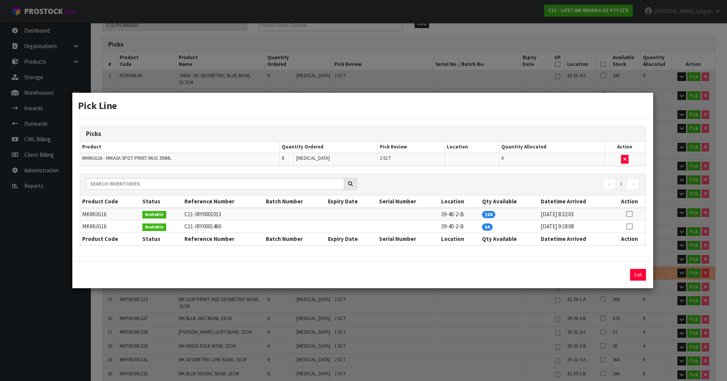
click at [630, 226] on icon at bounding box center [629, 226] width 6 height 0
click at [619, 271] on button "Assign Pick" at bounding box center [612, 275] width 31 height 12
type input "Sub-carton x 43"
type input "172"
type input "0.215918"
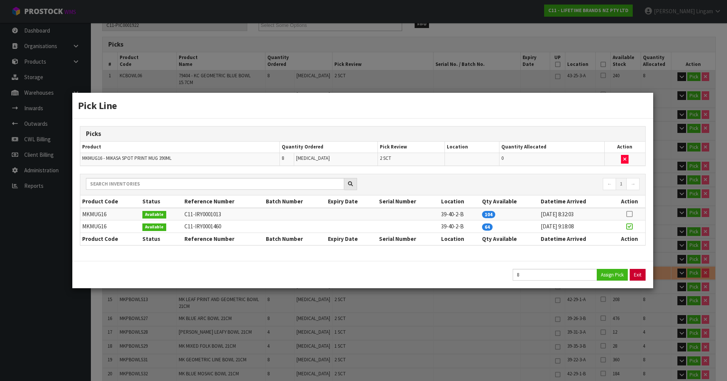
type input "76.54"
click at [640, 275] on button "Exit" at bounding box center [638, 275] width 16 height 12
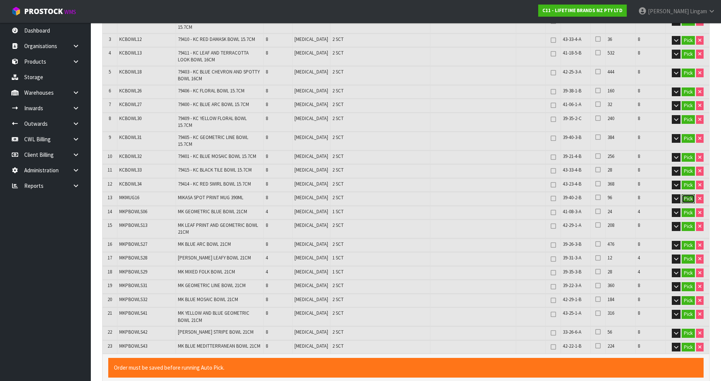
scroll to position [189, 0]
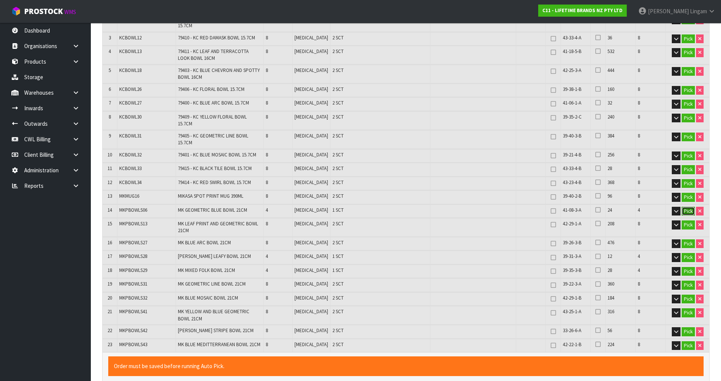
click at [688, 207] on button "Pick" at bounding box center [688, 211] width 13 height 9
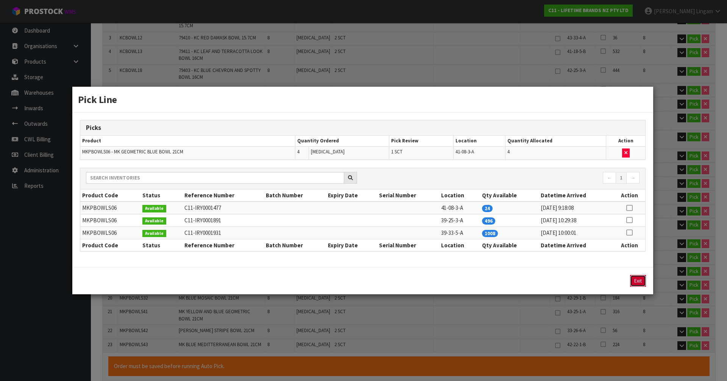
click at [641, 279] on button "Exit" at bounding box center [638, 281] width 16 height 12
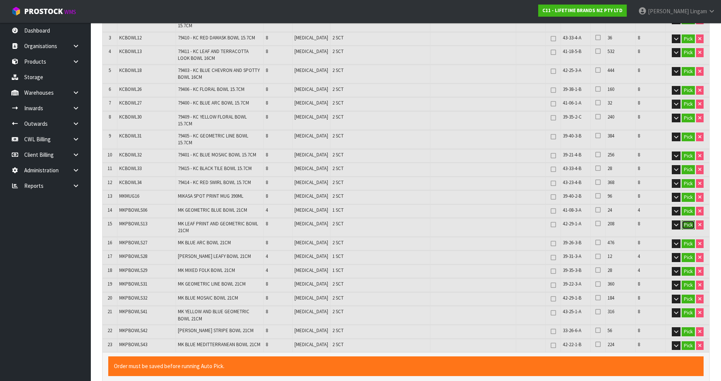
click at [687, 220] on button "Pick" at bounding box center [688, 224] width 13 height 9
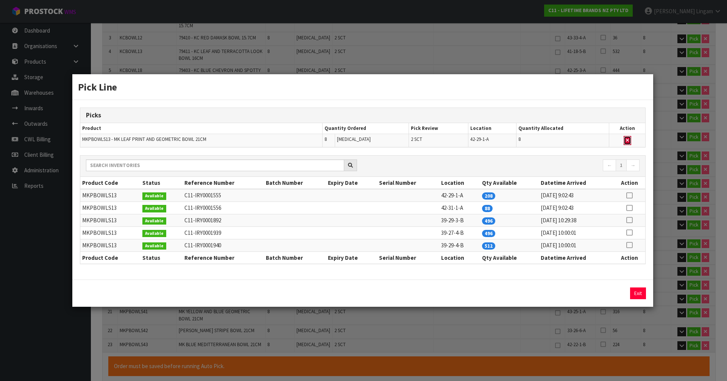
click at [627, 138] on icon "button" at bounding box center [627, 140] width 3 height 5
type input "Sub-carton x 41"
type input "164"
type input "0.203334"
type input "72.14"
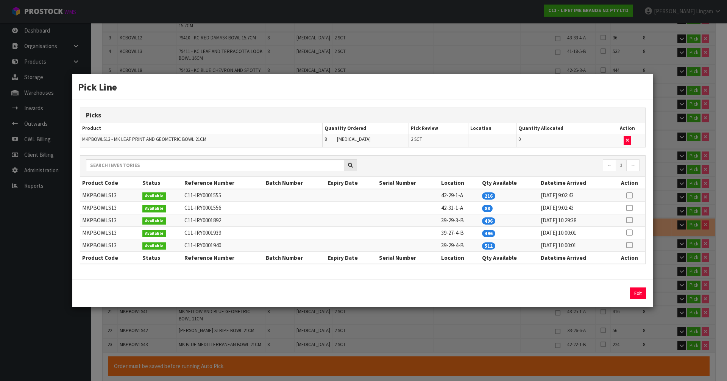
click at [633, 208] on td at bounding box center [629, 208] width 32 height 12
click at [630, 208] on icon at bounding box center [629, 208] width 6 height 0
drag, startPoint x: 611, startPoint y: 292, endPoint x: 629, endPoint y: 292, distance: 17.4
click at [612, 292] on button "Assign Pick" at bounding box center [612, 293] width 31 height 12
click at [638, 292] on button "Exit" at bounding box center [638, 293] width 16 height 12
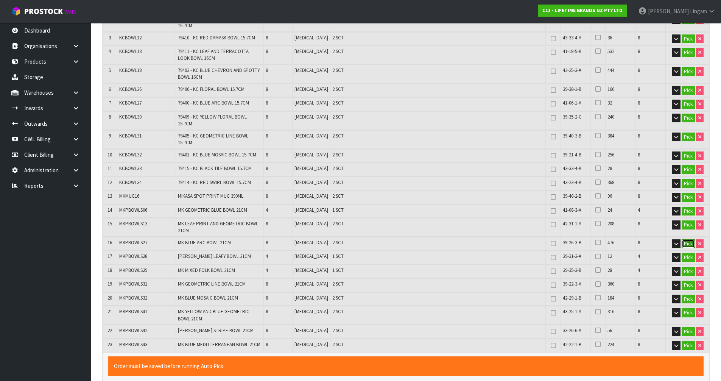
click at [686, 239] on button "Pick" at bounding box center [688, 243] width 13 height 9
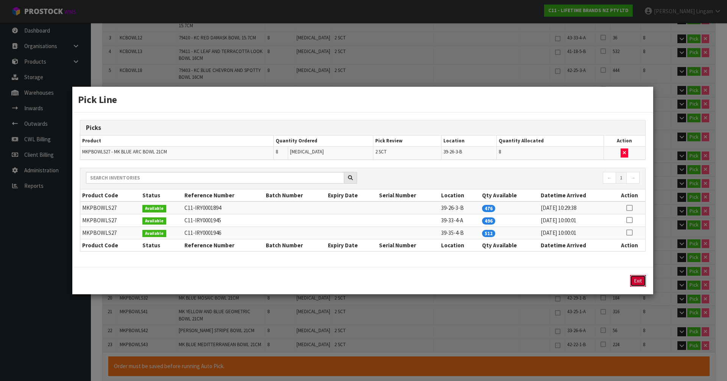
click at [635, 280] on button "Exit" at bounding box center [638, 281] width 16 height 12
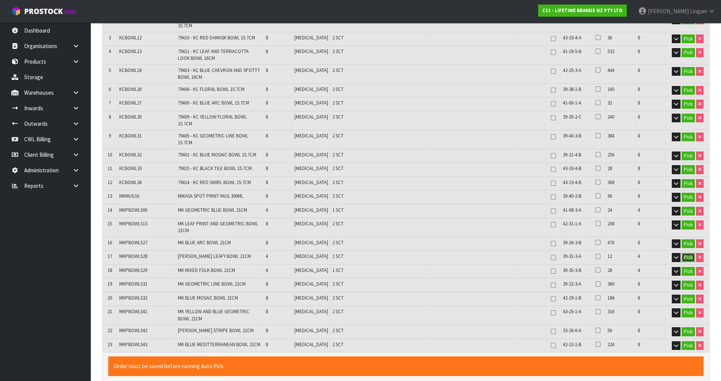
click at [686, 253] on button "Pick" at bounding box center [688, 257] width 13 height 9
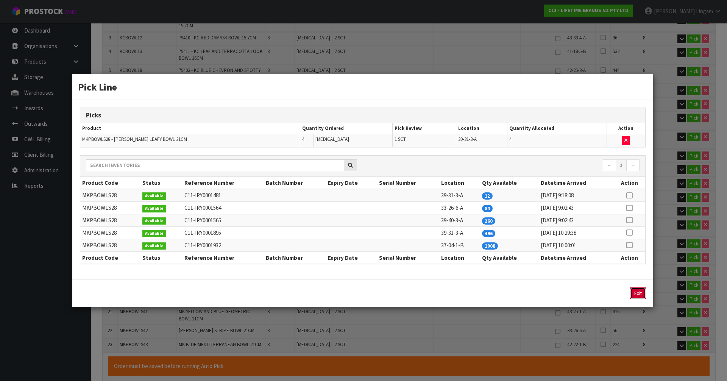
click at [636, 294] on button "Exit" at bounding box center [638, 293] width 16 height 12
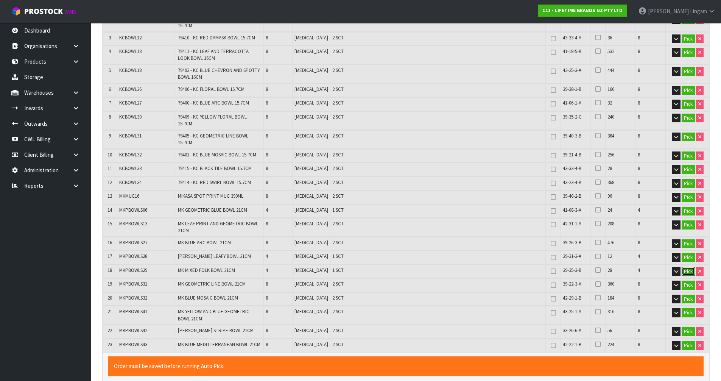
click at [687, 267] on button "Pick" at bounding box center [688, 271] width 13 height 9
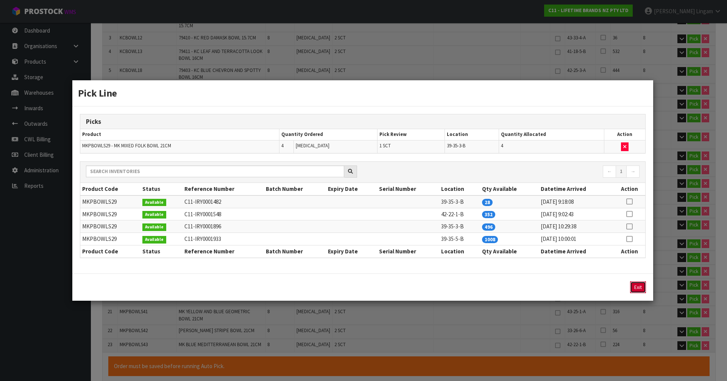
click at [637, 286] on button "Exit" at bounding box center [638, 287] width 16 height 12
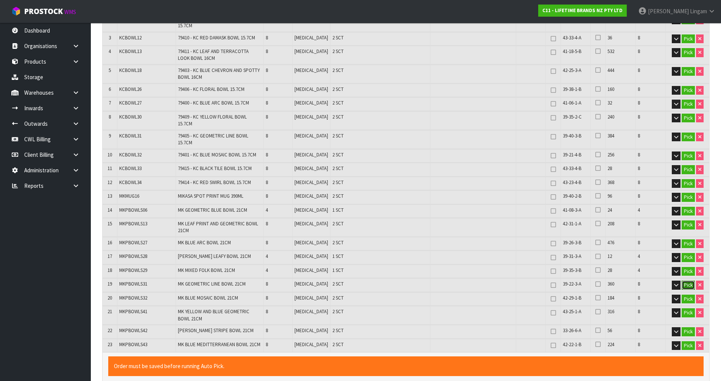
click at [688, 281] on button "Pick" at bounding box center [688, 285] width 13 height 9
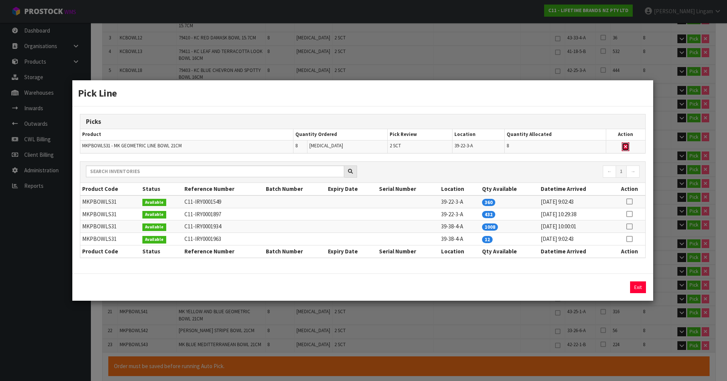
click at [627, 146] on icon "button" at bounding box center [625, 146] width 3 height 5
click at [628, 239] on icon at bounding box center [629, 239] width 6 height 0
click at [619, 287] on button "Assign Pick" at bounding box center [612, 287] width 31 height 12
click at [635, 285] on button "Exit" at bounding box center [638, 287] width 16 height 12
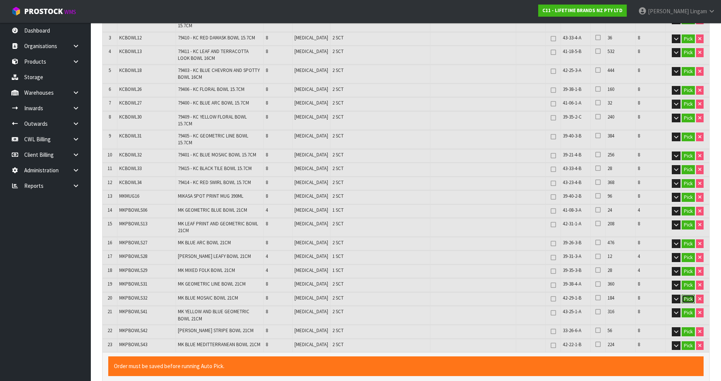
click at [687, 295] on button "Pick" at bounding box center [688, 299] width 13 height 9
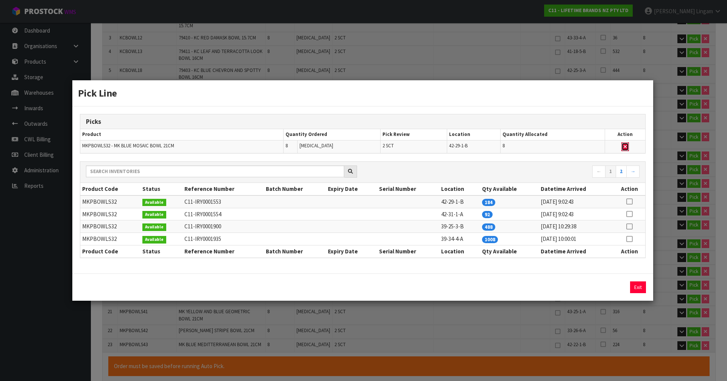
click at [625, 146] on icon "button" at bounding box center [625, 146] width 3 height 5
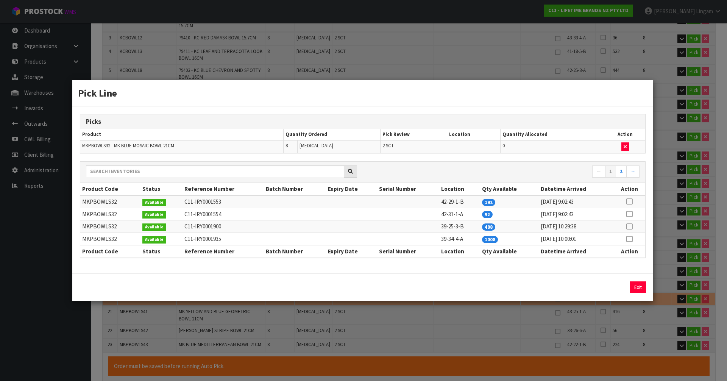
click at [630, 214] on icon at bounding box center [629, 214] width 6 height 0
click at [619, 285] on button "Assign Pick" at bounding box center [612, 287] width 31 height 12
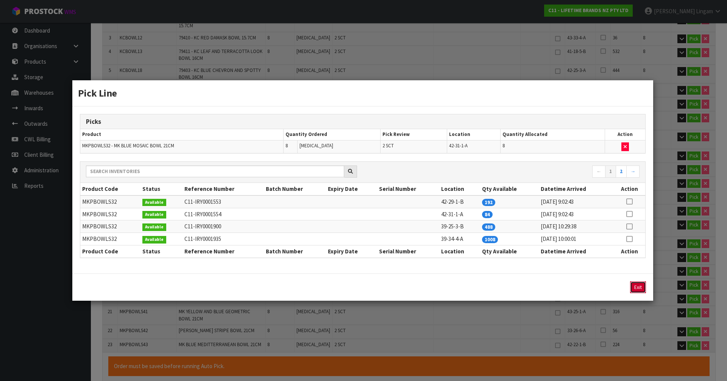
click at [638, 285] on button "Exit" at bounding box center [638, 287] width 16 height 12
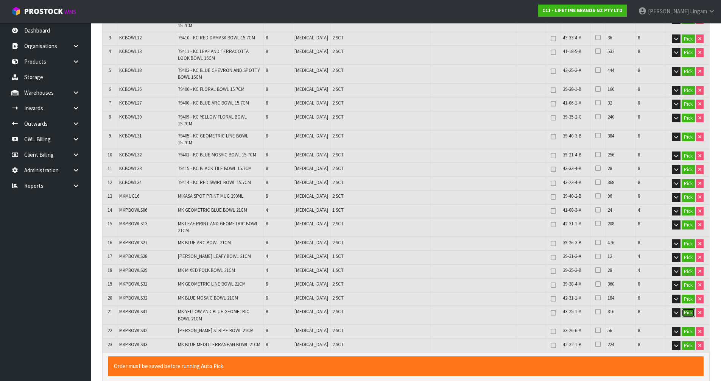
click at [689, 308] on button "Pick" at bounding box center [688, 312] width 13 height 9
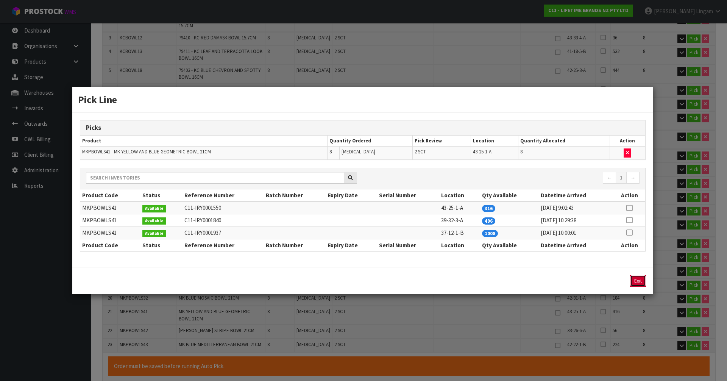
click at [638, 282] on button "Exit" at bounding box center [638, 281] width 16 height 12
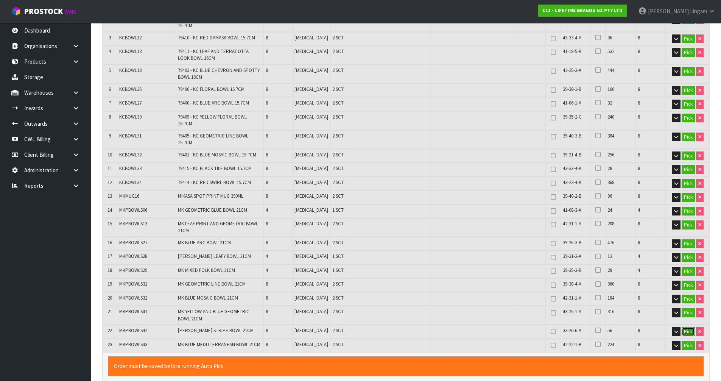
click at [687, 327] on button "Pick" at bounding box center [688, 331] width 13 height 9
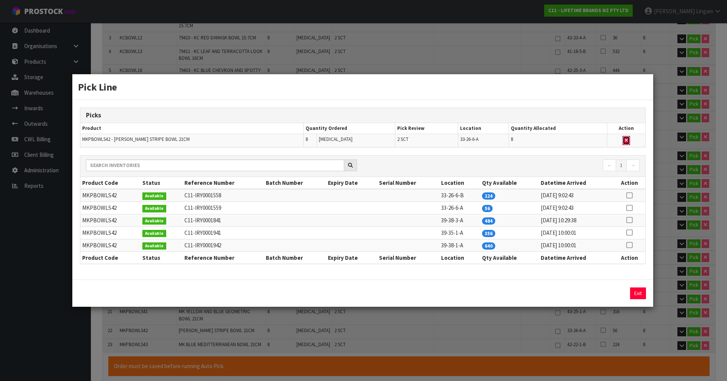
click at [627, 139] on icon "button" at bounding box center [626, 140] width 3 height 5
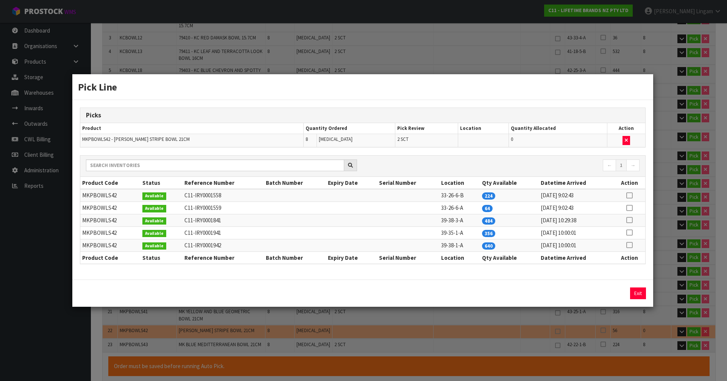
click at [628, 208] on icon at bounding box center [629, 208] width 6 height 0
click at [616, 293] on button "Assign Pick" at bounding box center [612, 293] width 31 height 12
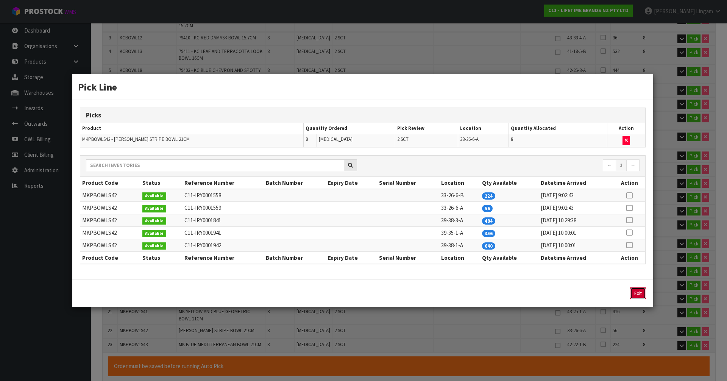
click at [641, 295] on button "Exit" at bounding box center [638, 293] width 16 height 12
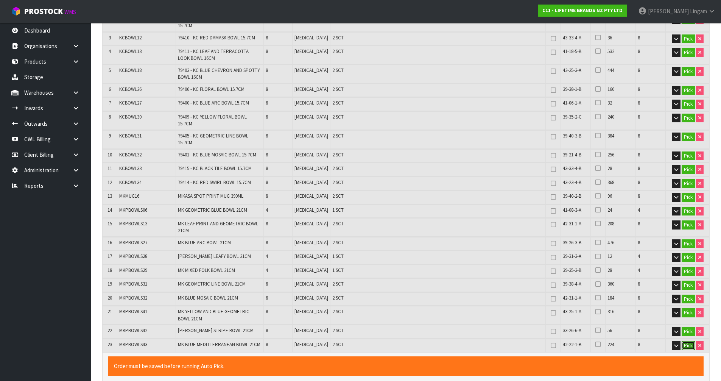
click at [687, 341] on button "Pick" at bounding box center [688, 345] width 13 height 9
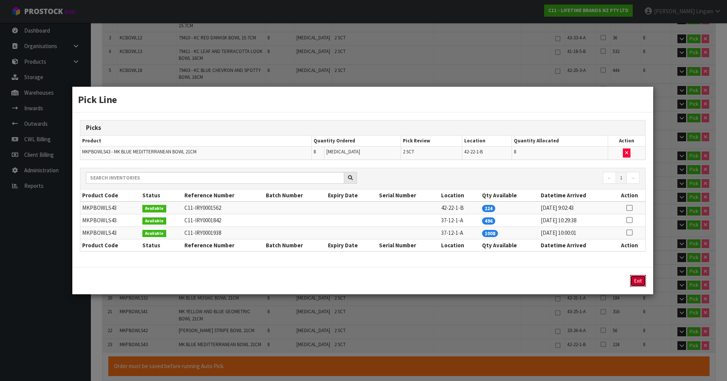
click at [638, 278] on button "Exit" at bounding box center [638, 281] width 16 height 12
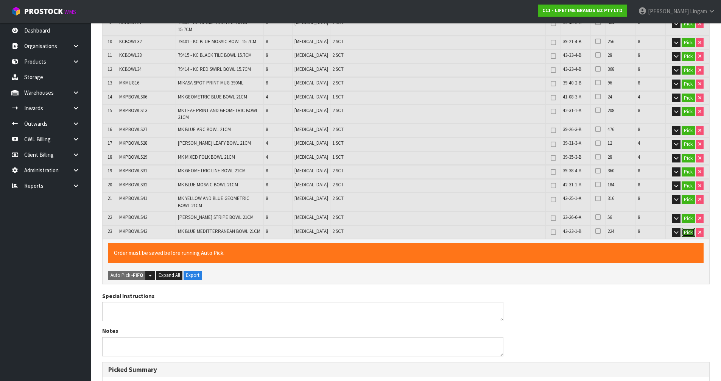
scroll to position [482, 0]
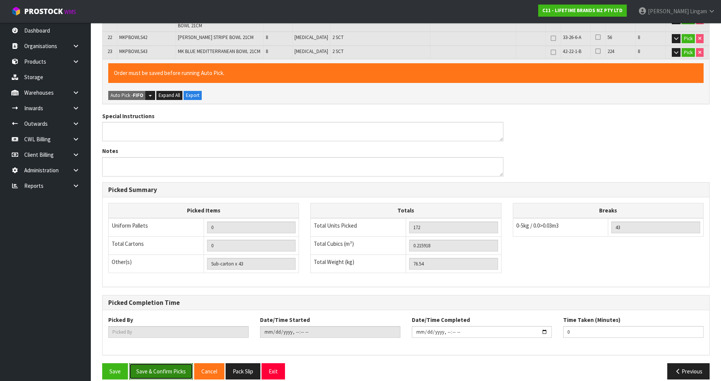
click at [168, 363] on button "Save & Confirm Picks" at bounding box center [161, 371] width 64 height 16
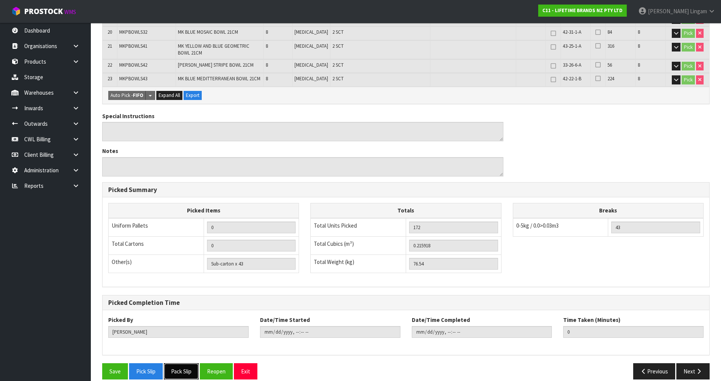
click at [180, 363] on button "Pack Slip" at bounding box center [181, 371] width 35 height 16
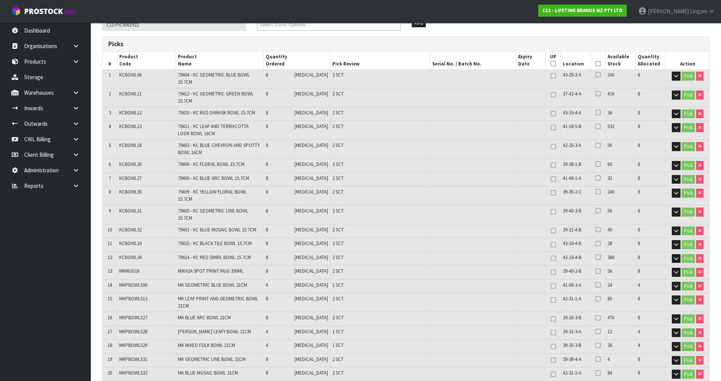
scroll to position [0, 0]
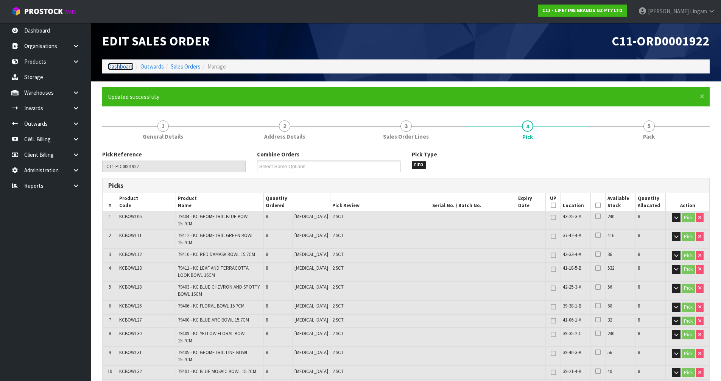
click at [126, 69] on link "Dashboard" at bounding box center [121, 66] width 26 height 7
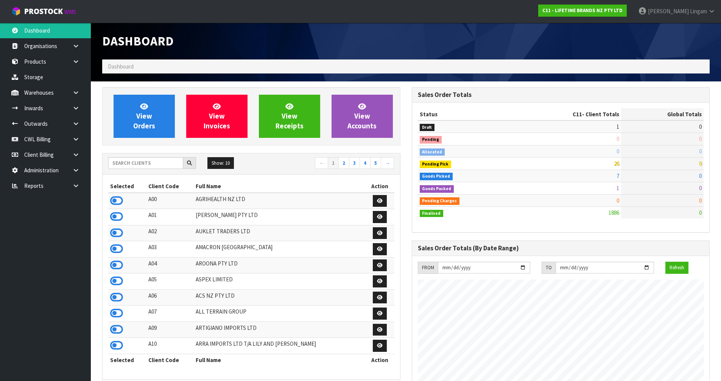
scroll to position [574, 309]
click at [147, 117] on span "View Orders" at bounding box center [144, 116] width 22 height 28
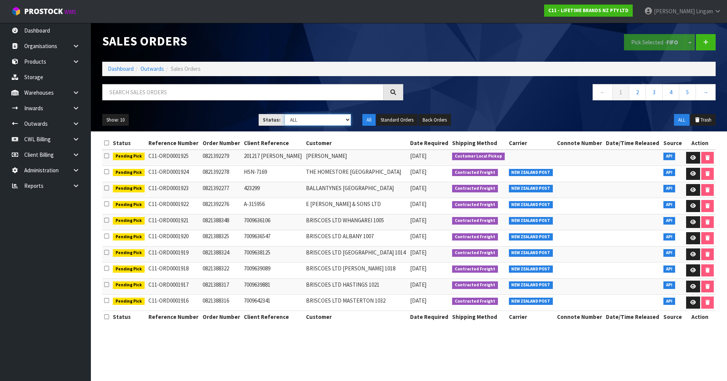
click at [321, 119] on select "Draft Pending Allocated Pending Pick Goods Picked Goods Packed Pending Charges …" at bounding box center [317, 120] width 67 height 12
click at [284, 114] on select "Draft Pending Allocated Pending Pick Goods Picked Goods Packed Pending Charges …" at bounding box center [317, 120] width 67 height 12
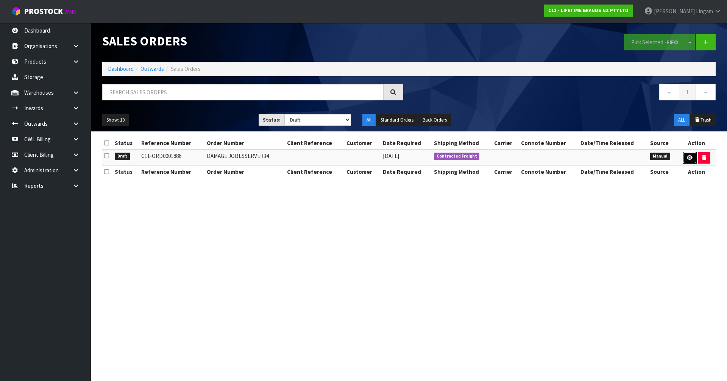
click at [690, 159] on icon at bounding box center [690, 157] width 6 height 5
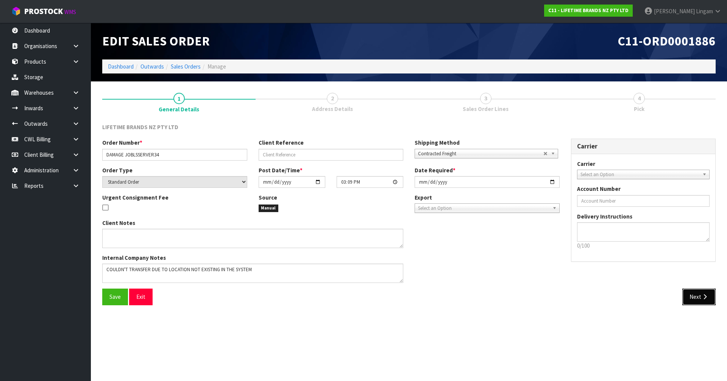
click at [696, 299] on button "Next" at bounding box center [698, 297] width 33 height 16
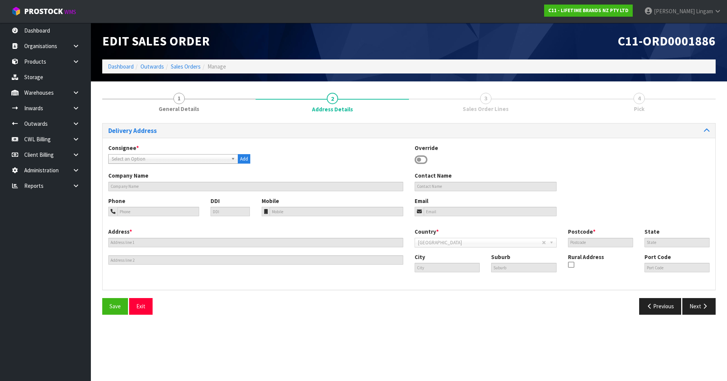
click at [425, 161] on icon at bounding box center [421, 159] width 13 height 11
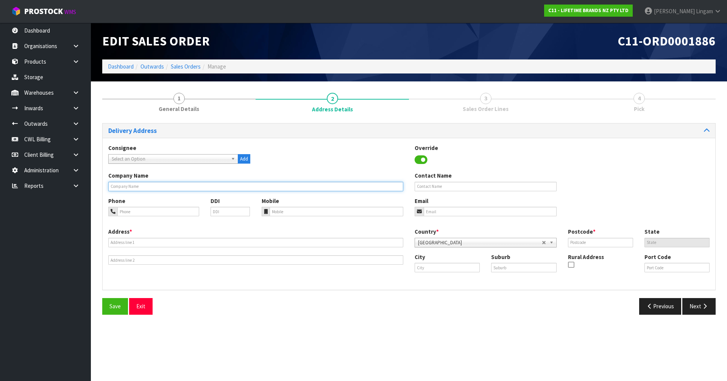
click at [170, 186] on input "text" at bounding box center [255, 186] width 295 height 9
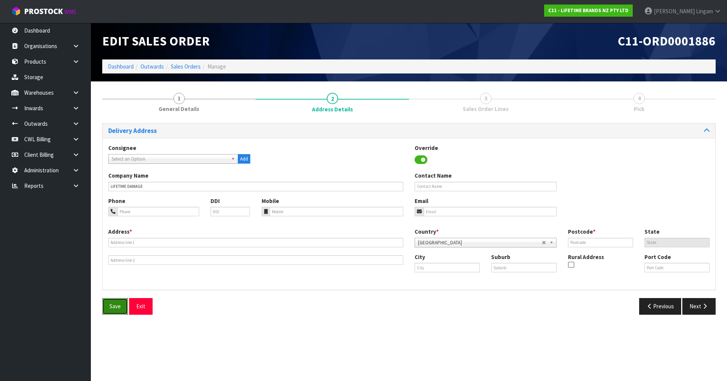
click at [113, 309] on span "Save" at bounding box center [114, 306] width 11 height 7
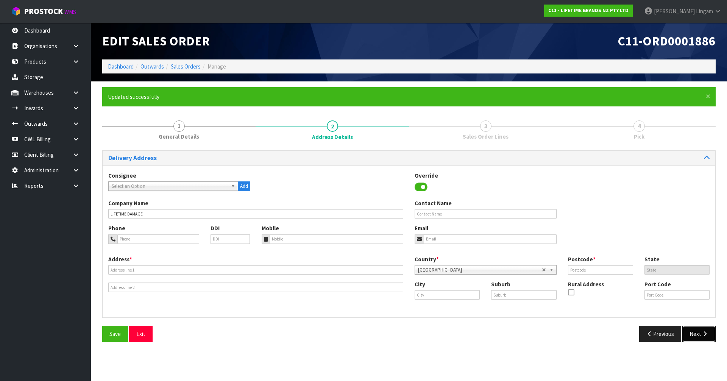
click at [697, 332] on button "Next" at bounding box center [698, 334] width 33 height 16
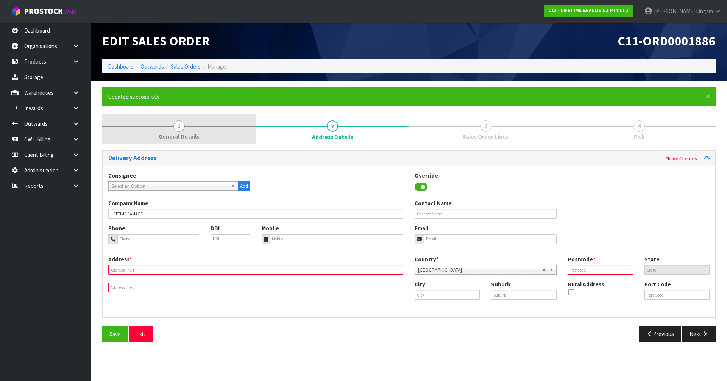
click at [189, 133] on span "General Details" at bounding box center [179, 137] width 41 height 8
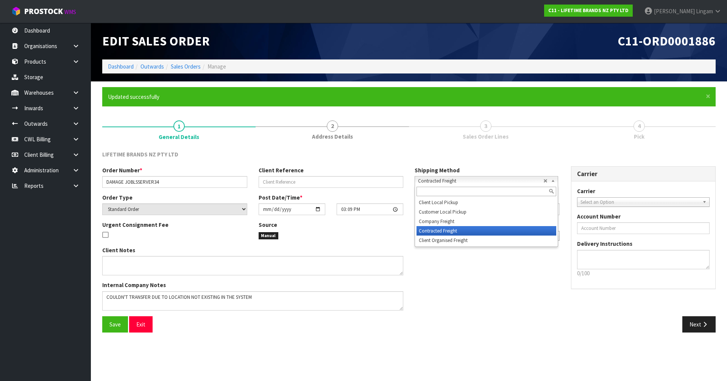
click at [432, 179] on span "Contracted Freight" at bounding box center [480, 180] width 125 height 9
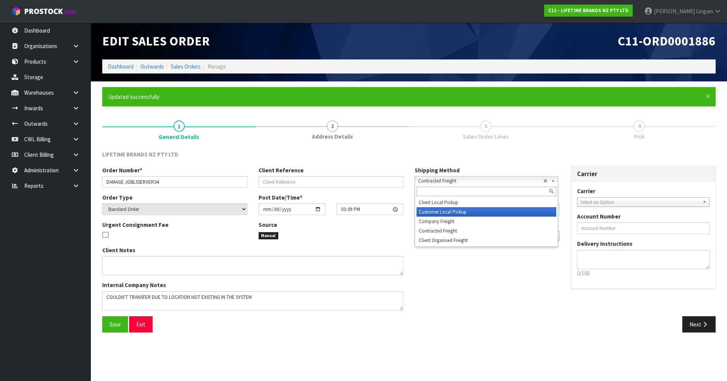
click at [446, 214] on li "Customer Local Pickup" at bounding box center [486, 211] width 140 height 9
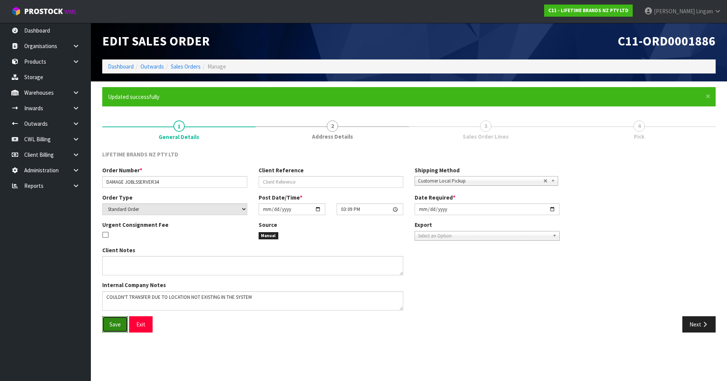
click at [117, 326] on span "Save" at bounding box center [114, 324] width 11 height 7
click at [272, 183] on input "text" at bounding box center [331, 182] width 145 height 12
click at [147, 183] on input "DAMAGE JOBLSSERVER34" at bounding box center [174, 182] width 145 height 12
click at [319, 184] on input "SMASHED" at bounding box center [331, 182] width 145 height 12
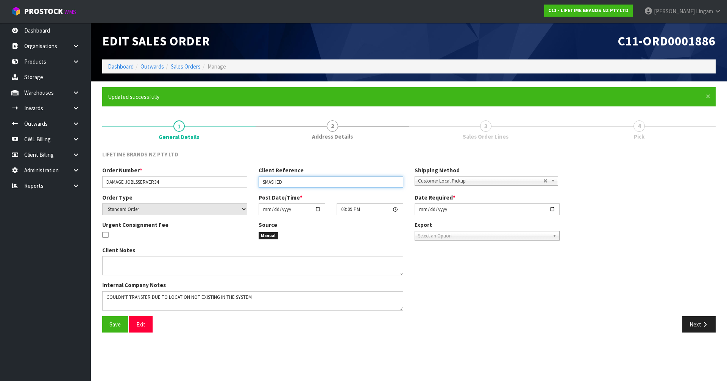
paste input "JOBLSSERVER34"
click at [112, 323] on span "Save" at bounding box center [114, 324] width 11 height 7
click at [699, 327] on button "Next" at bounding box center [698, 324] width 33 height 16
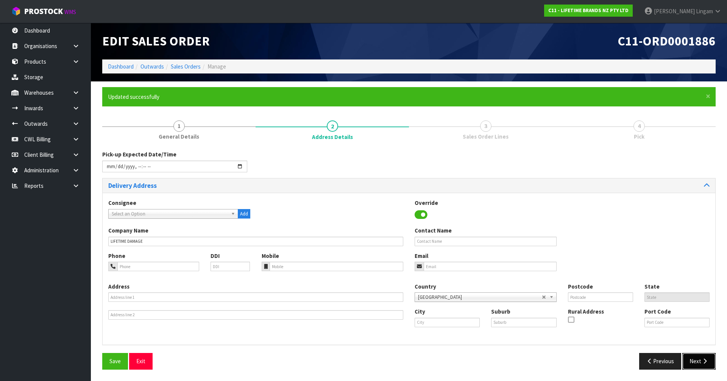
click at [696, 360] on button "Next" at bounding box center [698, 361] width 33 height 16
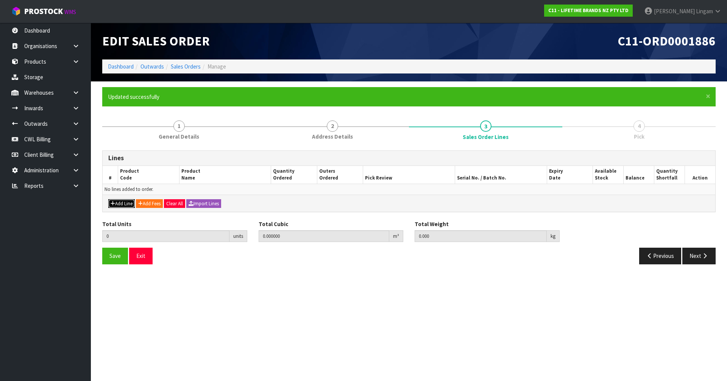
click at [125, 206] on button "Add Line" at bounding box center [121, 203] width 27 height 9
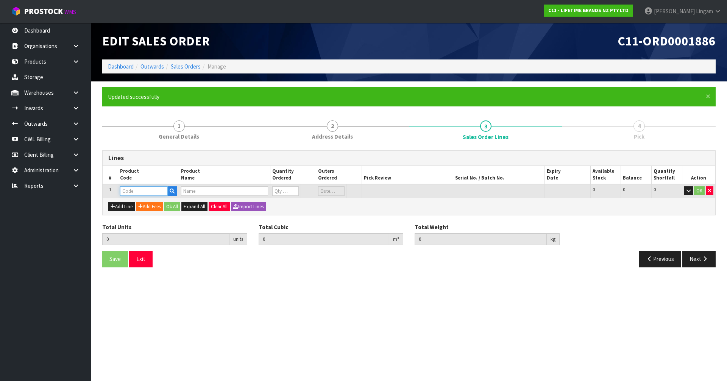
click at [130, 192] on input "text" at bounding box center [144, 190] width 48 height 9
paste input "JOBLSSERVER34"
click at [256, 190] on tr "1 JOBLSSERVER34 JO BIG LOVE SUPER SERVER 34CM 0 SCT 0 CTN 1475 1475 0 OK" at bounding box center [409, 191] width 613 height 14
click at [174, 208] on button "Ok All" at bounding box center [172, 206] width 16 height 9
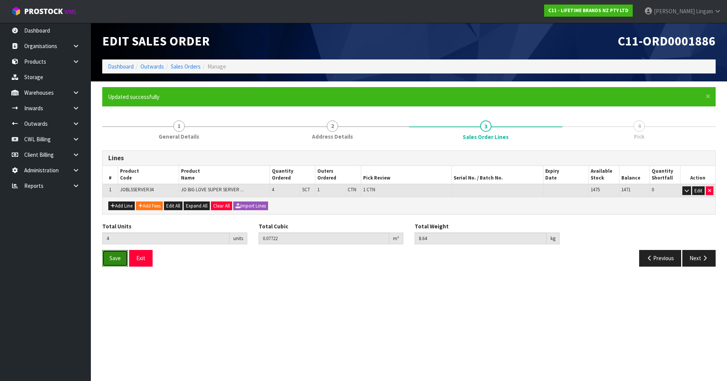
click at [112, 261] on span "Save" at bounding box center [114, 257] width 11 height 7
click at [136, 190] on span "JOBLSSERVER34" at bounding box center [137, 189] width 34 height 6
copy span "JOBLSSERVER34"
click at [689, 260] on button "Next" at bounding box center [698, 258] width 33 height 16
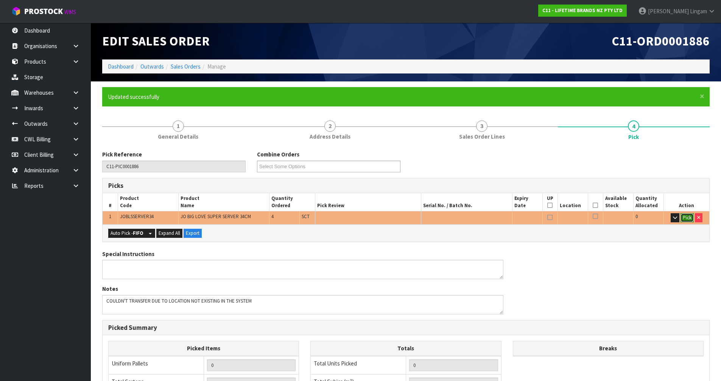
click at [684, 217] on button "Pick" at bounding box center [687, 217] width 13 height 9
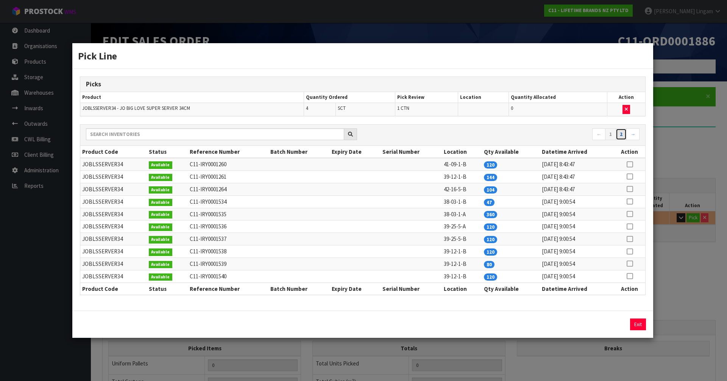
click at [622, 134] on link "2" at bounding box center [621, 134] width 11 height 12
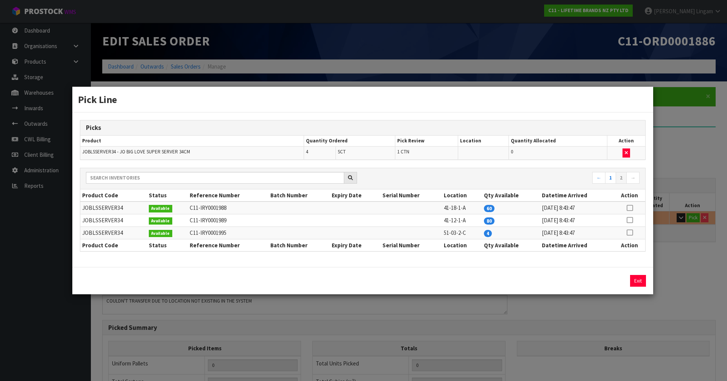
click at [630, 232] on icon at bounding box center [630, 232] width 6 height 0
click at [610, 283] on button "Assign Pick" at bounding box center [612, 281] width 31 height 12
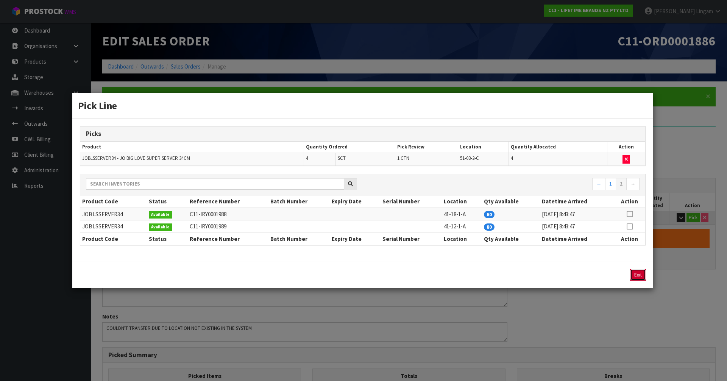
click at [638, 278] on button "Exit" at bounding box center [638, 275] width 16 height 12
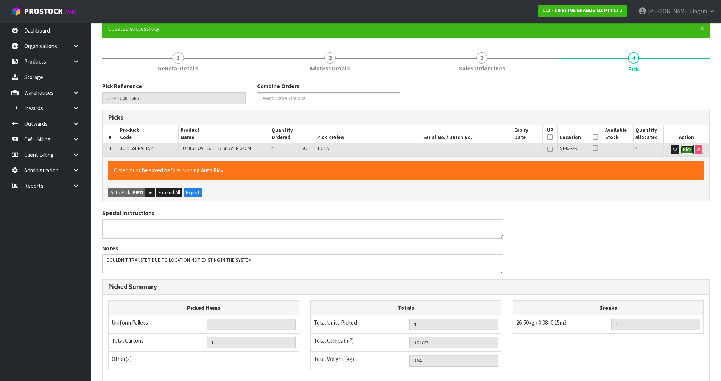
scroll to position [175, 0]
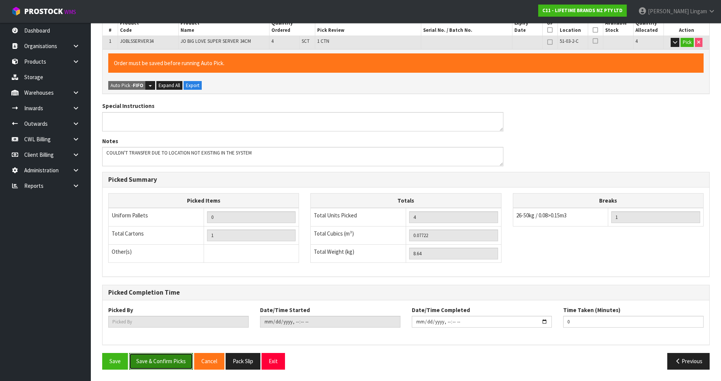
click at [167, 362] on button "Save & Confirm Picks" at bounding box center [161, 361] width 64 height 16
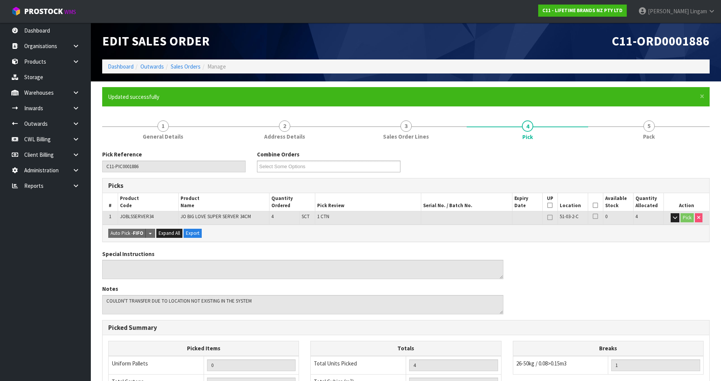
click at [594, 206] on icon at bounding box center [595, 205] width 5 height 0
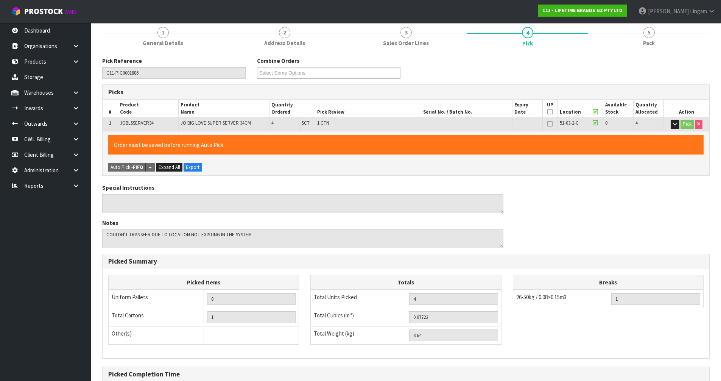
scroll to position [175, 0]
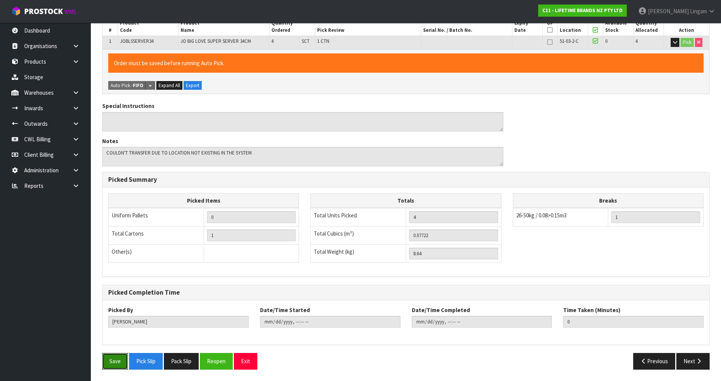
drag, startPoint x: 113, startPoint y: 360, endPoint x: 396, endPoint y: 350, distance: 283.4
click at [116, 360] on button "Save" at bounding box center [115, 361] width 26 height 16
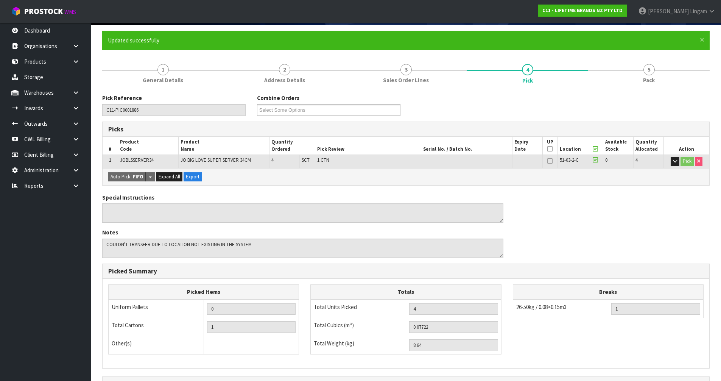
scroll to position [148, 0]
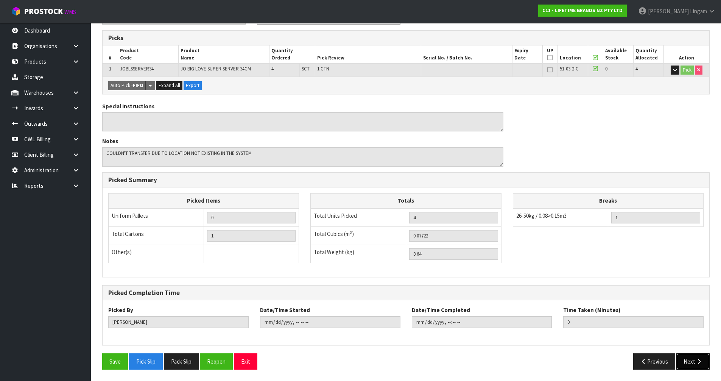
click at [692, 360] on button "Next" at bounding box center [693, 361] width 33 height 16
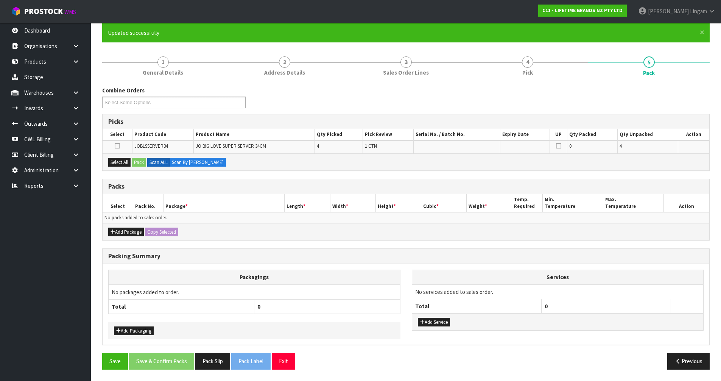
scroll to position [0, 0]
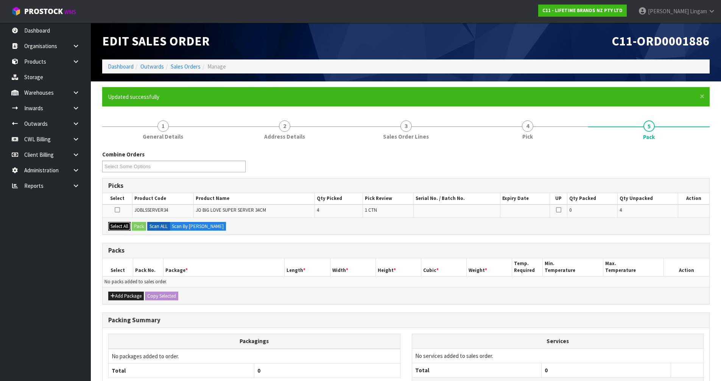
click at [117, 228] on button "Select All" at bounding box center [119, 226] width 22 height 9
click at [138, 228] on button "Pack" at bounding box center [139, 226] width 14 height 9
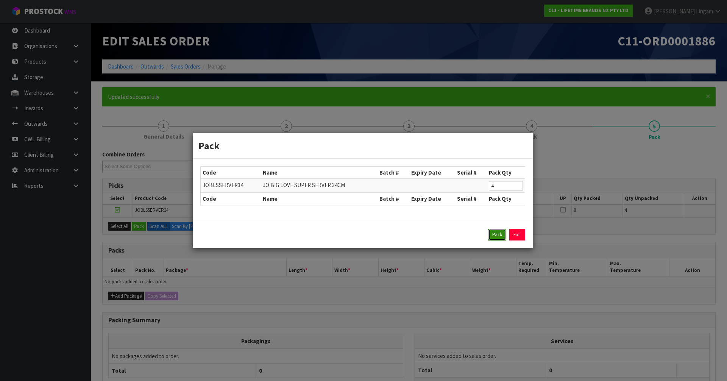
click at [500, 234] on button "Pack" at bounding box center [497, 235] width 18 height 12
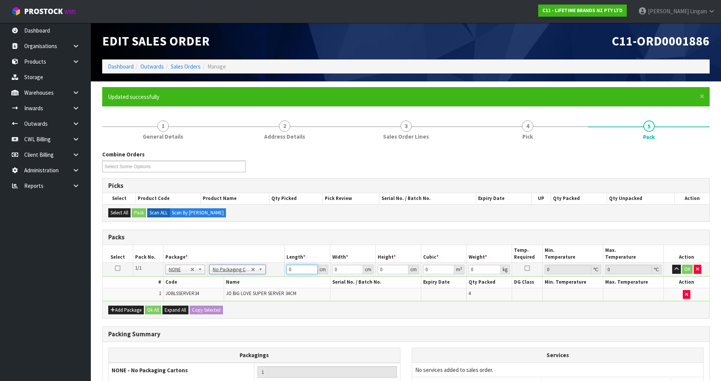
drag, startPoint x: 284, startPoint y: 269, endPoint x: 265, endPoint y: 272, distance: 18.8
click at [265, 272] on tr "1/1 NONE 007-001 007-002 007-004 007-009 007-013 007-014 007-015 007-017 007-01…" at bounding box center [406, 270] width 607 height 14
click at [154, 309] on button "Ok All" at bounding box center [153, 310] width 16 height 9
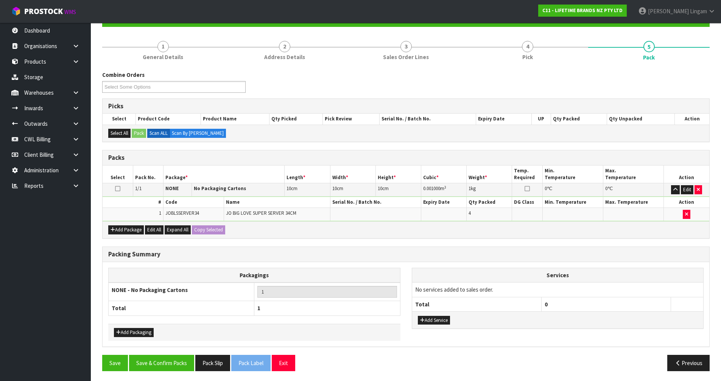
scroll to position [81, 0]
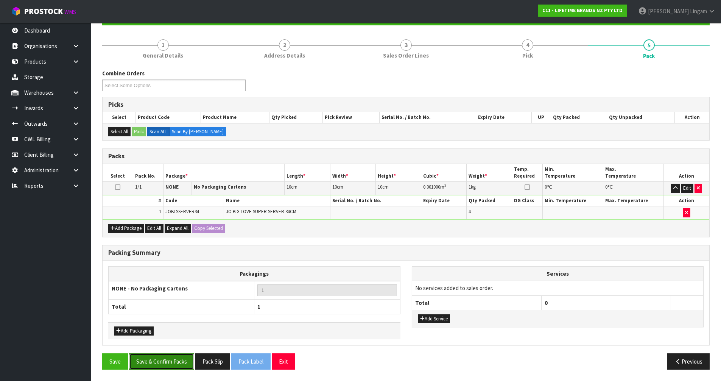
click at [181, 367] on button "Save & Confirm Packs" at bounding box center [161, 361] width 65 height 16
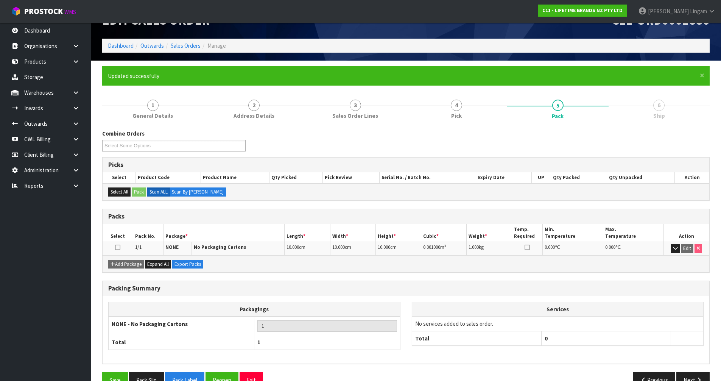
scroll to position [39, 0]
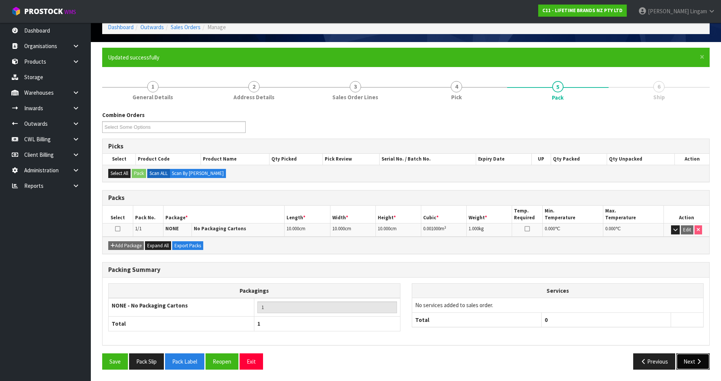
click at [687, 360] on button "Next" at bounding box center [693, 361] width 33 height 16
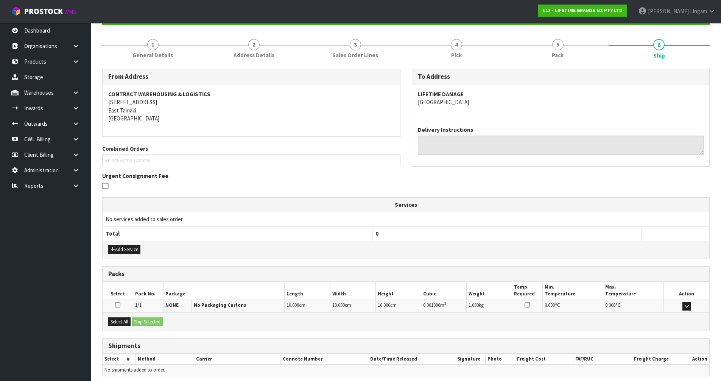
scroll to position [112, 0]
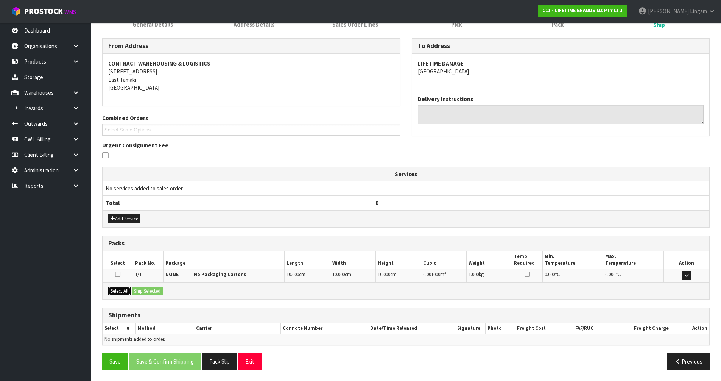
click at [119, 293] on button "Select All" at bounding box center [119, 291] width 22 height 9
click at [142, 290] on button "Ship Selected" at bounding box center [147, 291] width 31 height 9
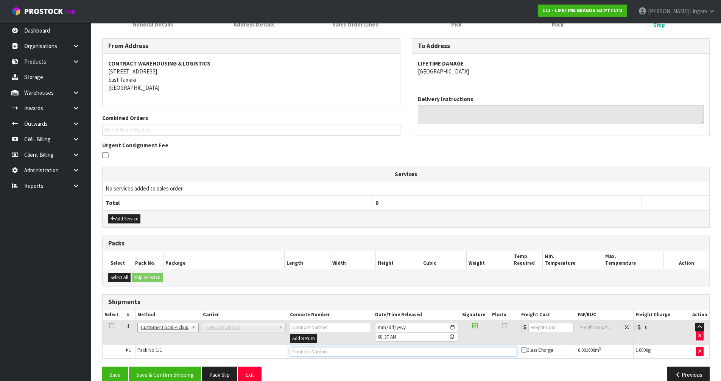
click at [314, 352] on input "text" at bounding box center [403, 351] width 227 height 9
click at [163, 377] on button "Save & Confirm Shipping" at bounding box center [165, 375] width 72 height 16
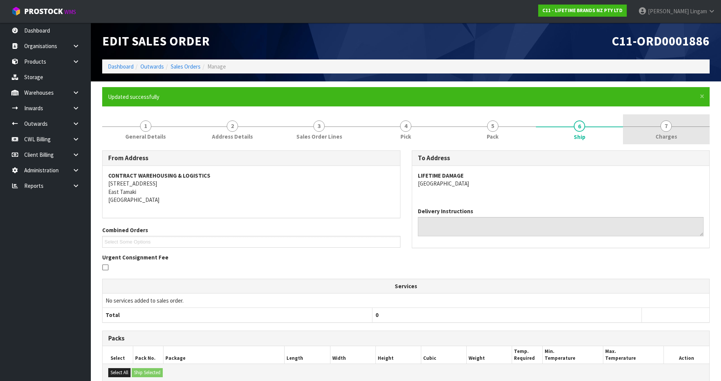
click at [675, 135] on span "Charges" at bounding box center [667, 137] width 22 height 8
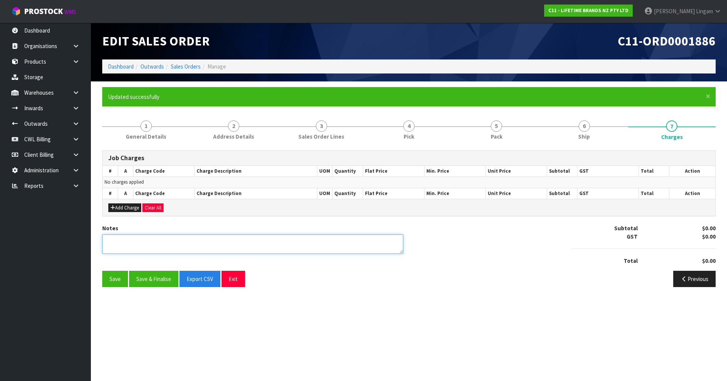
click at [184, 247] on textarea at bounding box center [252, 243] width 301 height 19
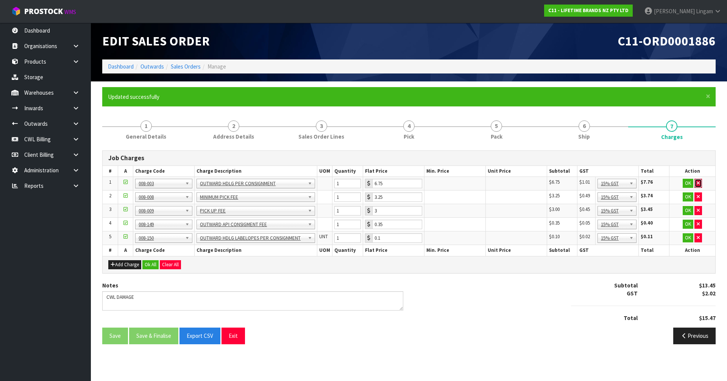
click at [697, 184] on icon "button" at bounding box center [698, 183] width 3 height 5
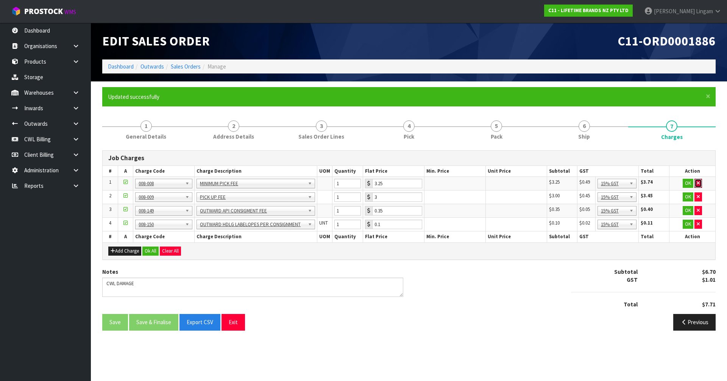
click at [697, 184] on icon "button" at bounding box center [698, 183] width 3 height 5
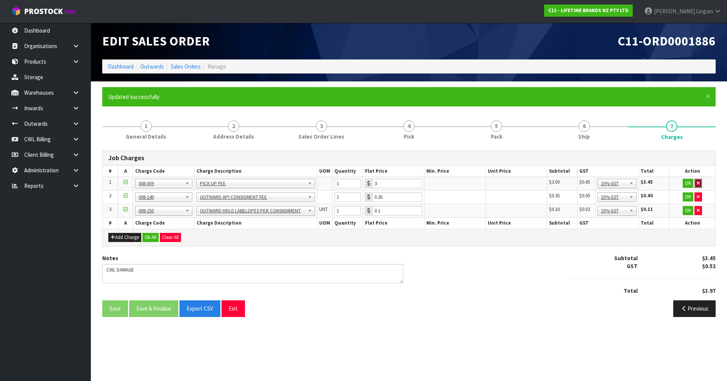
click at [697, 184] on icon "button" at bounding box center [698, 183] width 3 height 5
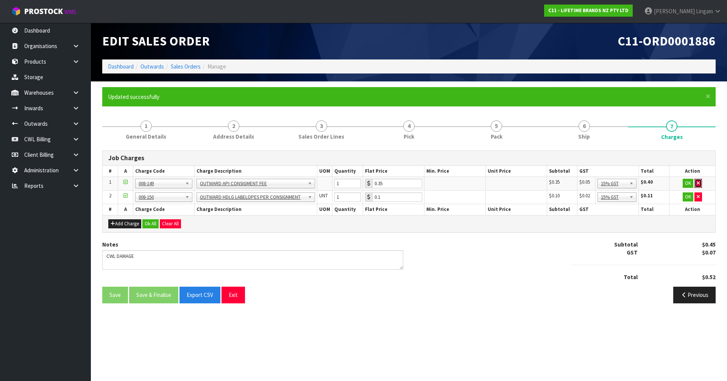
click at [697, 184] on icon "button" at bounding box center [698, 183] width 3 height 5
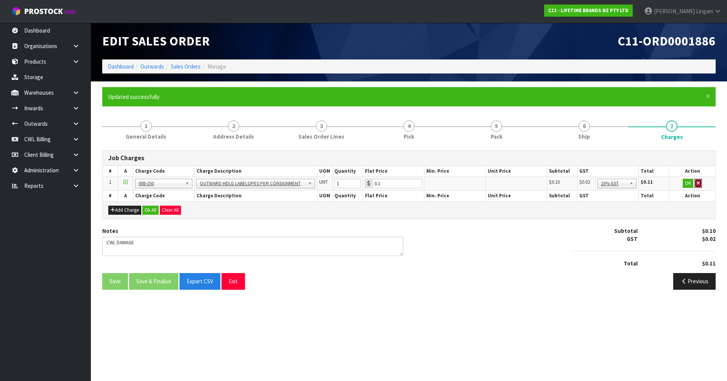
click at [697, 184] on icon "button" at bounding box center [698, 183] width 3 height 5
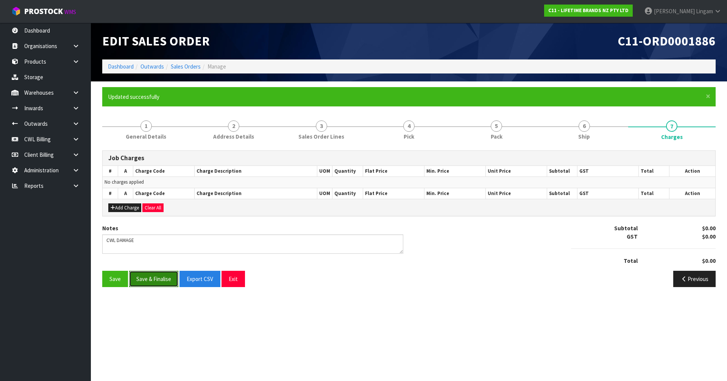
click at [162, 277] on button "Save & Finalise" at bounding box center [153, 279] width 49 height 16
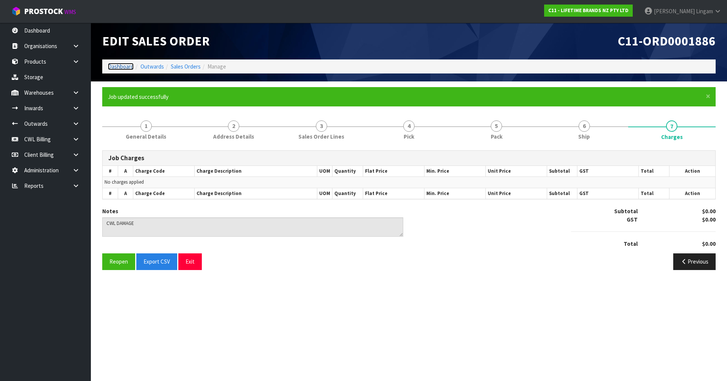
click at [124, 67] on link "Dashboard" at bounding box center [121, 66] width 26 height 7
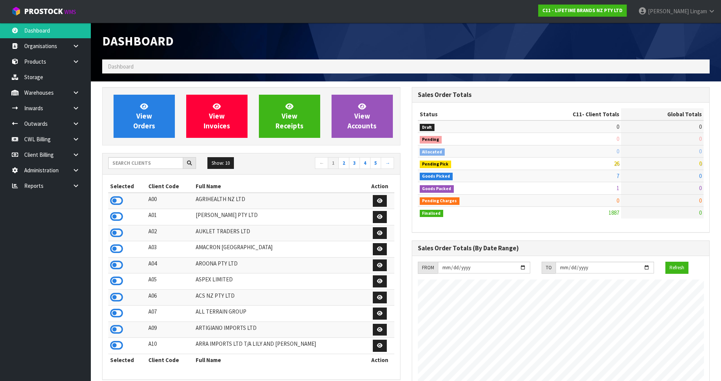
scroll to position [574, 309]
drag, startPoint x: 132, startPoint y: 164, endPoint x: 138, endPoint y: 162, distance: 6.5
click at [132, 164] on input "text" at bounding box center [145, 163] width 75 height 12
click at [136, 165] on input "text" at bounding box center [145, 163] width 75 height 12
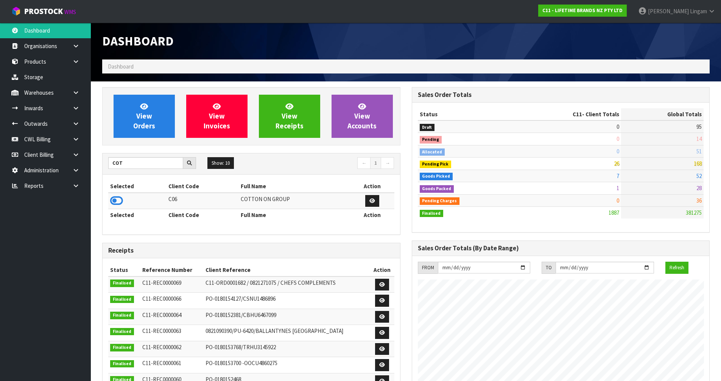
drag, startPoint x: 112, startPoint y: 201, endPoint x: 121, endPoint y: 185, distance: 17.8
click at [113, 201] on icon at bounding box center [116, 200] width 13 height 11
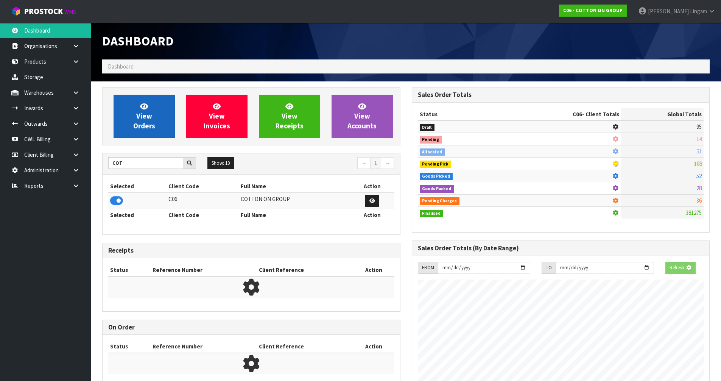
scroll to position [378155, 378317]
click at [141, 126] on span "View Orders" at bounding box center [144, 116] width 22 height 28
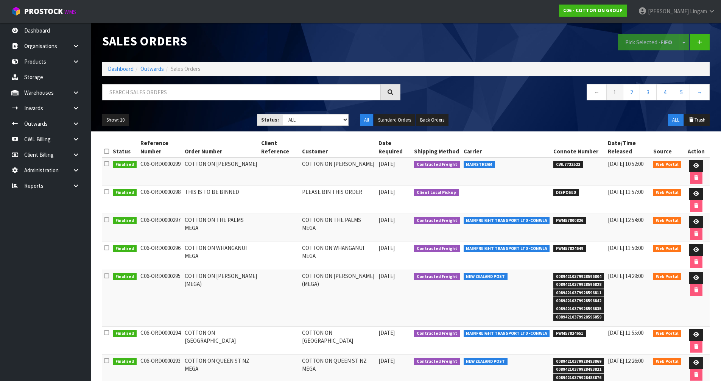
click at [565, 162] on span "CWL7723523" at bounding box center [569, 165] width 30 height 8
copy span "CWL7723523"
click at [121, 69] on link "Dashboard" at bounding box center [121, 68] width 26 height 7
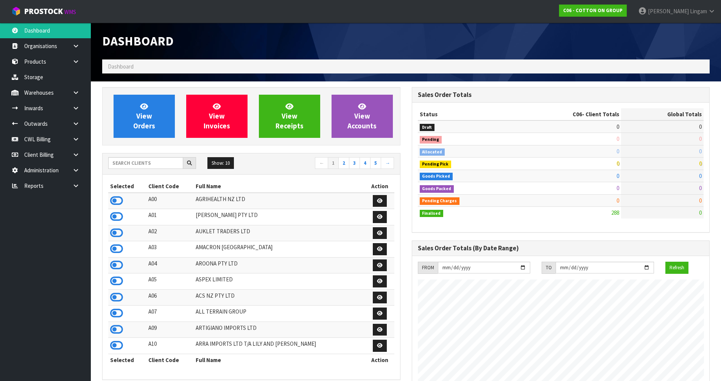
scroll to position [463, 309]
click at [152, 162] on input "text" at bounding box center [145, 163] width 75 height 12
click at [147, 157] on input "text" at bounding box center [145, 163] width 75 height 12
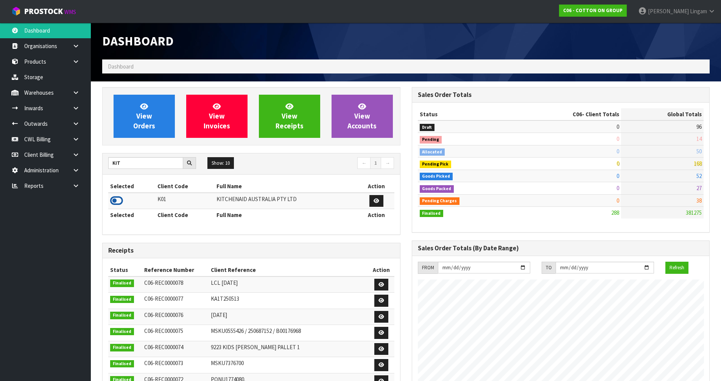
click at [120, 203] on icon at bounding box center [116, 200] width 13 height 11
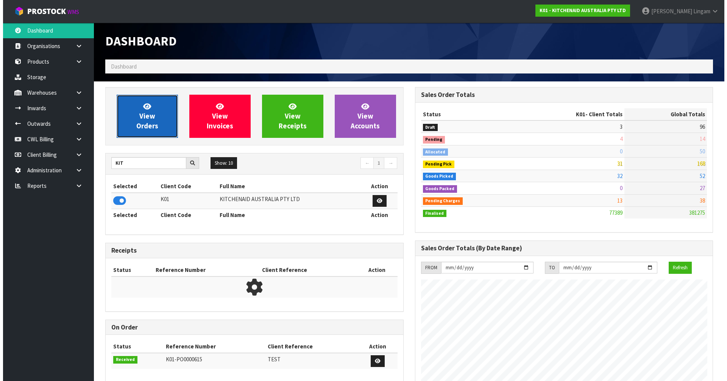
scroll to position [574, 309]
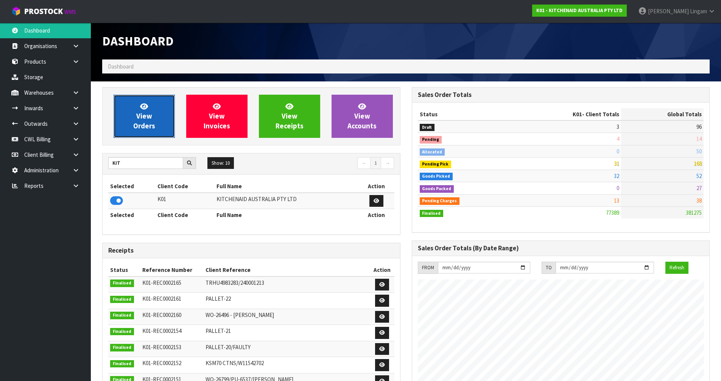
click at [150, 124] on span "View Orders" at bounding box center [144, 116] width 22 height 28
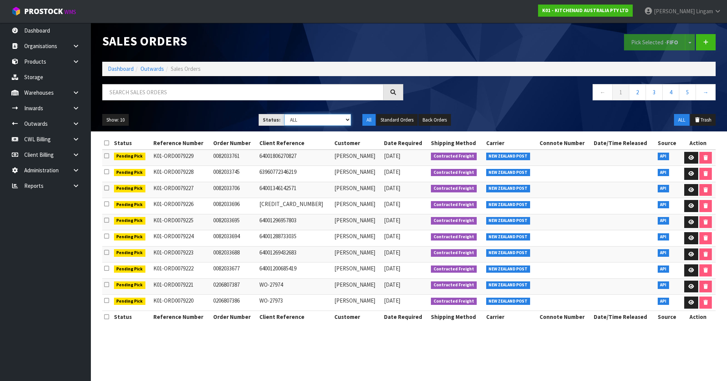
click at [337, 123] on select "Draft Pending Allocated Pending Pick Goods Picked Goods Packed Pending Charges …" at bounding box center [317, 120] width 67 height 12
click at [284, 114] on select "Draft Pending Allocated Pending Pick Goods Picked Goods Packed Pending Charges …" at bounding box center [317, 120] width 67 height 12
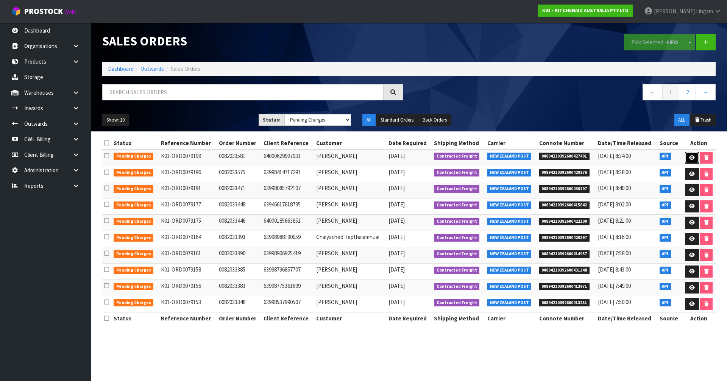
click at [689, 156] on icon at bounding box center [692, 157] width 6 height 5
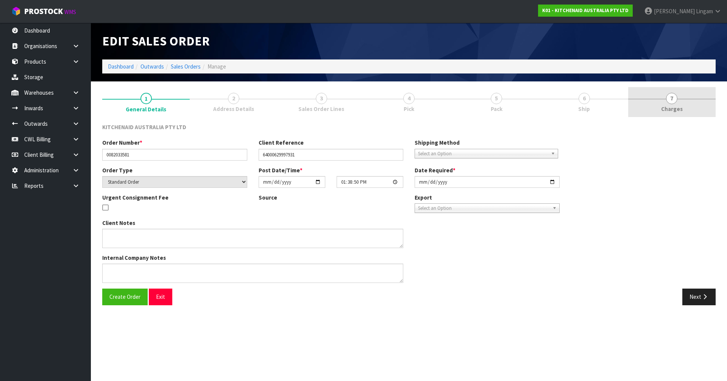
click at [686, 99] on div at bounding box center [671, 99] width 87 height 0
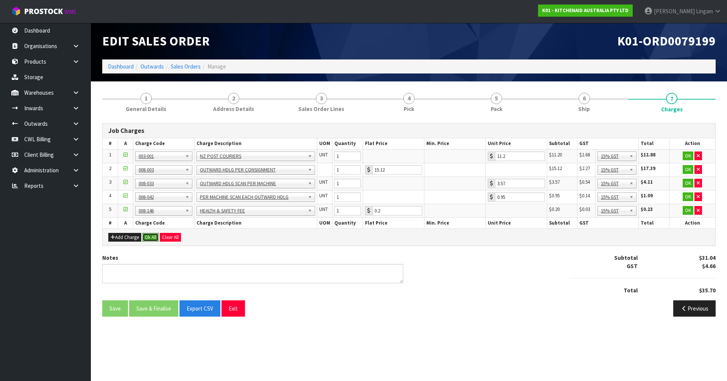
click at [156, 237] on button "Ok All" at bounding box center [150, 237] width 16 height 9
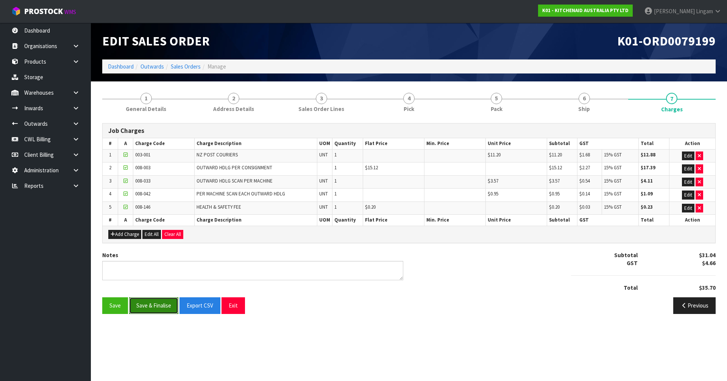
click at [155, 306] on button "Save & Finalise" at bounding box center [153, 305] width 49 height 16
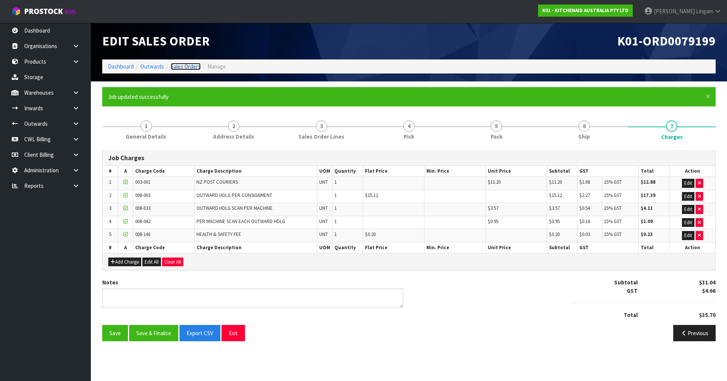
click at [189, 67] on link "Sales Orders" at bounding box center [186, 66] width 30 height 7
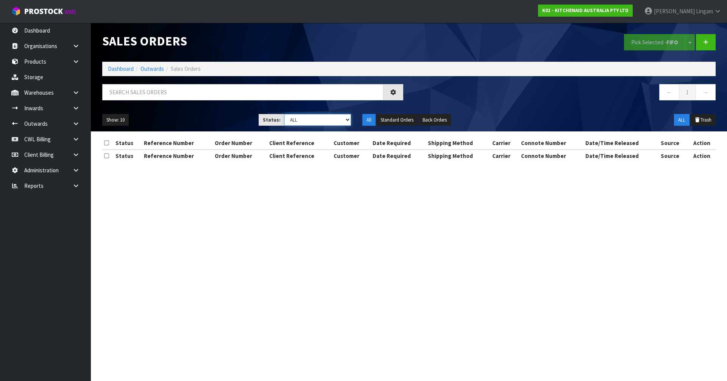
click at [343, 122] on select "Draft Pending Allocated Pending Pick Goods Picked Goods Packed Pending Charges …" at bounding box center [317, 120] width 67 height 12
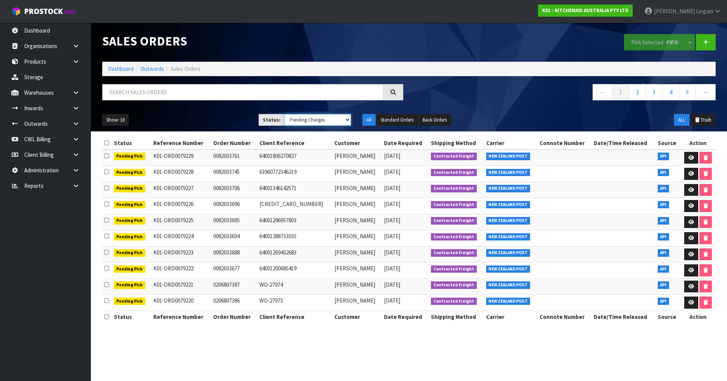
click at [284, 114] on select "Draft Pending Allocated Pending Pick Goods Picked Goods Packed Pending Charges …" at bounding box center [317, 120] width 67 height 12
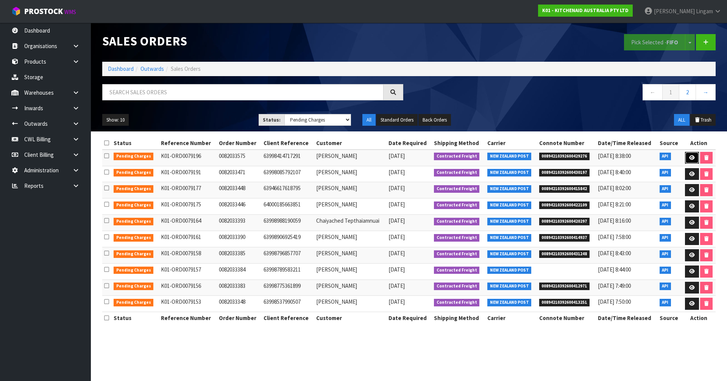
click at [690, 156] on icon at bounding box center [692, 157] width 6 height 5
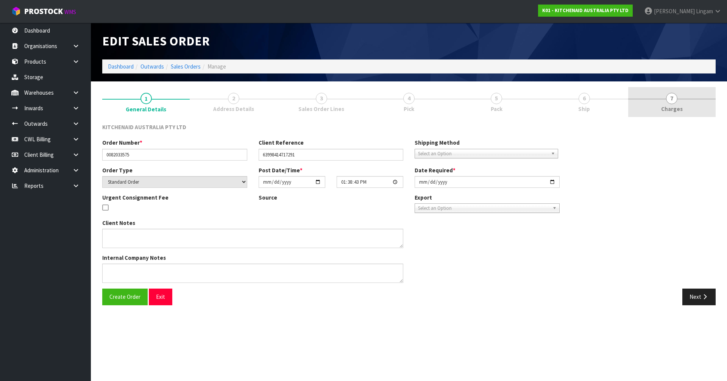
click at [685, 99] on div at bounding box center [671, 99] width 87 height 0
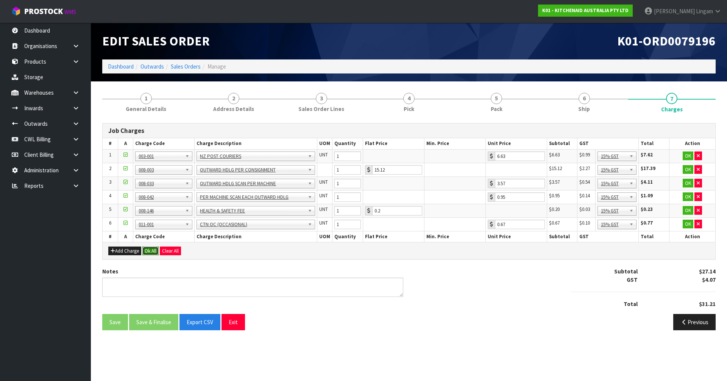
click at [151, 251] on button "Ok All" at bounding box center [150, 250] width 16 height 9
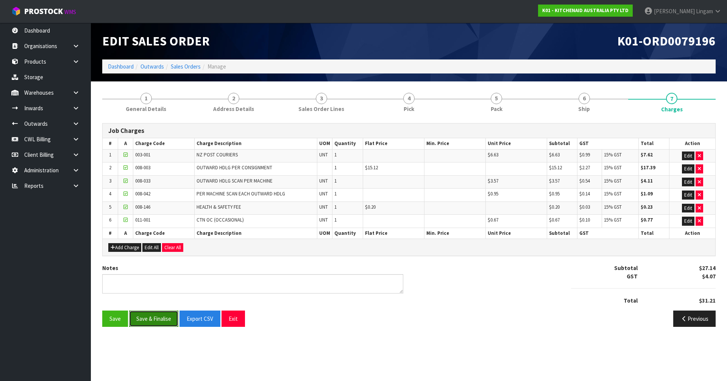
click at [153, 320] on button "Save & Finalise" at bounding box center [153, 318] width 49 height 16
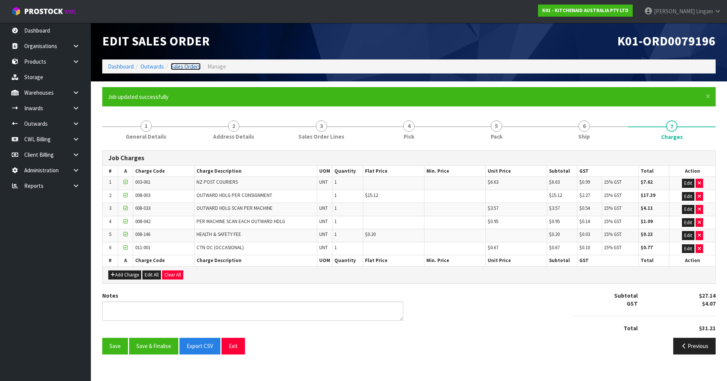
click at [196, 67] on link "Sales Orders" at bounding box center [186, 66] width 30 height 7
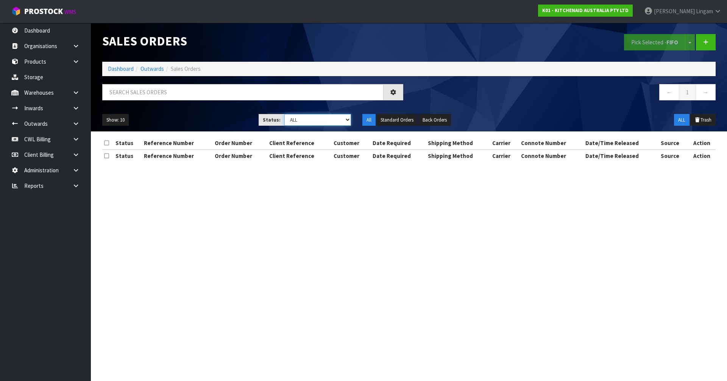
click at [342, 116] on select "Draft Pending Allocated Pending Pick Goods Picked Goods Packed Pending Charges …" at bounding box center [317, 120] width 67 height 12
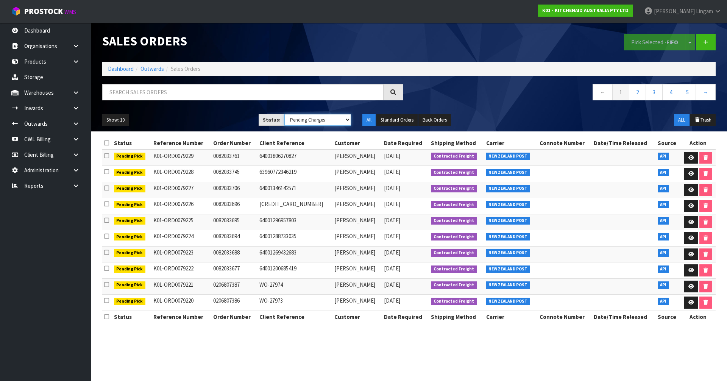
click at [284, 114] on select "Draft Pending Allocated Pending Pick Goods Picked Goods Packed Pending Charges …" at bounding box center [317, 120] width 67 height 12
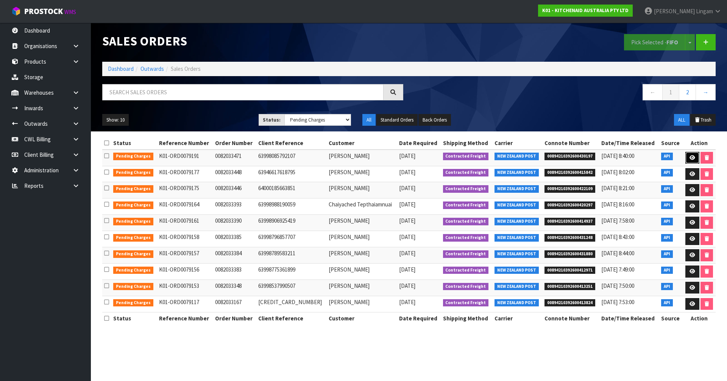
click at [689, 156] on icon at bounding box center [692, 157] width 6 height 5
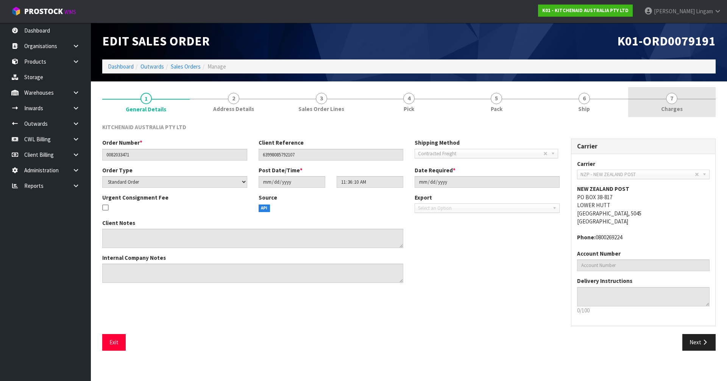
click at [685, 104] on link "7 [GEOGRAPHIC_DATA]" at bounding box center [671, 102] width 87 height 30
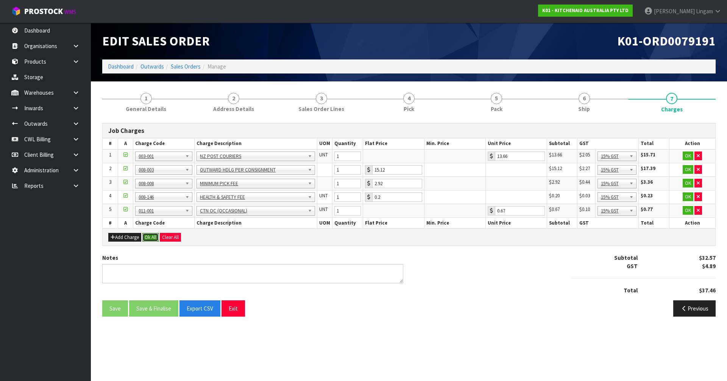
click at [155, 237] on button "Ok All" at bounding box center [150, 237] width 16 height 9
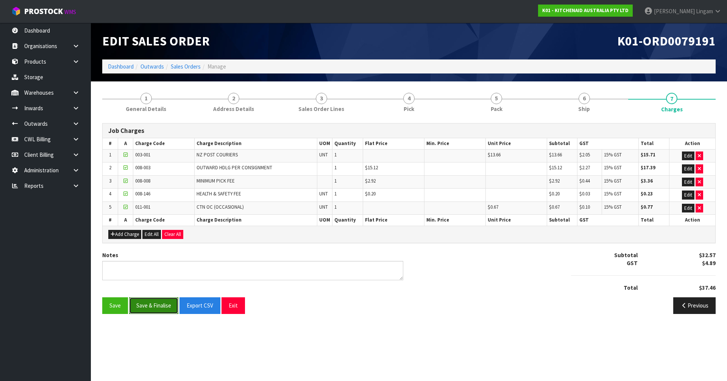
click at [158, 304] on button "Save & Finalise" at bounding box center [153, 305] width 49 height 16
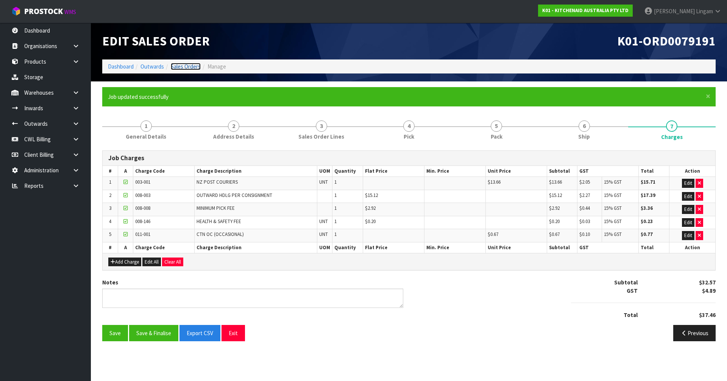
click at [189, 68] on link "Sales Orders" at bounding box center [186, 66] width 30 height 7
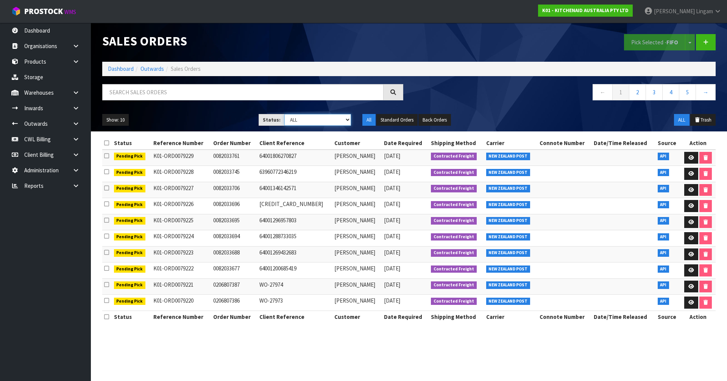
click at [338, 123] on select "Draft Pending Allocated Pending Pick Goods Picked Goods Packed Pending Charges …" at bounding box center [317, 120] width 67 height 12
click at [284, 114] on select "Draft Pending Allocated Pending Pick Goods Picked Goods Packed Pending Charges …" at bounding box center [317, 120] width 67 height 12
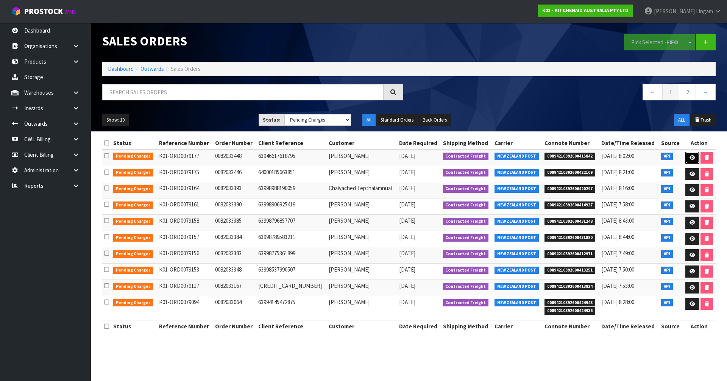
click at [686, 157] on link at bounding box center [692, 158] width 14 height 12
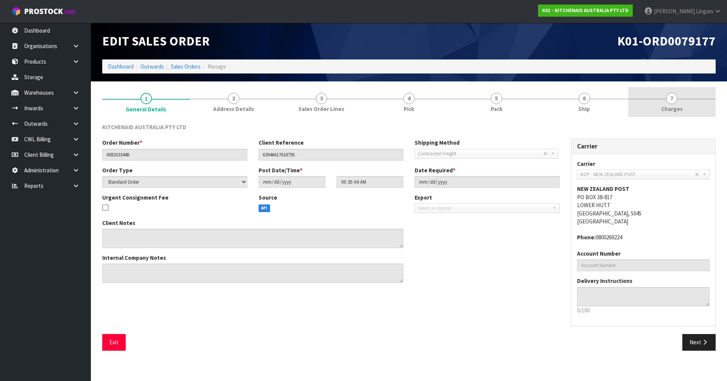
click at [686, 108] on link "7 [GEOGRAPHIC_DATA]" at bounding box center [671, 102] width 87 height 30
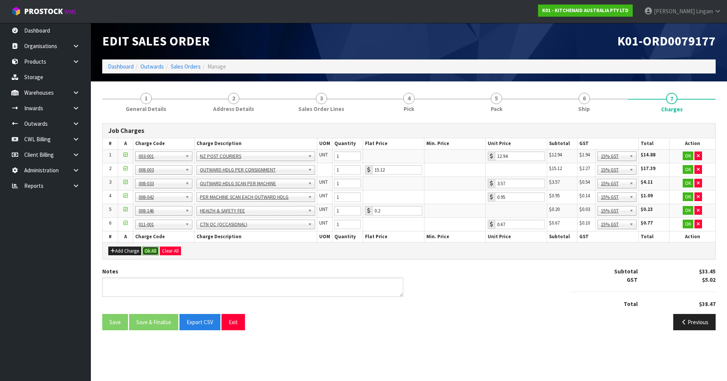
click at [150, 249] on button "Ok All" at bounding box center [150, 250] width 16 height 9
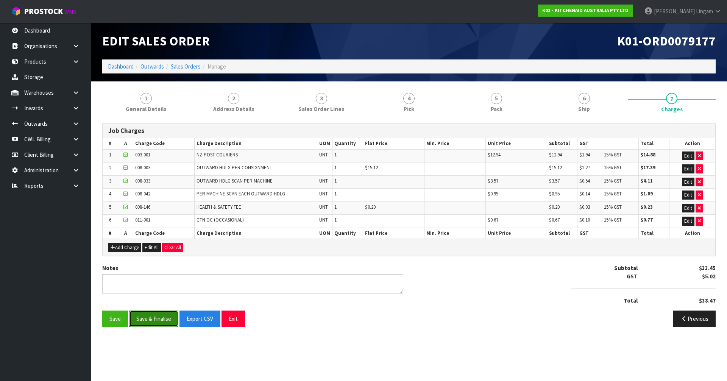
click at [164, 317] on button "Save & Finalise" at bounding box center [153, 318] width 49 height 16
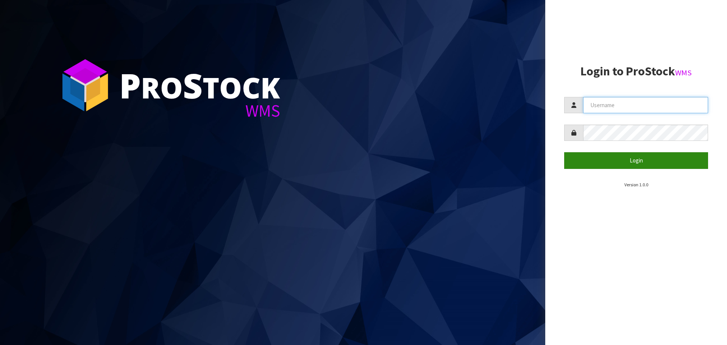
type input "[PERSON_NAME][EMAIL_ADDRESS][DOMAIN_NAME]"
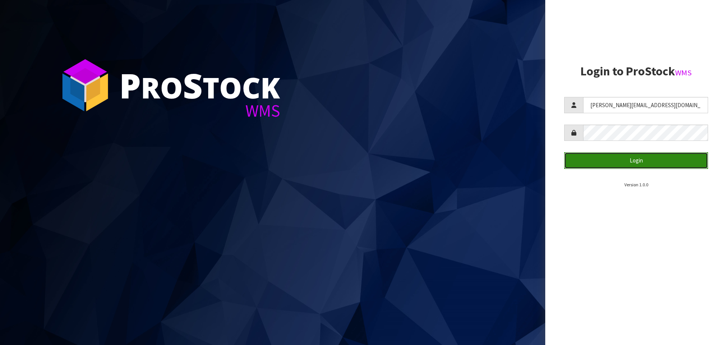
click at [634, 162] on button "Login" at bounding box center [636, 160] width 144 height 16
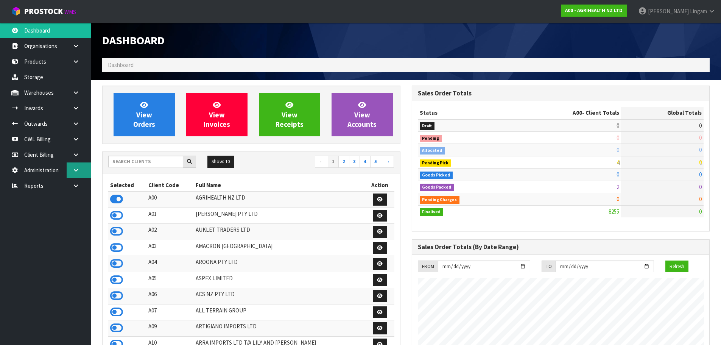
scroll to position [574, 309]
click at [76, 171] on icon at bounding box center [75, 170] width 7 height 6
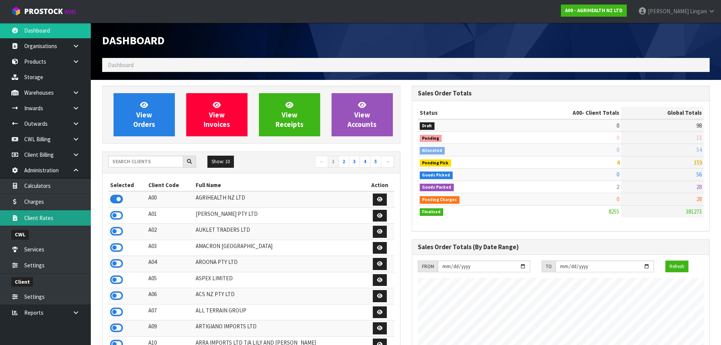
click at [44, 220] on link "Client Rates" at bounding box center [45, 218] width 91 height 16
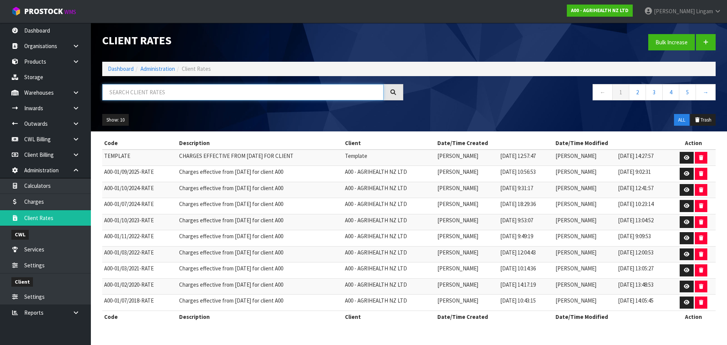
click at [191, 94] on input "text" at bounding box center [242, 92] width 281 height 16
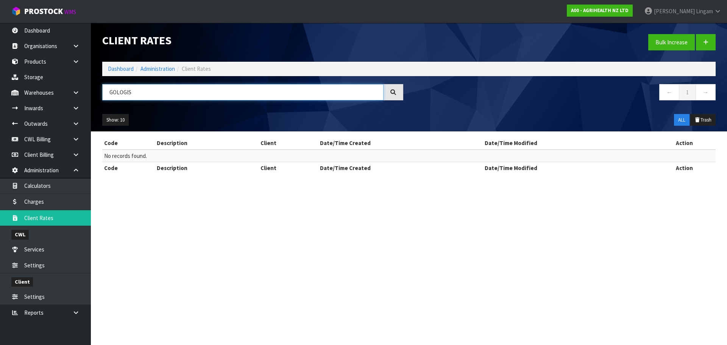
click at [115, 92] on input "GOLOGIS" at bounding box center [242, 92] width 281 height 16
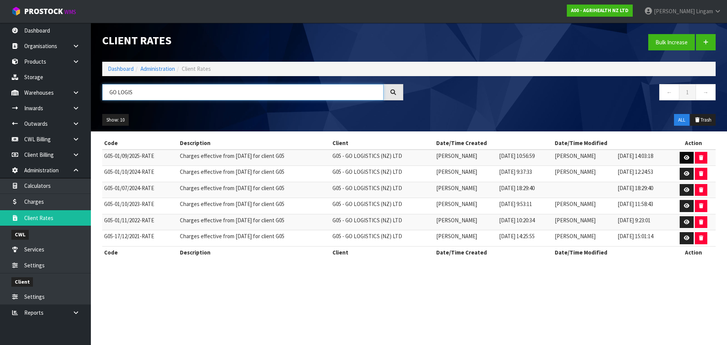
type input "GO LOGIS"
click at [685, 155] on icon at bounding box center [687, 157] width 6 height 5
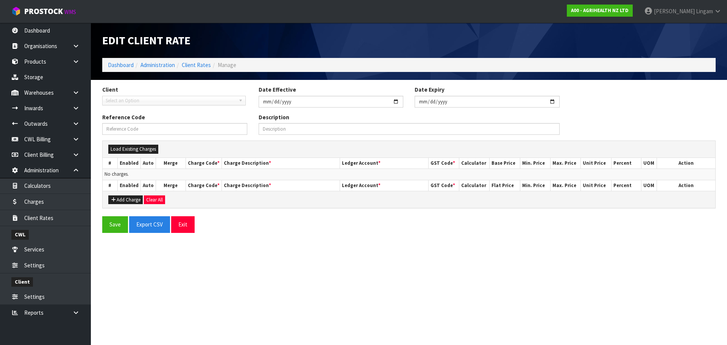
type input "[DATE]"
type input "G05-01/09/2025-RATE"
type input "Charges effective from 01/09/2025 for client G05"
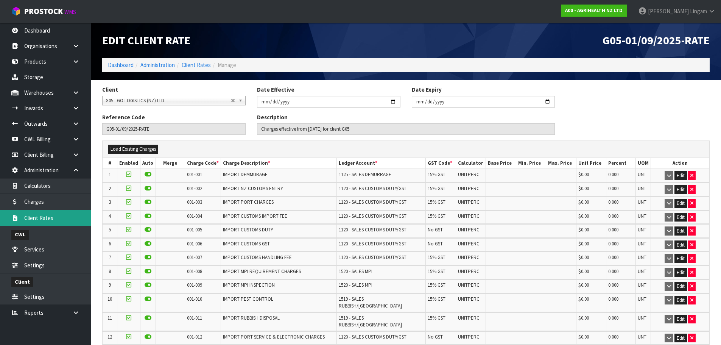
click at [45, 218] on link "Client Rates" at bounding box center [45, 218] width 91 height 16
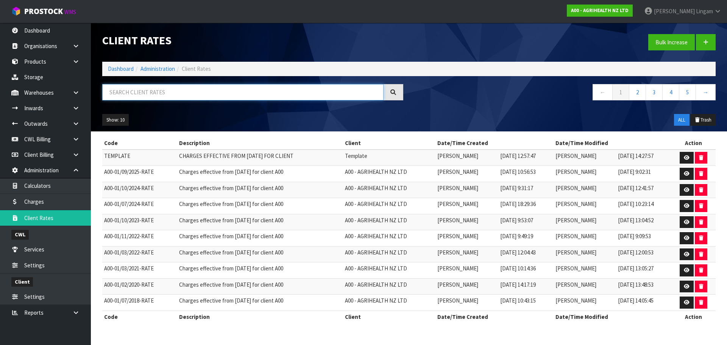
click at [280, 91] on input "text" at bounding box center [242, 92] width 281 height 16
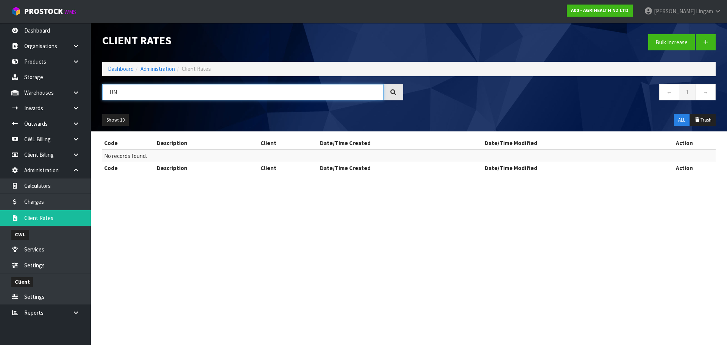
type input "U"
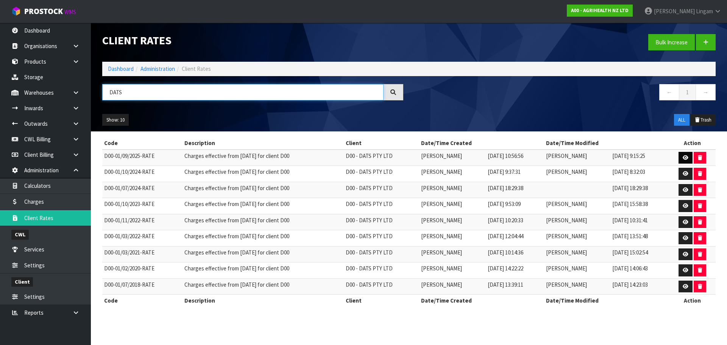
type input "DATS"
click at [688, 156] on icon at bounding box center [686, 157] width 6 height 5
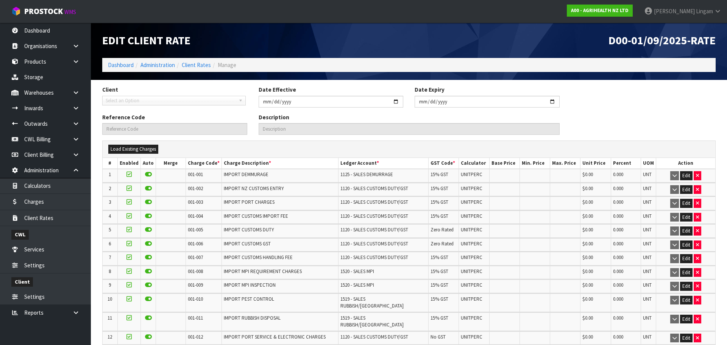
type input "[DATE]"
type input "D00-01/09/2025-RATE"
type input "Charges effective from 01/09/2025 for client D00"
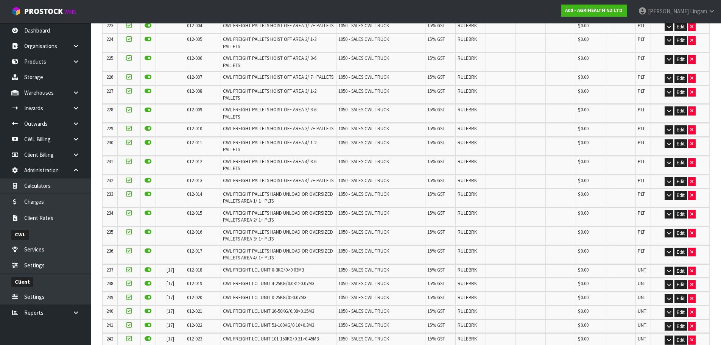
scroll to position [3435, 0]
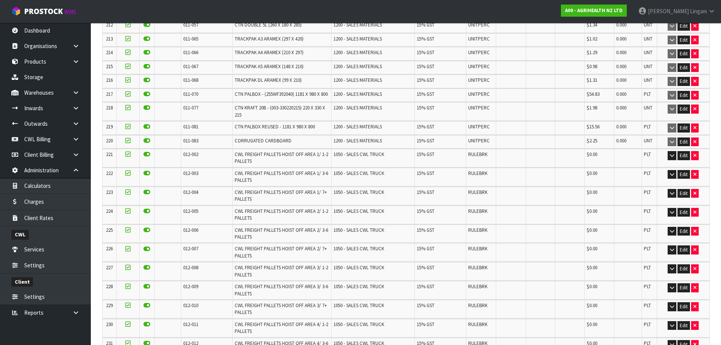
scroll to position [3658, 0]
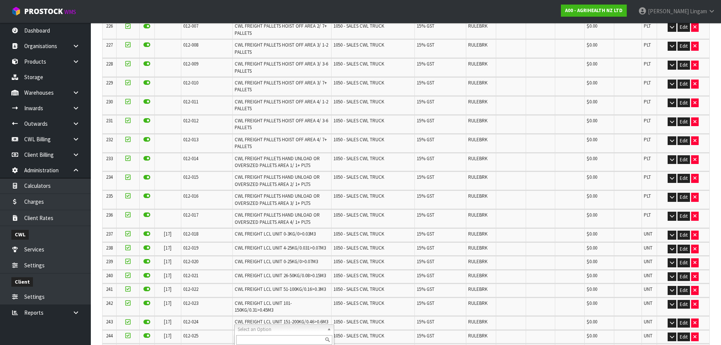
click at [270, 337] on input "text" at bounding box center [284, 339] width 96 height 9
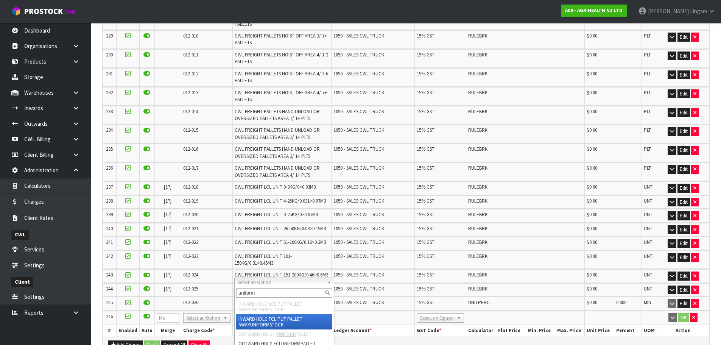
scroll to position [3710, 0]
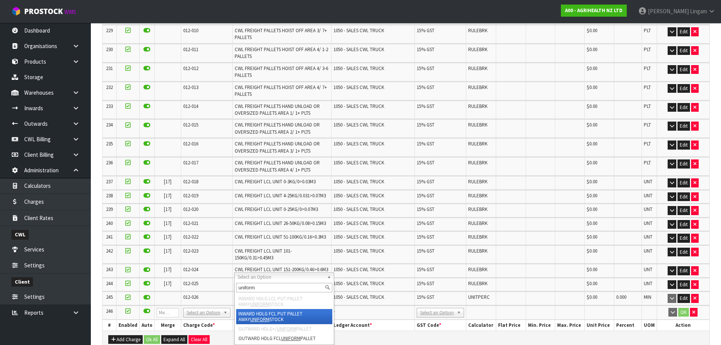
type input "uniform"
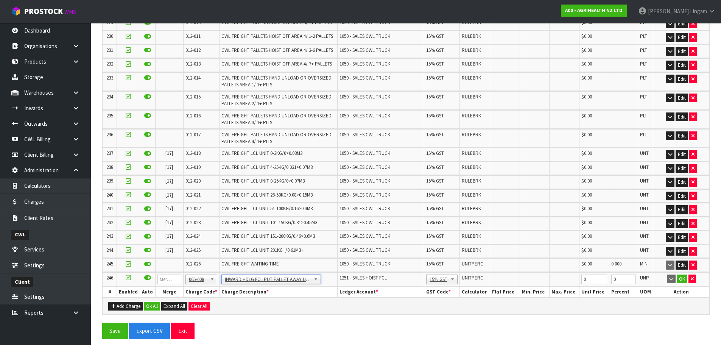
scroll to position [3460, 0]
click at [576, 280] on tr "246 001-001 001-002 001-003 001-004 001-005 001-006 001-007 001-008 001-009 001…" at bounding box center [406, 279] width 607 height 14
type input "9.59"
click at [682, 281] on button "OK" at bounding box center [682, 279] width 11 height 9
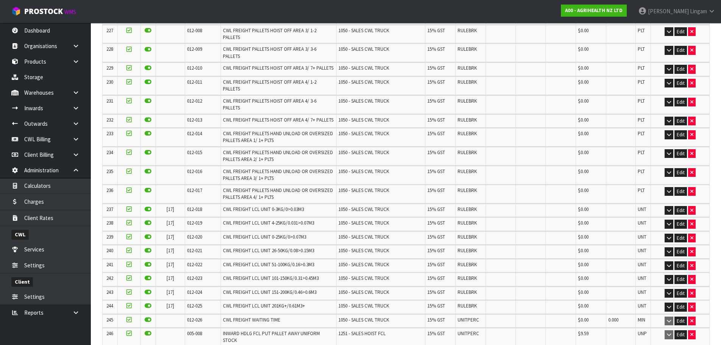
scroll to position [3449, 0]
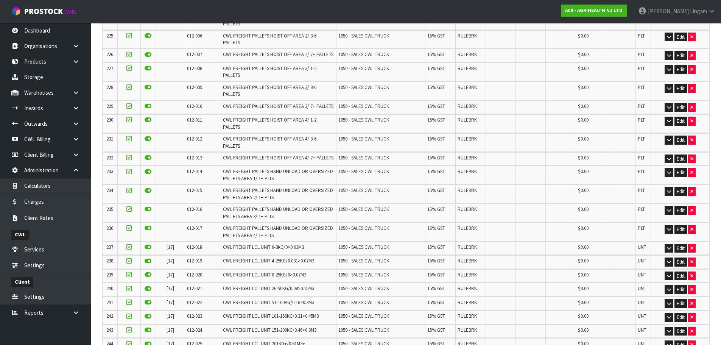
scroll to position [0, 0]
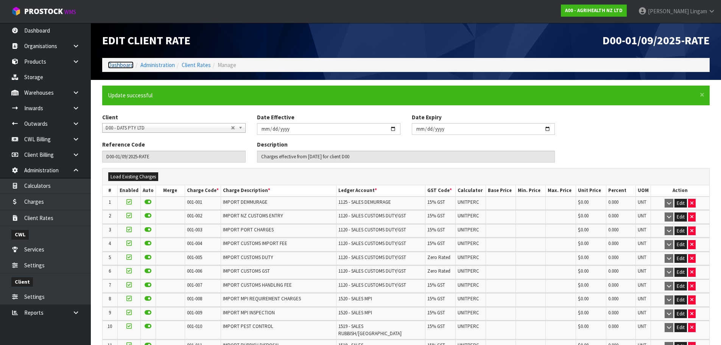
click at [120, 64] on link "Dashboard" at bounding box center [121, 64] width 26 height 7
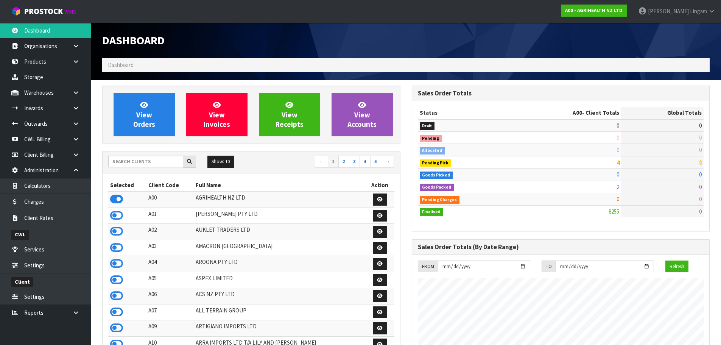
scroll to position [574, 309]
click at [131, 162] on input "text" at bounding box center [145, 162] width 75 height 12
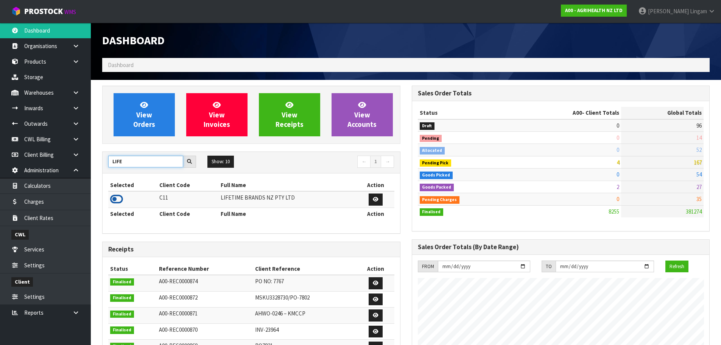
type input "LIFE"
click at [118, 201] on icon at bounding box center [116, 198] width 13 height 11
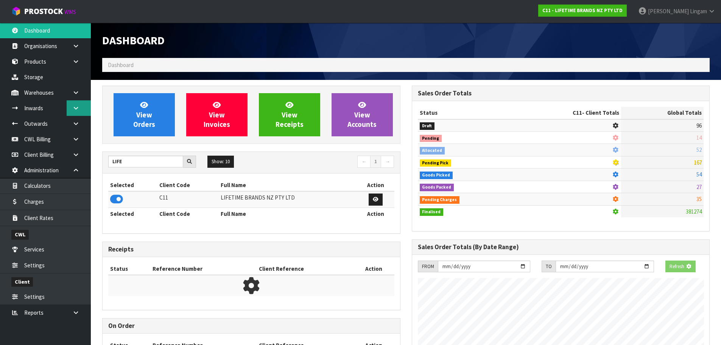
click at [73, 109] on icon at bounding box center [75, 108] width 7 height 6
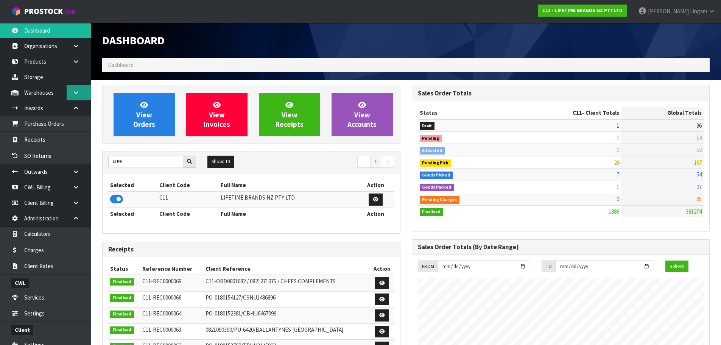
click at [69, 93] on link at bounding box center [79, 93] width 24 height 16
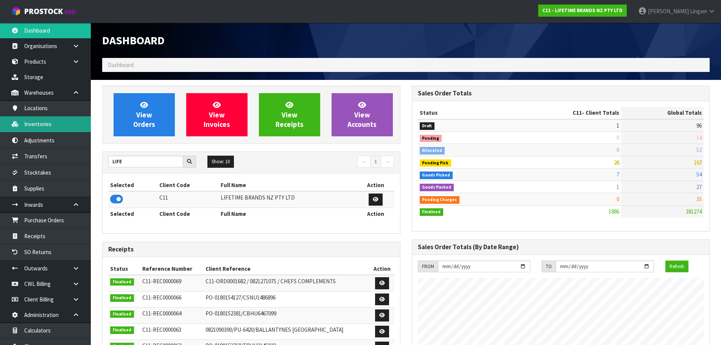
click at [37, 123] on link "Inventories" at bounding box center [45, 124] width 91 height 16
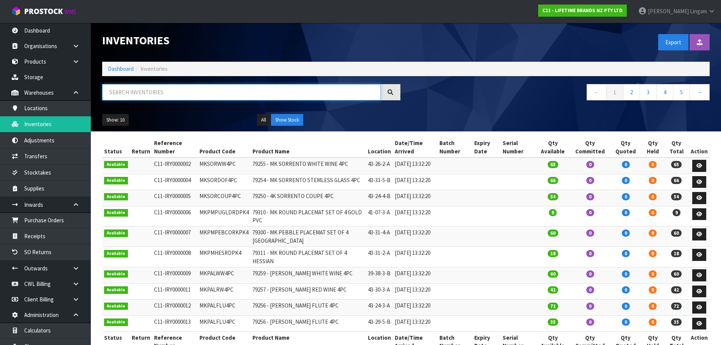
click at [254, 94] on input "text" at bounding box center [241, 92] width 279 height 16
paste input "JOBLSSERVER34"
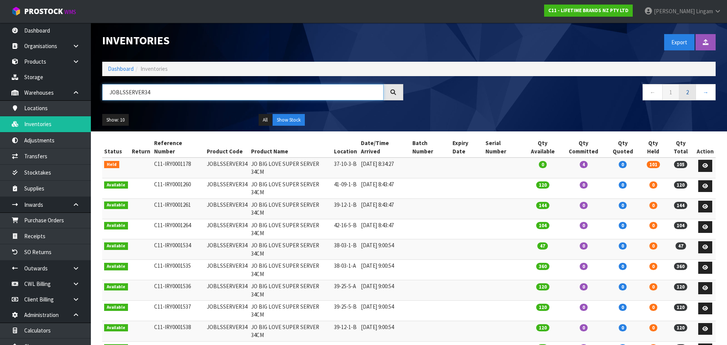
type input "JOBLSSERVER34"
click at [686, 95] on link "2" at bounding box center [687, 92] width 17 height 16
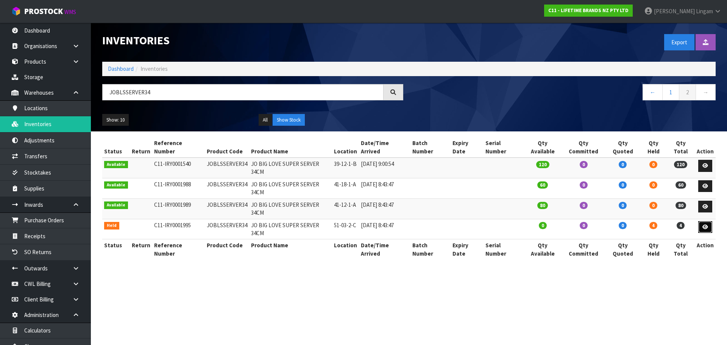
click at [707, 225] on icon at bounding box center [705, 227] width 6 height 5
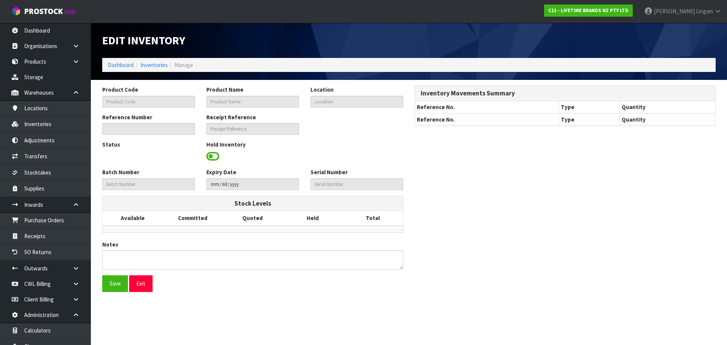
type input "JOBLSSERVER34"
type input "JO BIG LOVE SUPER SERVER 34CM"
type input "51-03-2-C"
type input "C11-IRY0001995"
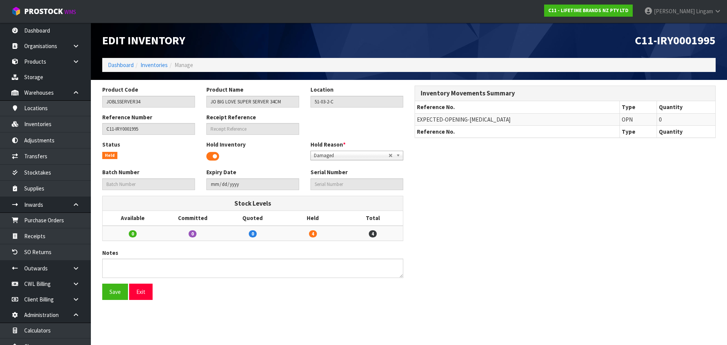
click at [209, 157] on span at bounding box center [212, 156] width 13 height 11
click at [114, 295] on button "Save" at bounding box center [115, 292] width 26 height 16
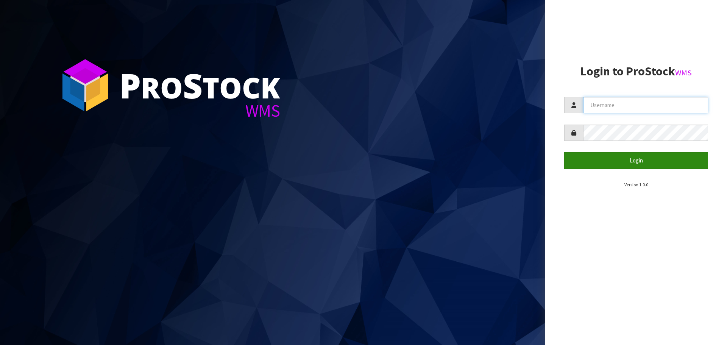
type input "[PERSON_NAME][EMAIL_ADDRESS][DOMAIN_NAME]"
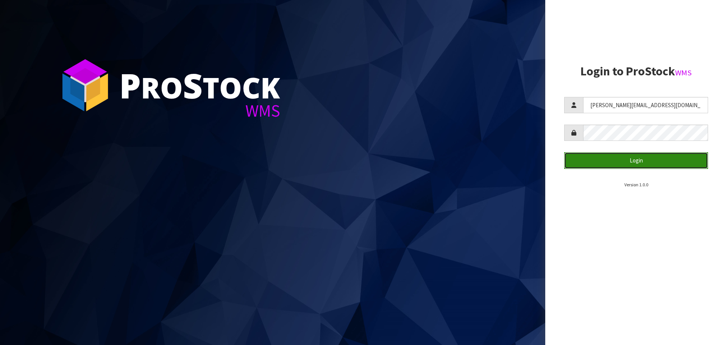
click at [656, 166] on button "Login" at bounding box center [636, 160] width 144 height 16
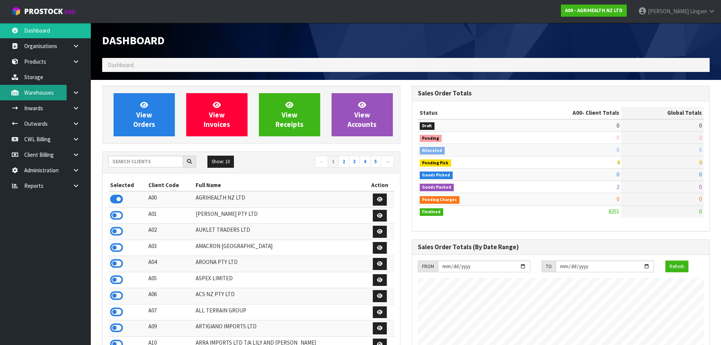
scroll to position [574, 309]
click at [79, 184] on icon at bounding box center [75, 186] width 7 height 6
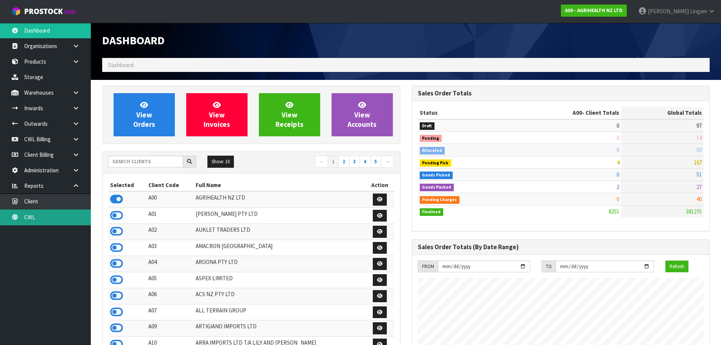
click at [67, 216] on link "CWL" at bounding box center [45, 217] width 91 height 16
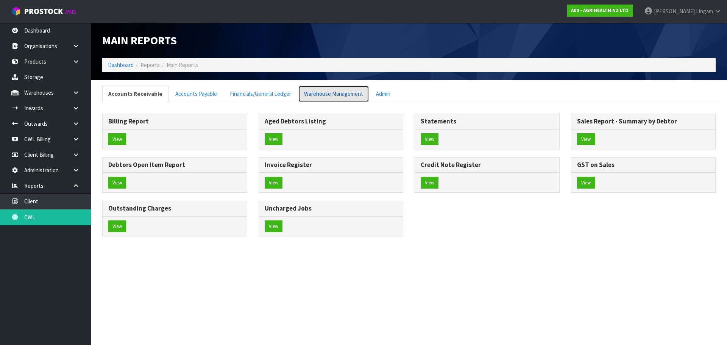
click at [317, 96] on link "Warehouse Management" at bounding box center [333, 94] width 71 height 16
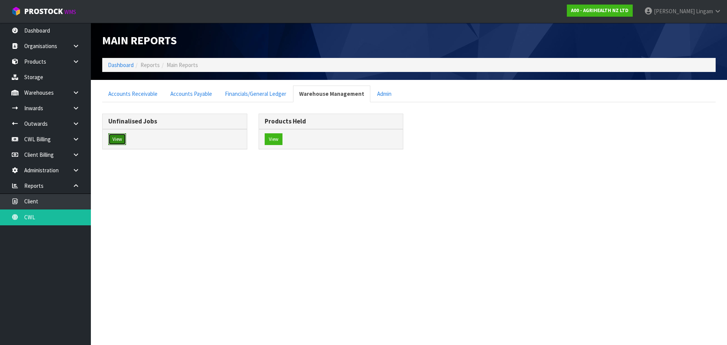
click at [122, 139] on button "View" at bounding box center [117, 139] width 18 height 12
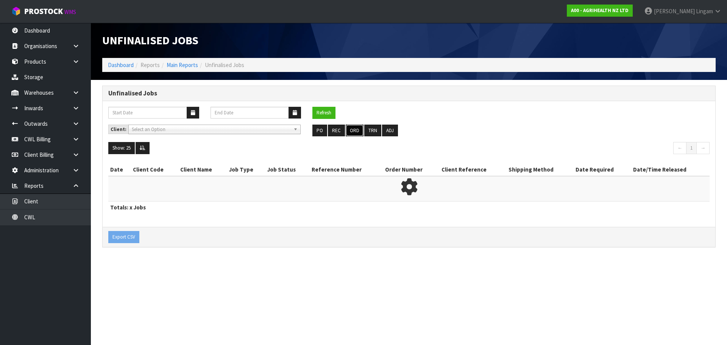
click at [354, 132] on button "ORD" at bounding box center [355, 131] width 18 height 12
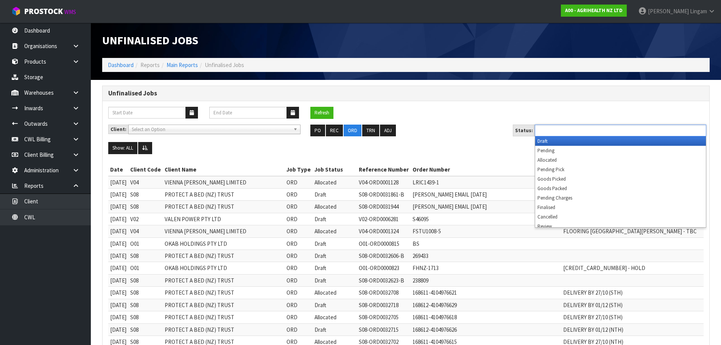
click at [560, 131] on input "text" at bounding box center [565, 130] width 56 height 9
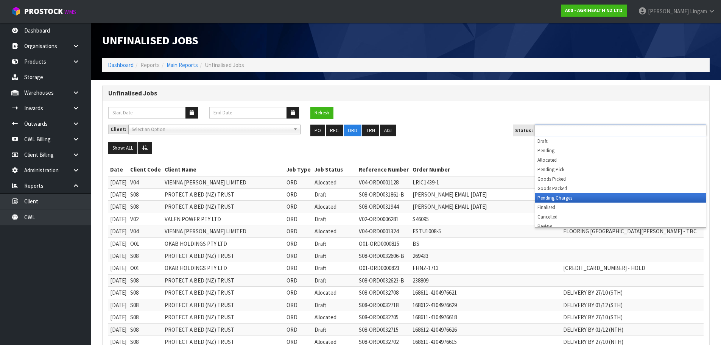
click at [569, 197] on li "Pending Charges" at bounding box center [620, 197] width 171 height 9
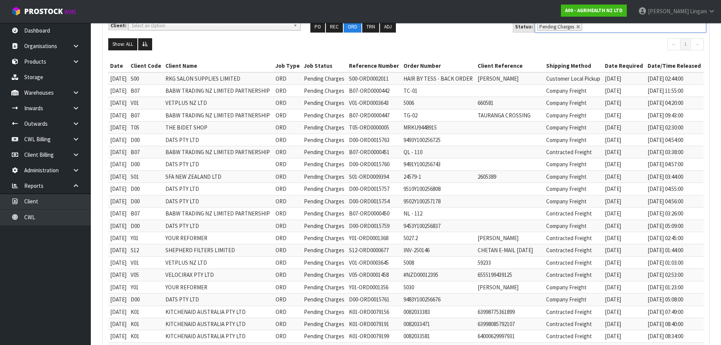
scroll to position [265, 0]
